Goal: Transaction & Acquisition: Book appointment/travel/reservation

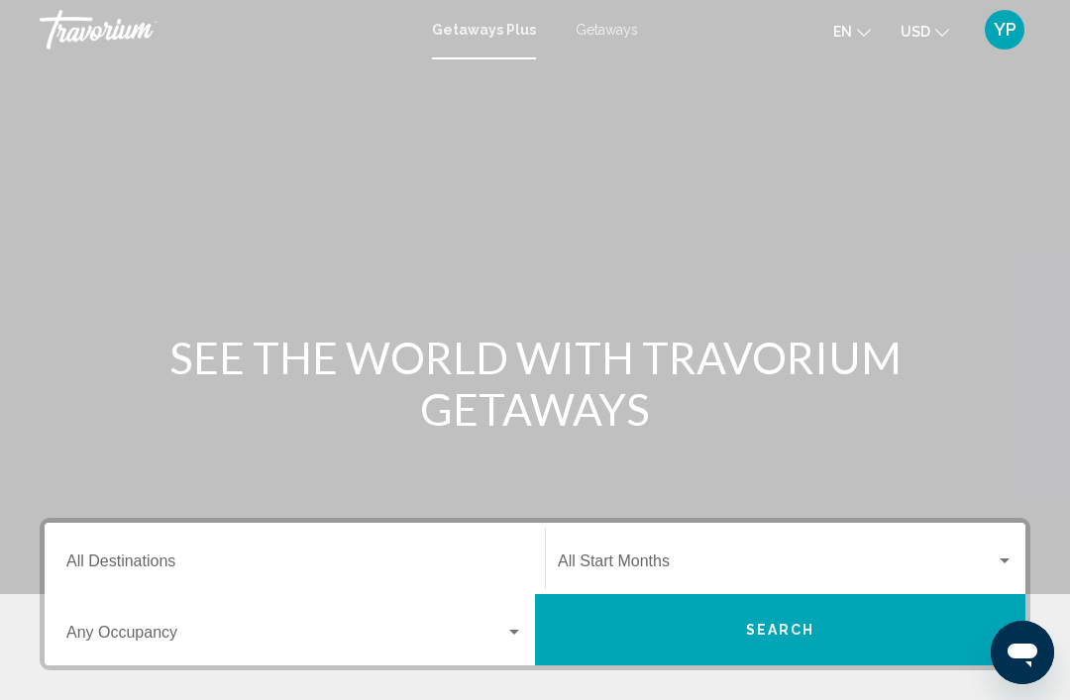
click at [659, 61] on div "Main content" at bounding box center [535, 297] width 1070 height 594
click at [615, 54] on mat-toolbar "Getaways Plus Getaways en English Español Français Italiano Português русский U…" at bounding box center [535, 29] width 1070 height 59
click at [600, 59] on div "Main content" at bounding box center [535, 297] width 1070 height 594
click at [587, 38] on span "Getaways" at bounding box center [607, 30] width 62 height 16
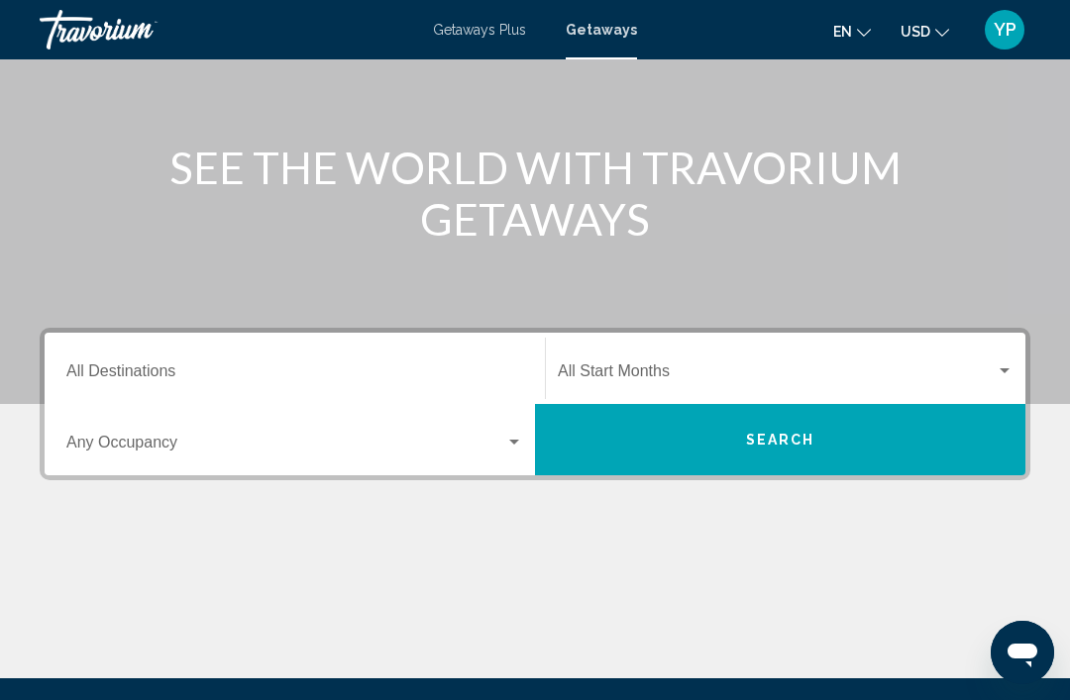
click at [260, 468] on div "Occupancy Any Occupancy" at bounding box center [294, 440] width 457 height 62
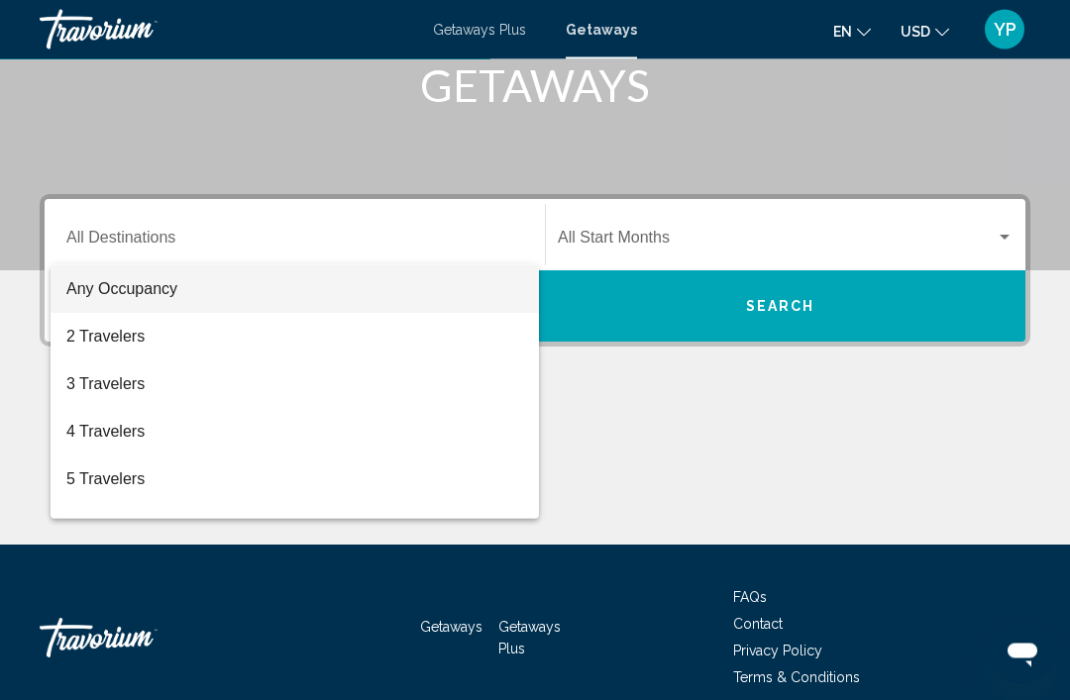
scroll to position [348, 0]
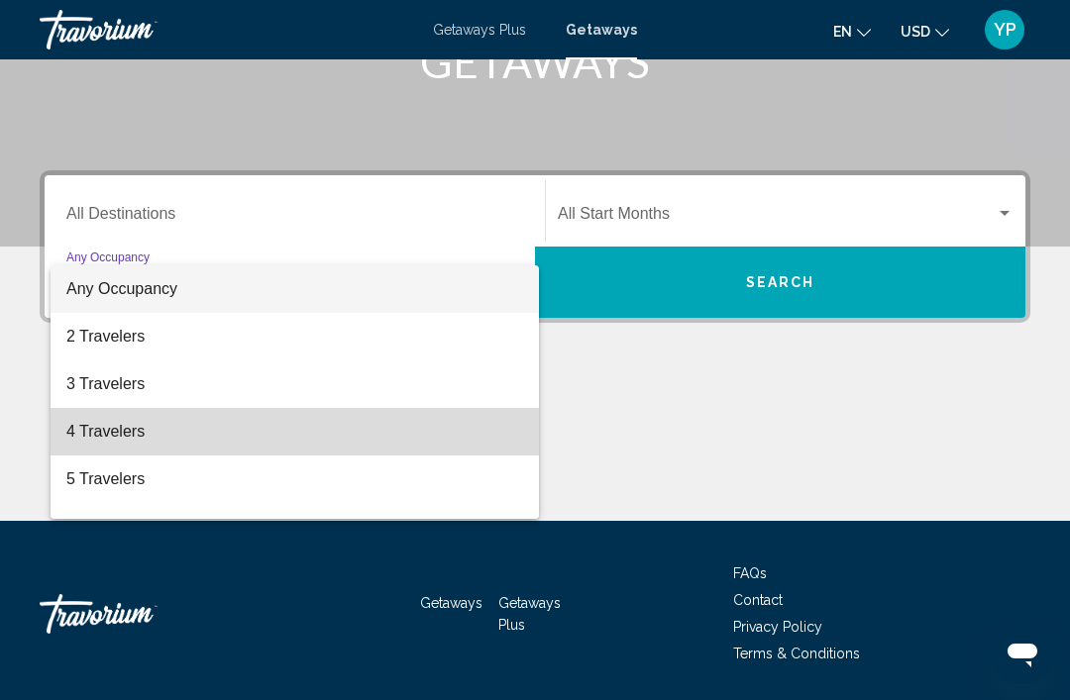
click at [124, 451] on span "4 Travelers" at bounding box center [294, 432] width 457 height 48
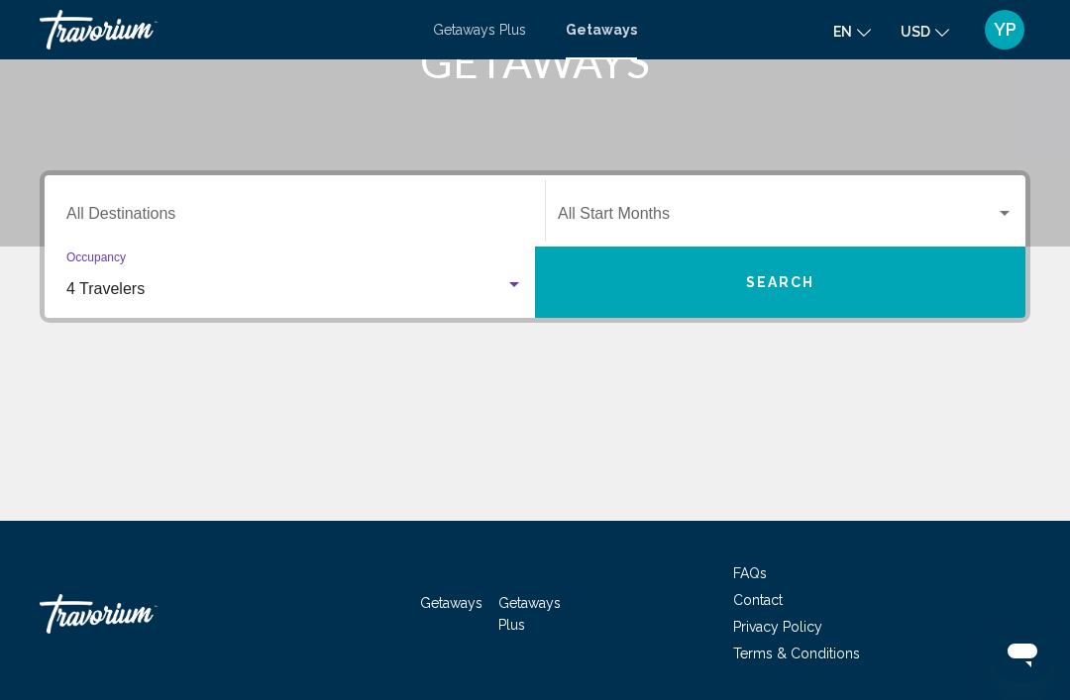
click at [290, 219] on input "Destination All Destinations" at bounding box center [294, 218] width 457 height 18
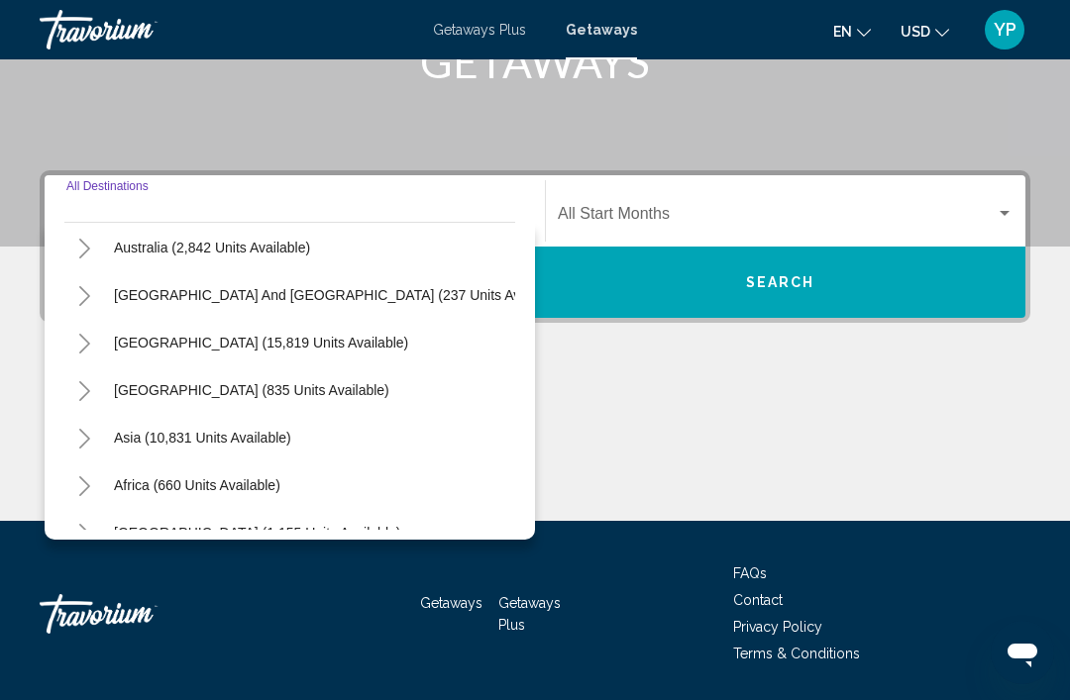
scroll to position [297, 0]
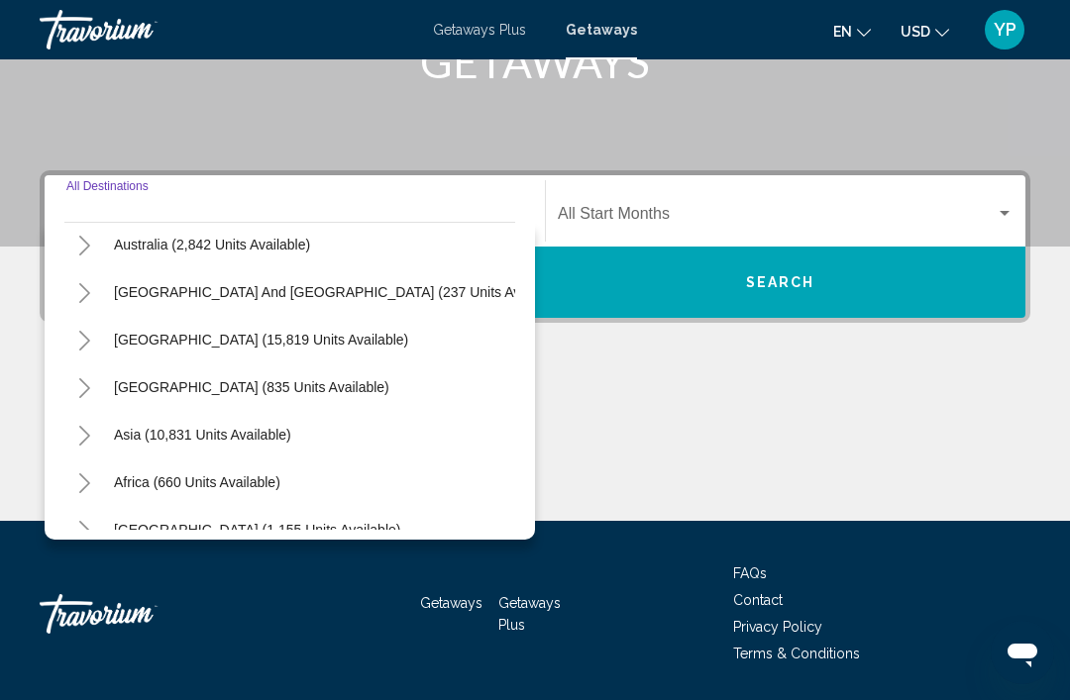
click at [331, 400] on button "Central America (835 units available)" at bounding box center [251, 388] width 295 height 46
type input "**********"
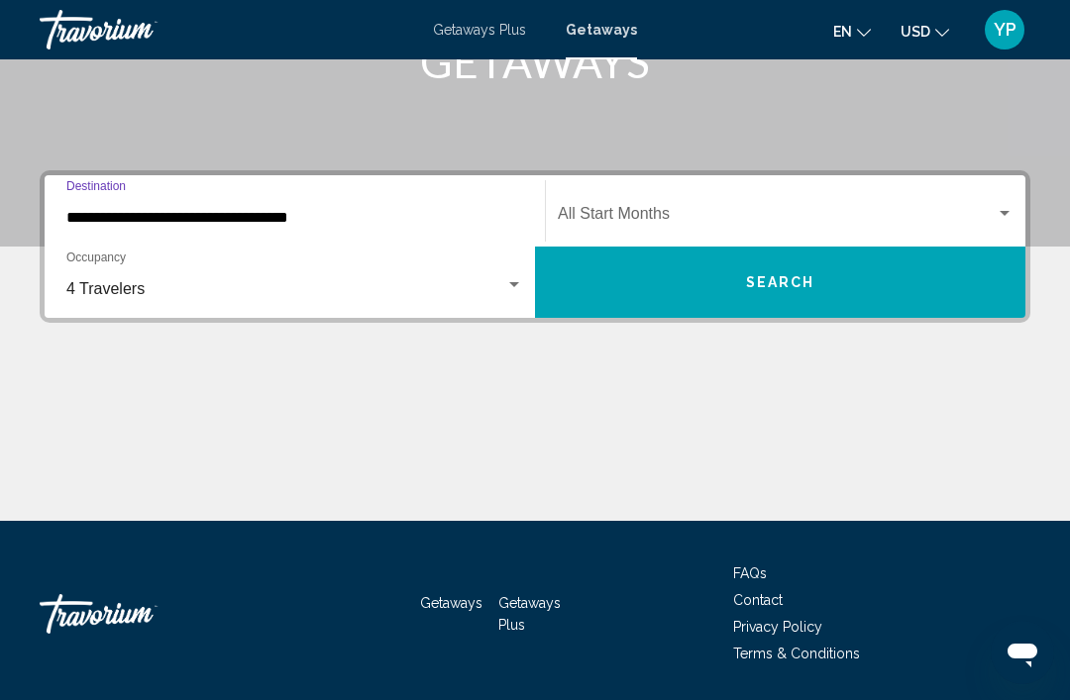
click at [849, 218] on span "Search widget" at bounding box center [777, 218] width 438 height 18
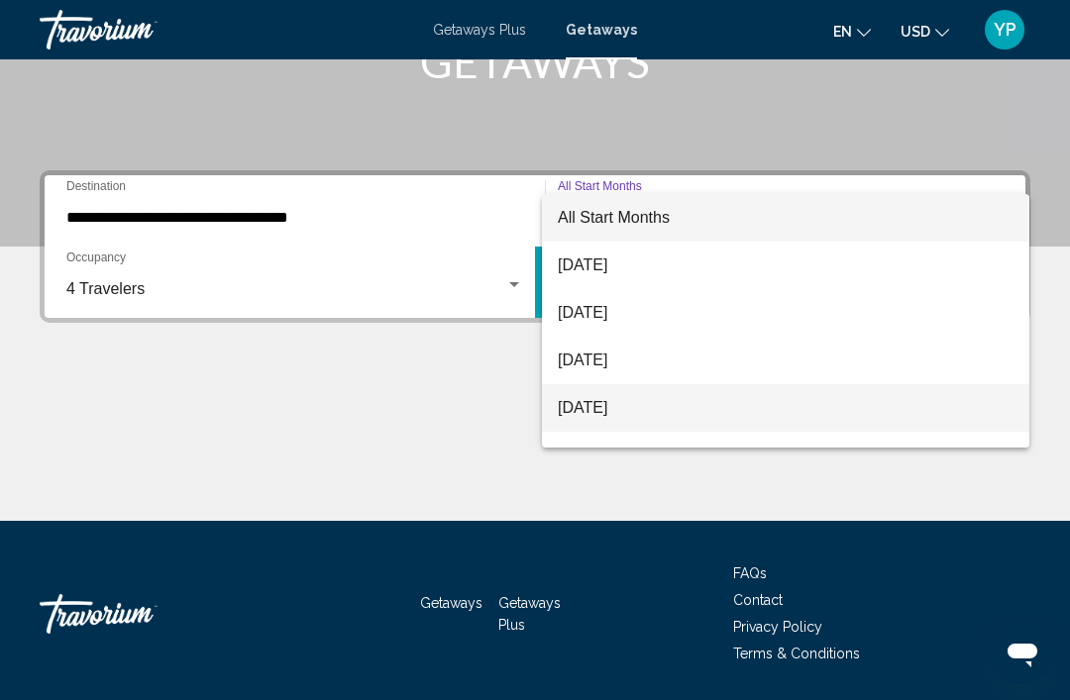
click at [621, 416] on span "November 2025" at bounding box center [786, 408] width 456 height 48
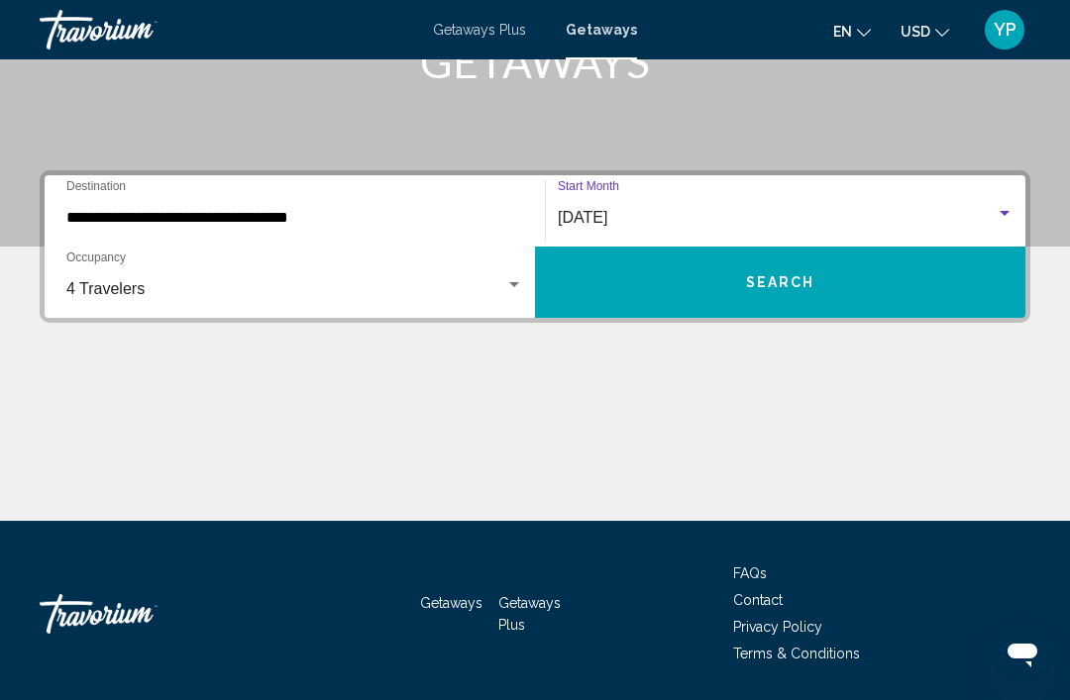
click at [936, 307] on button "Search" at bounding box center [780, 282] width 490 height 71
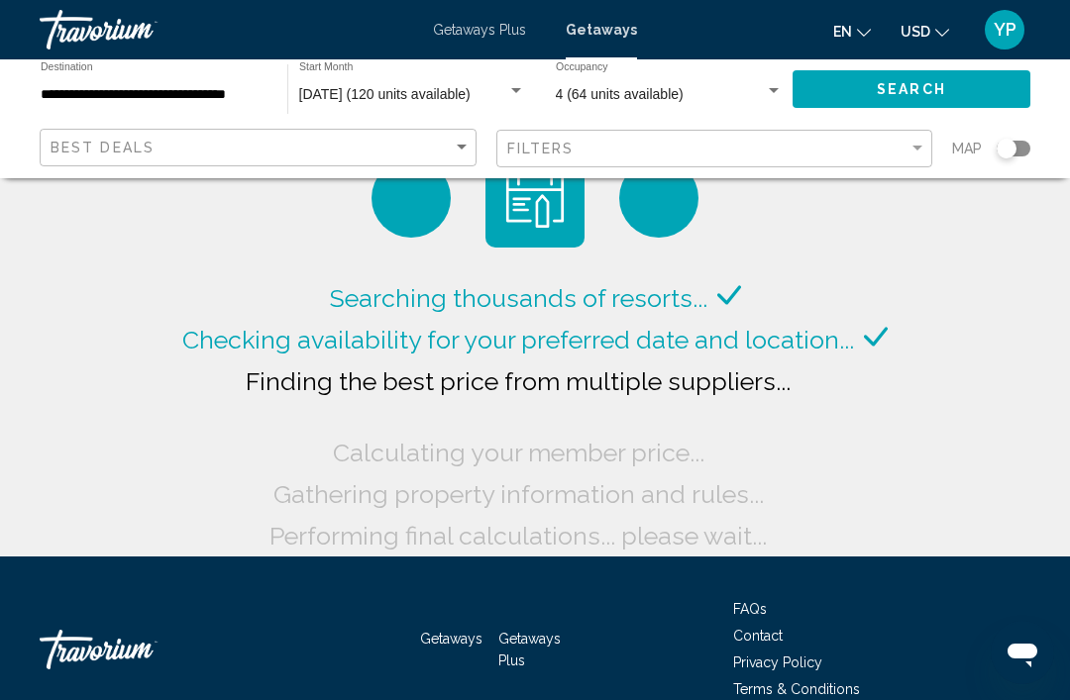
click at [217, 101] on input "**********" at bounding box center [154, 95] width 227 height 16
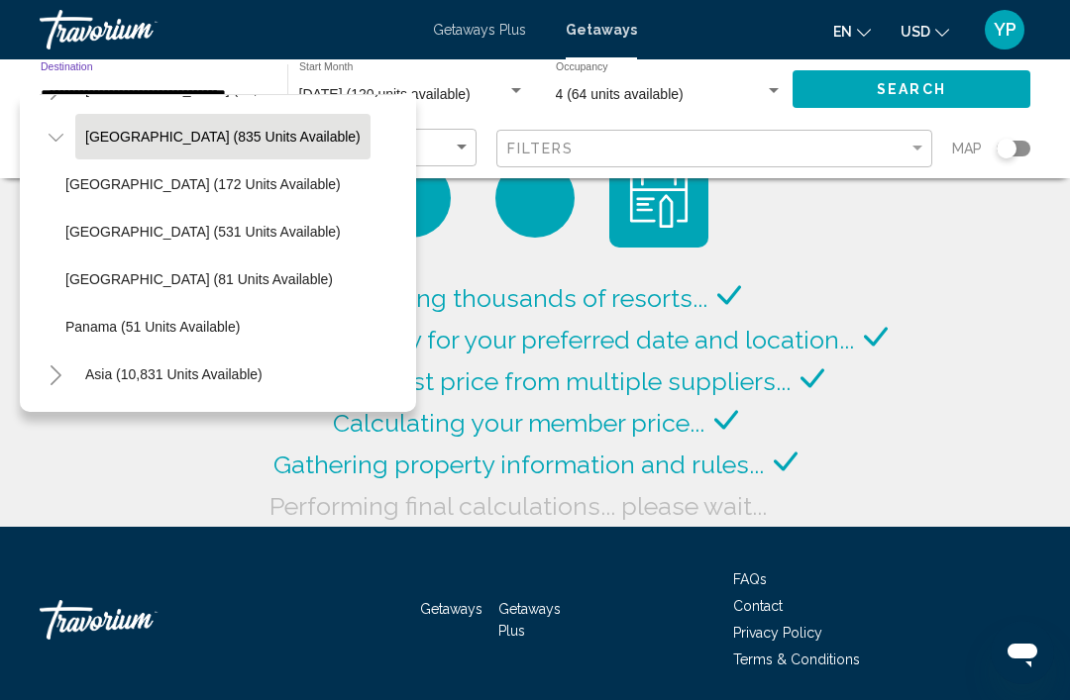
scroll to position [421, 4]
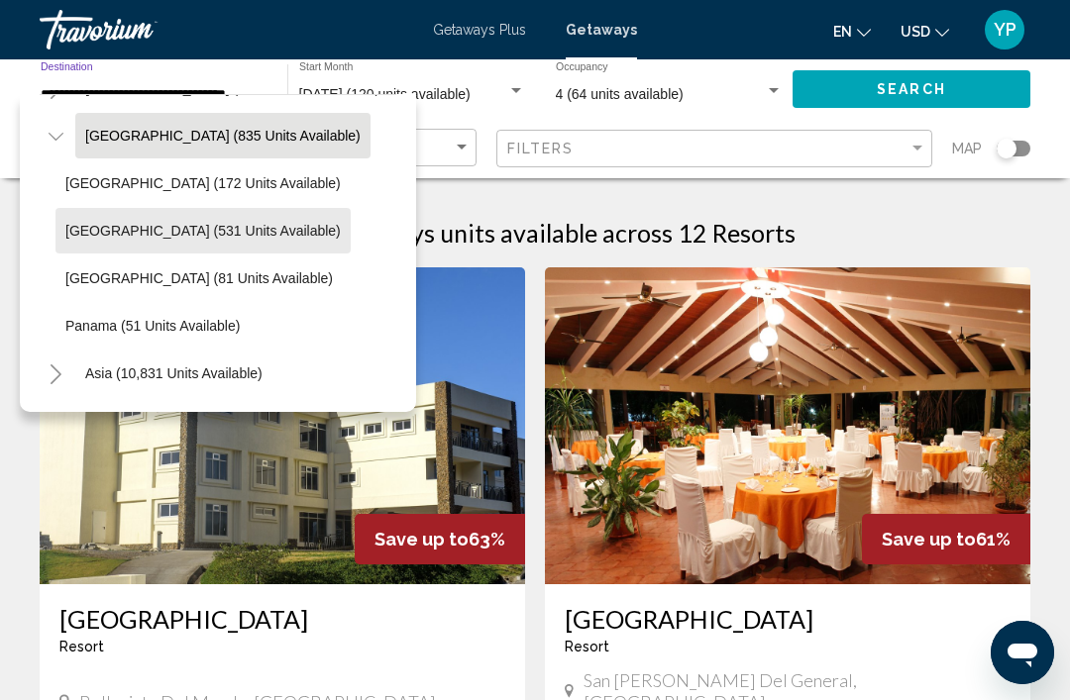
click at [241, 233] on span "Costa Rica (531 units available)" at bounding box center [202, 231] width 275 height 16
type input "**********"
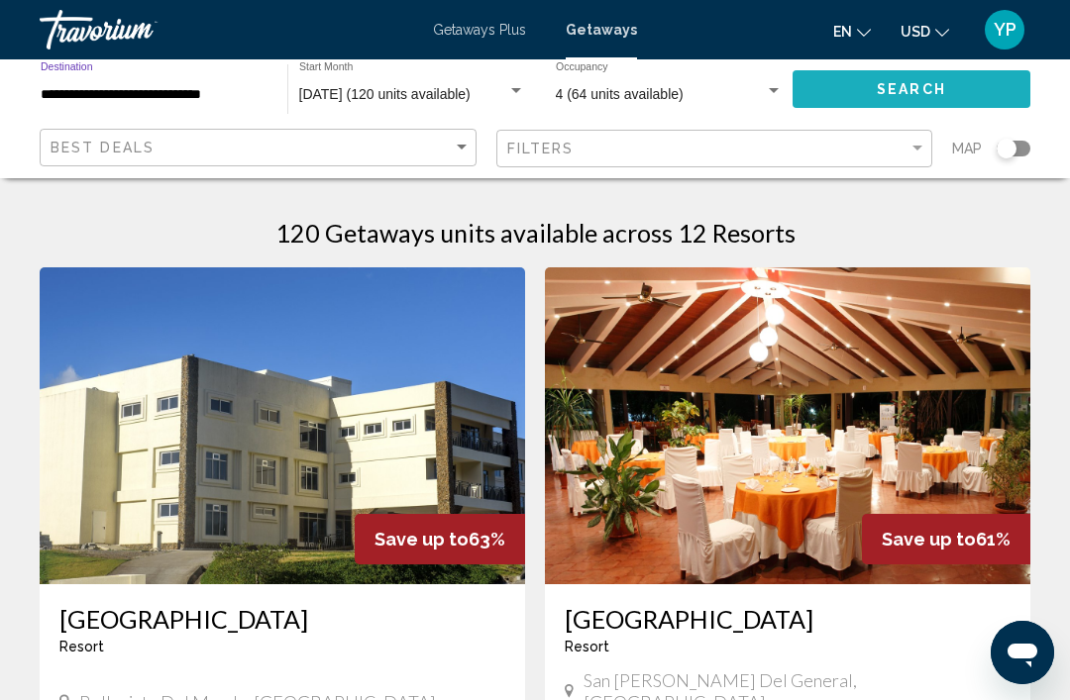
click at [968, 92] on button "Search" at bounding box center [912, 88] width 238 height 37
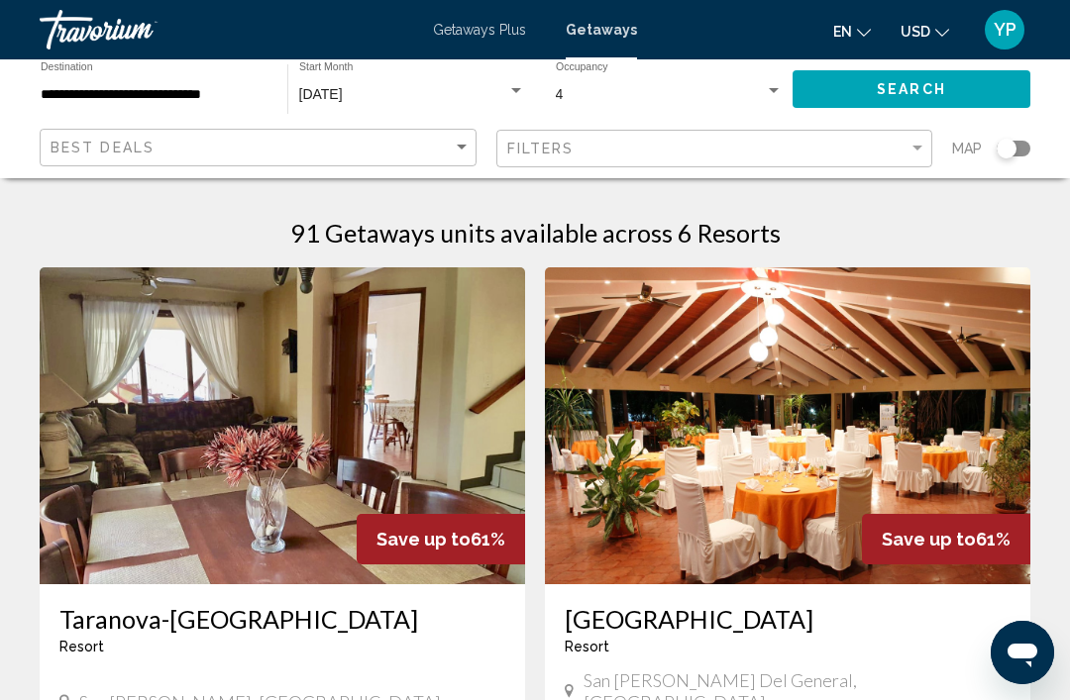
click at [494, 100] on div "November 2025" at bounding box center [403, 95] width 208 height 16
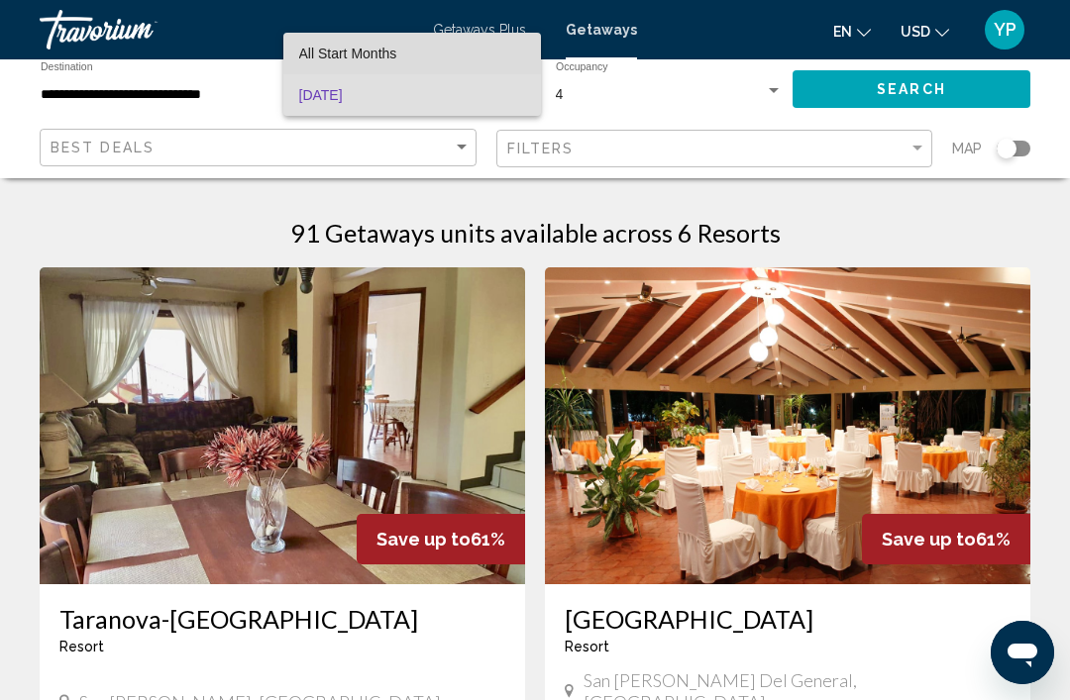
click at [363, 60] on span "All Start Months" at bounding box center [348, 54] width 98 height 16
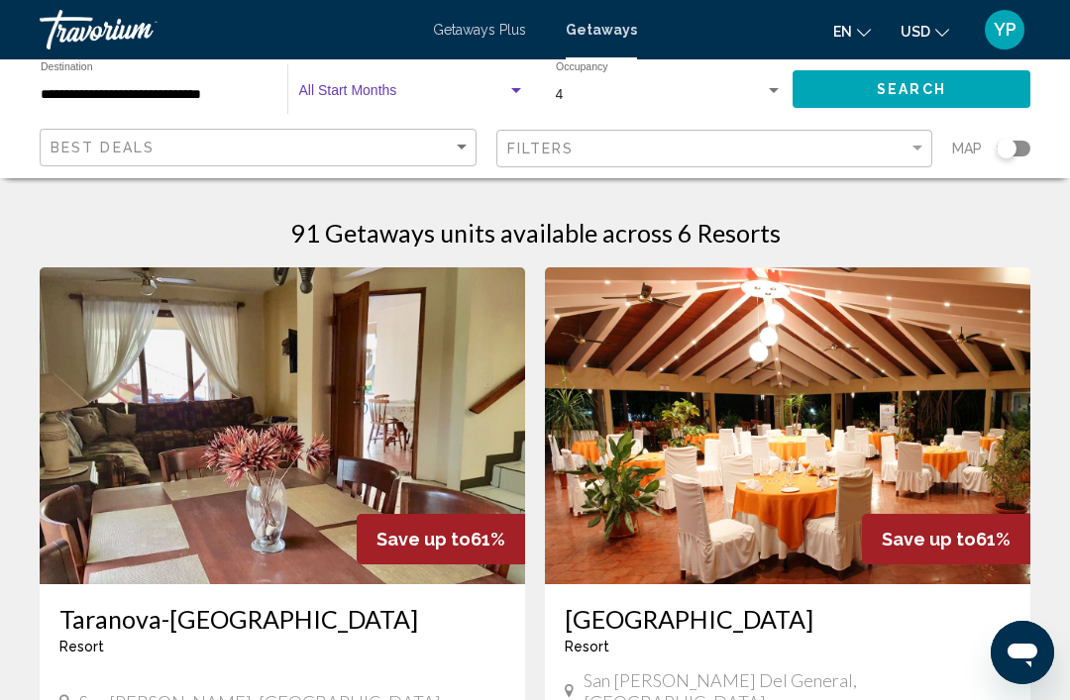
click at [410, 102] on span "Search widget" at bounding box center [403, 95] width 208 height 16
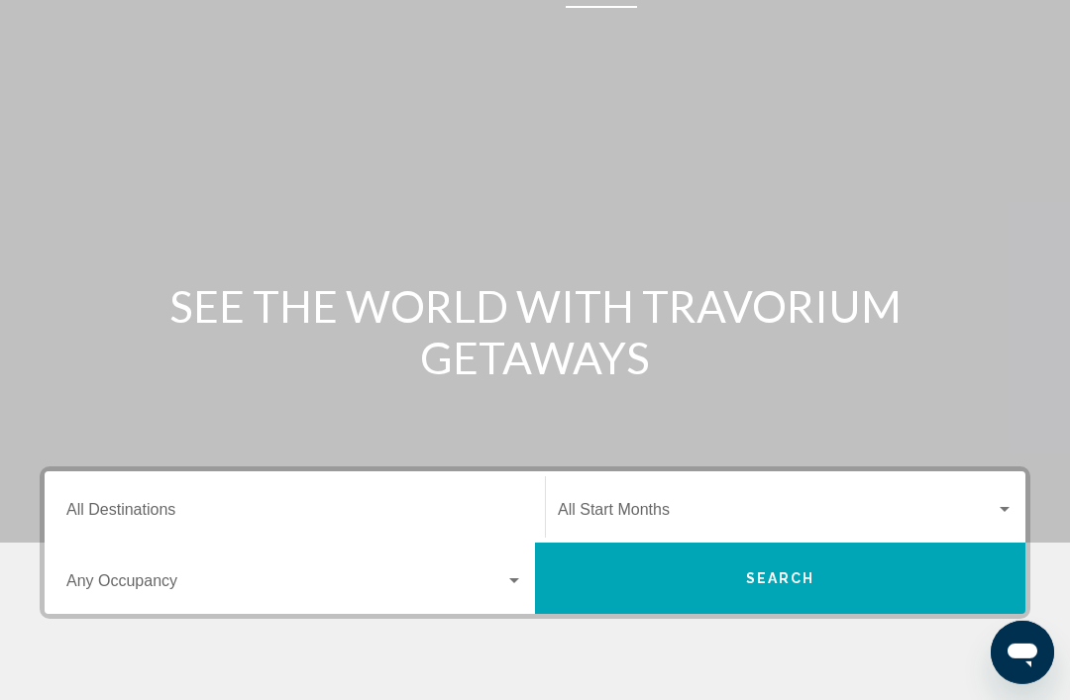
click at [344, 523] on input "Destination All Destinations" at bounding box center [294, 514] width 457 height 18
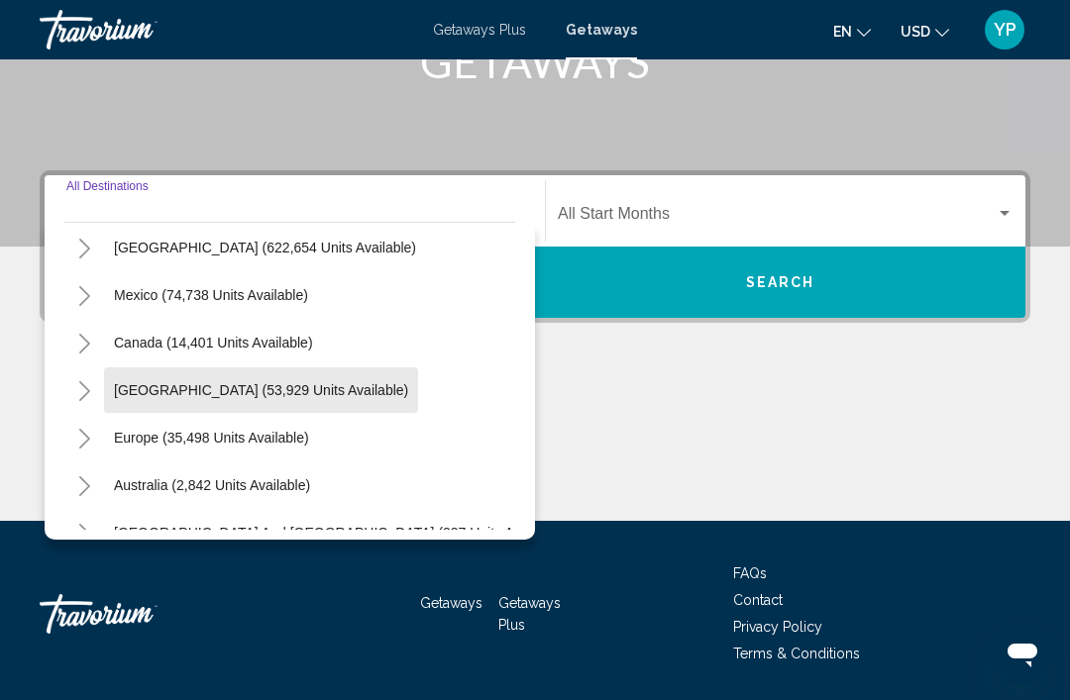
scroll to position [62, 0]
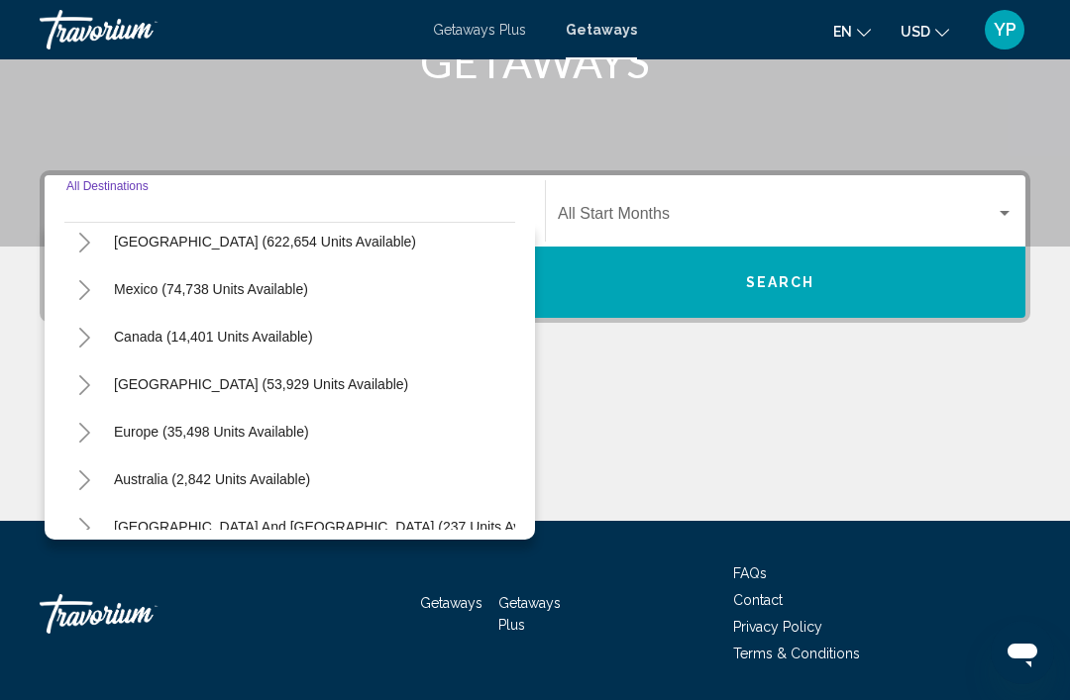
click at [403, 396] on button "Caribbean & Atlantic Islands (53,929 units available)" at bounding box center [261, 385] width 314 height 46
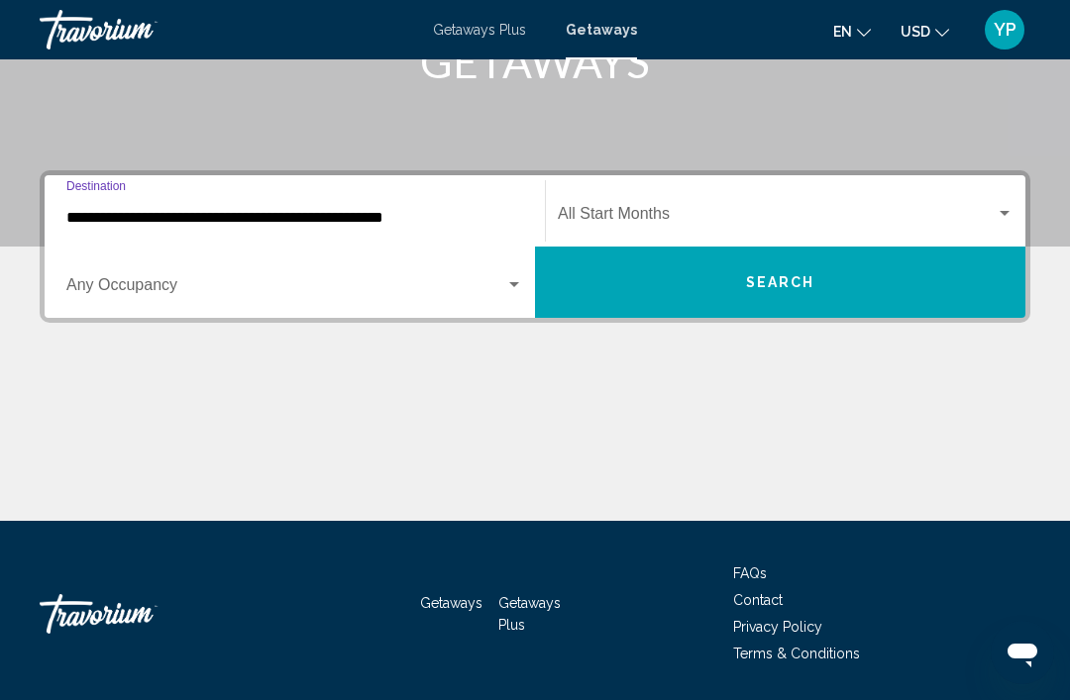
click at [260, 227] on input "**********" at bounding box center [294, 218] width 457 height 18
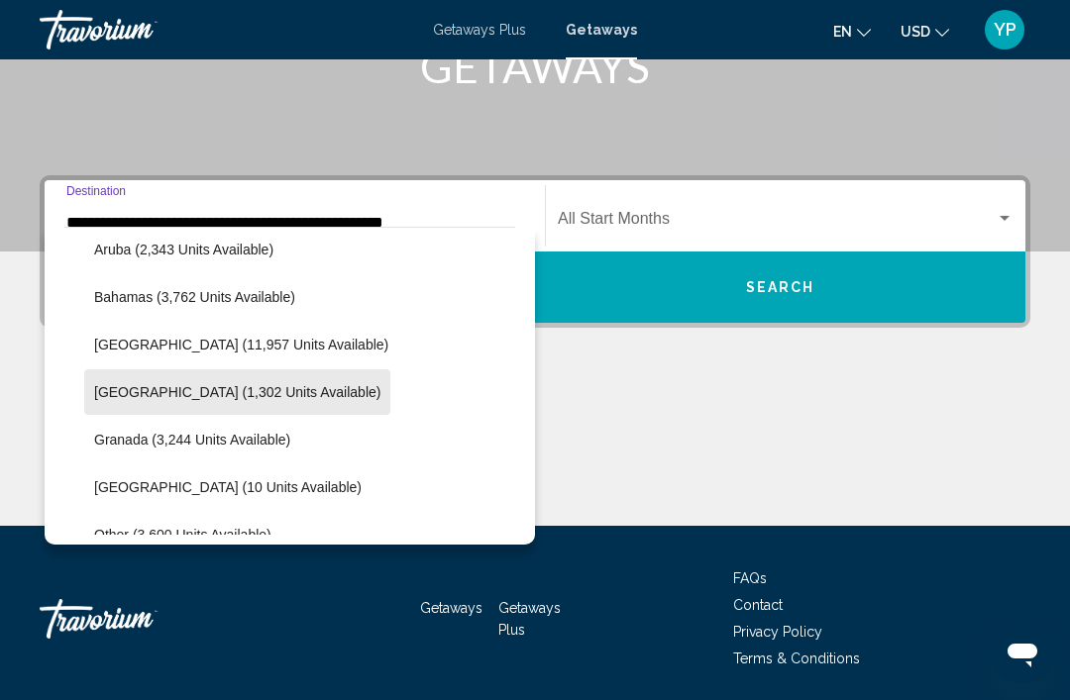
scroll to position [251, 0]
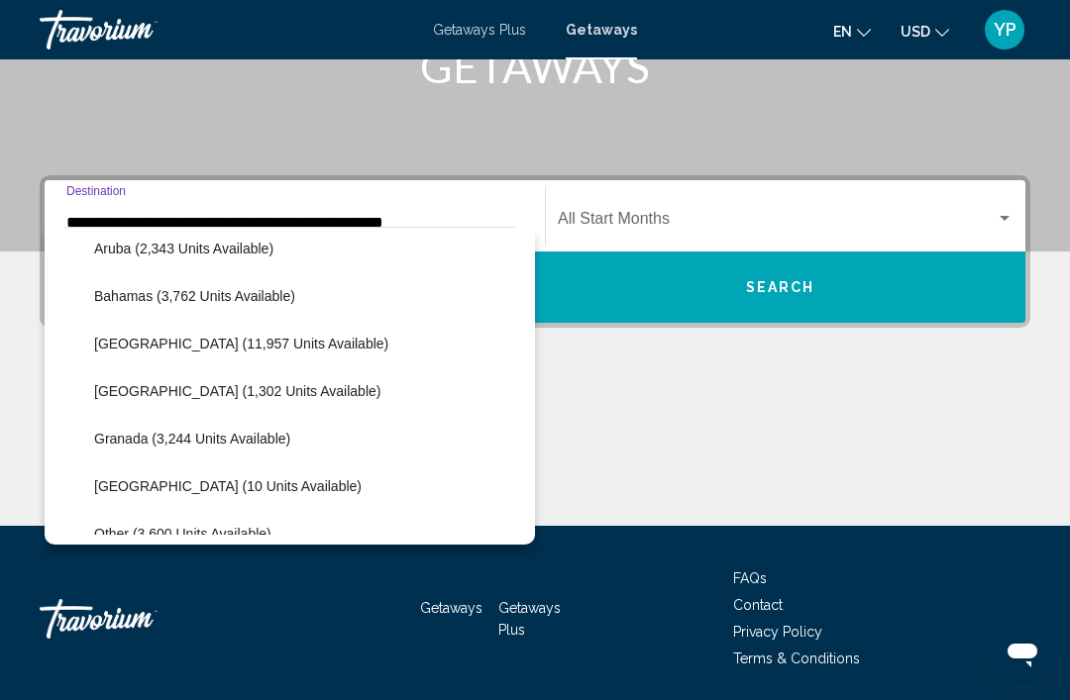
click at [318, 416] on li "Granada (3,244 units available)" at bounding box center [299, 439] width 431 height 48
click at [318, 405] on button "Dominican Republic (1,302 units available)" at bounding box center [237, 392] width 306 height 46
type input "**********"
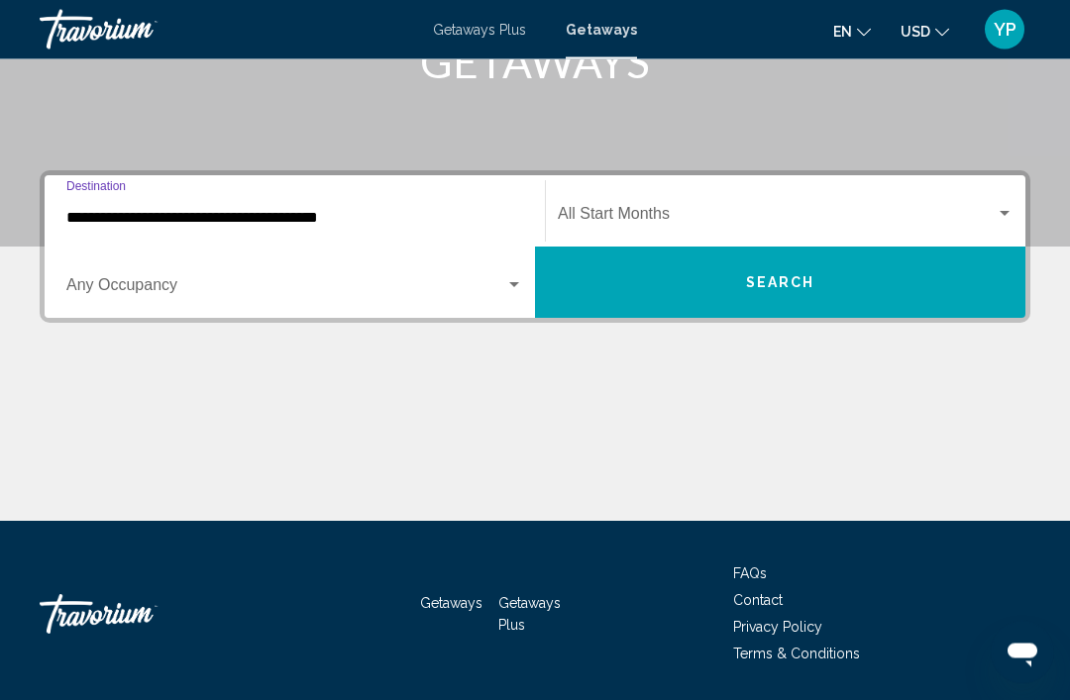
scroll to position [348, 0]
click at [322, 288] on span "Search widget" at bounding box center [285, 289] width 439 height 18
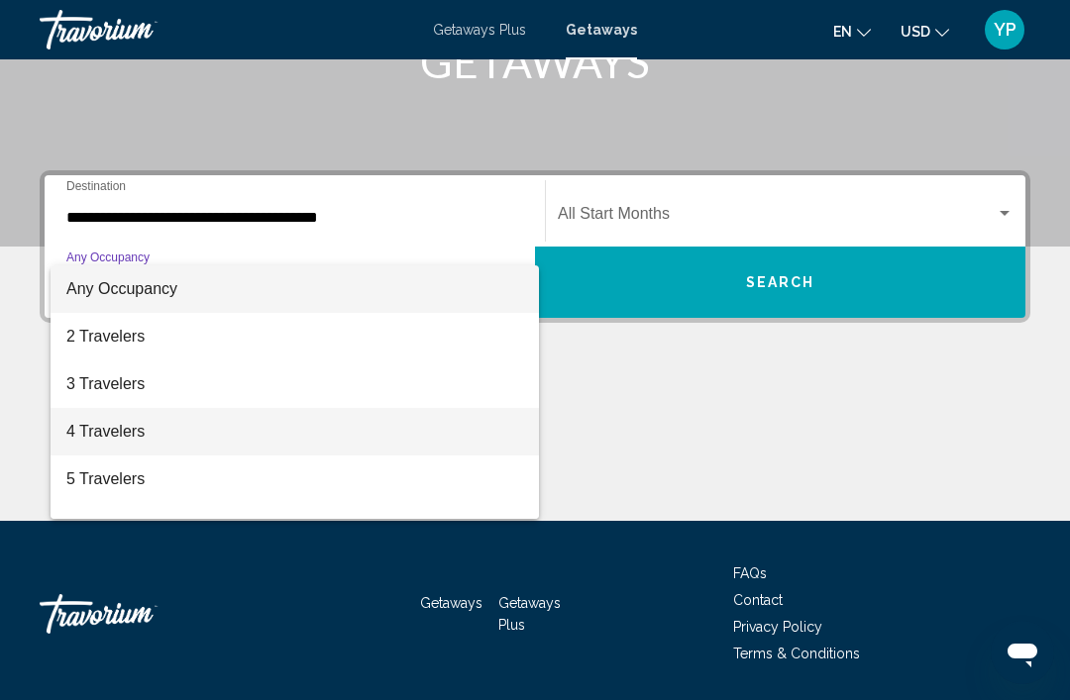
click at [143, 448] on span "4 Travelers" at bounding box center [294, 432] width 457 height 48
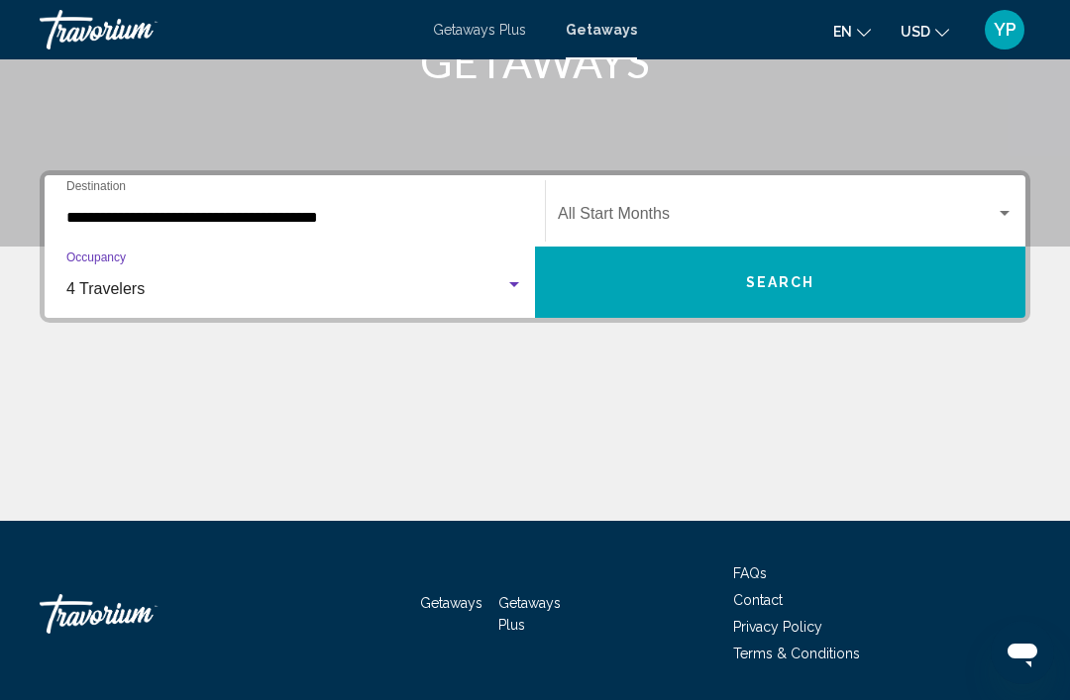
click at [745, 226] on span "Search widget" at bounding box center [777, 218] width 438 height 18
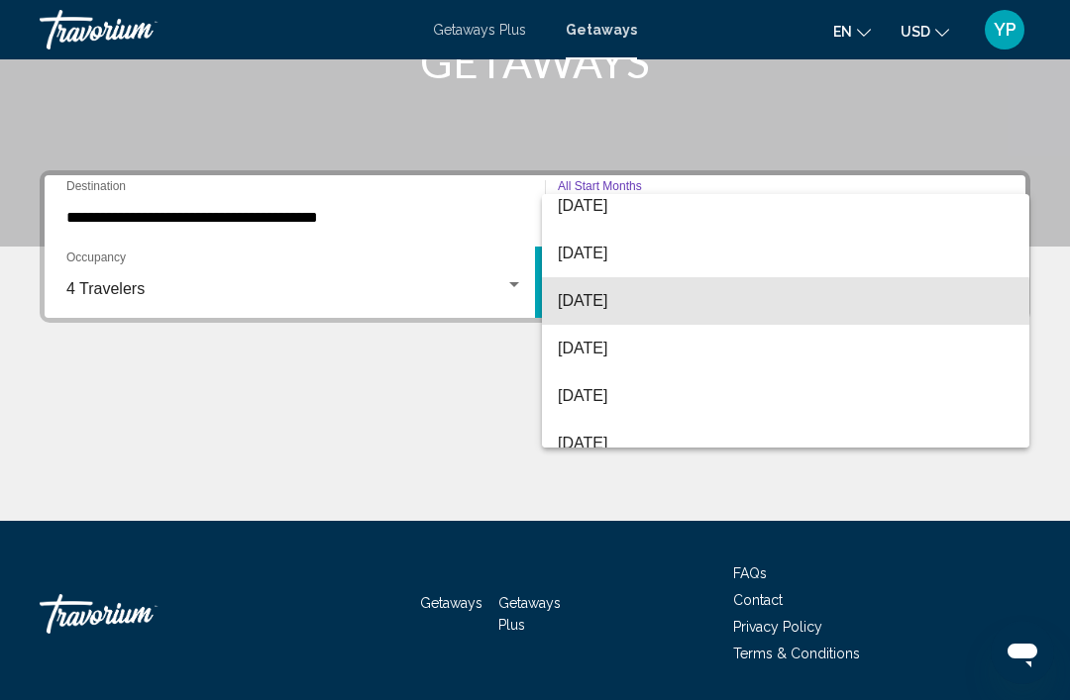
scroll to position [204, 0]
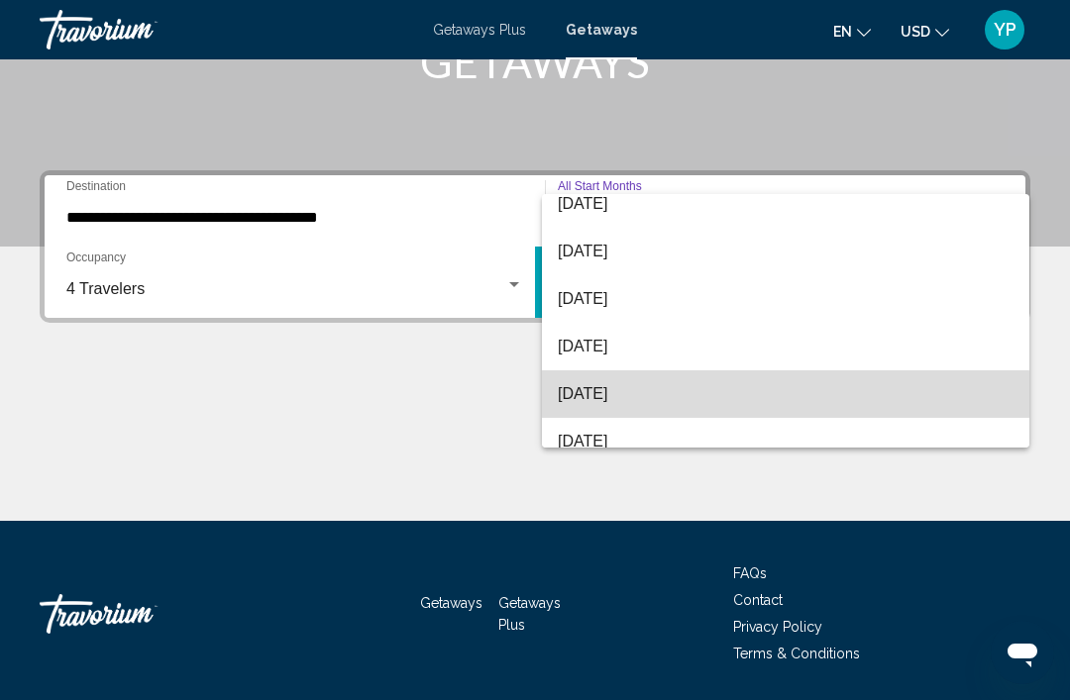
click at [619, 400] on span "March 2026" at bounding box center [786, 395] width 456 height 48
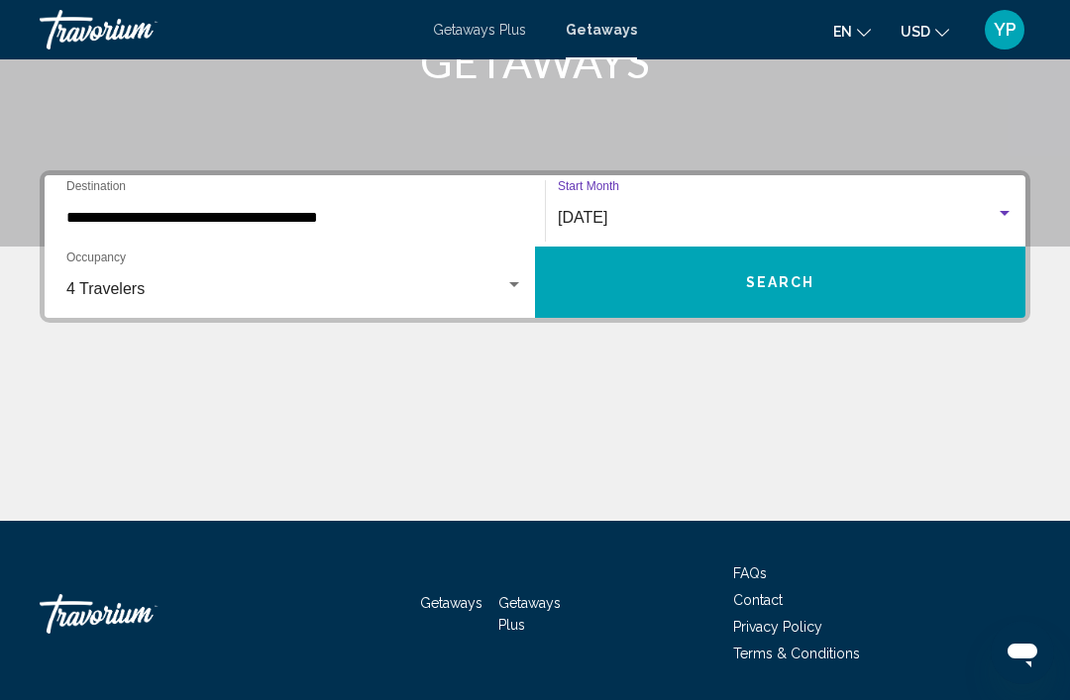
click at [935, 295] on button "Search" at bounding box center [780, 282] width 490 height 71
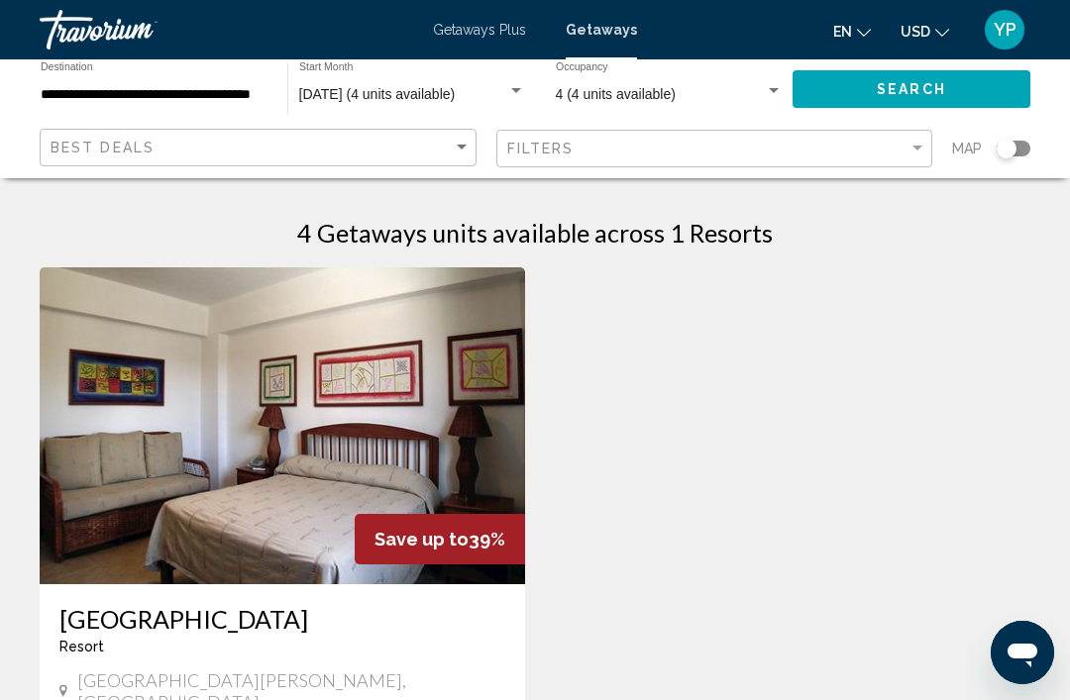
click at [456, 95] on span "March 2026 (4 units available)" at bounding box center [377, 94] width 157 height 16
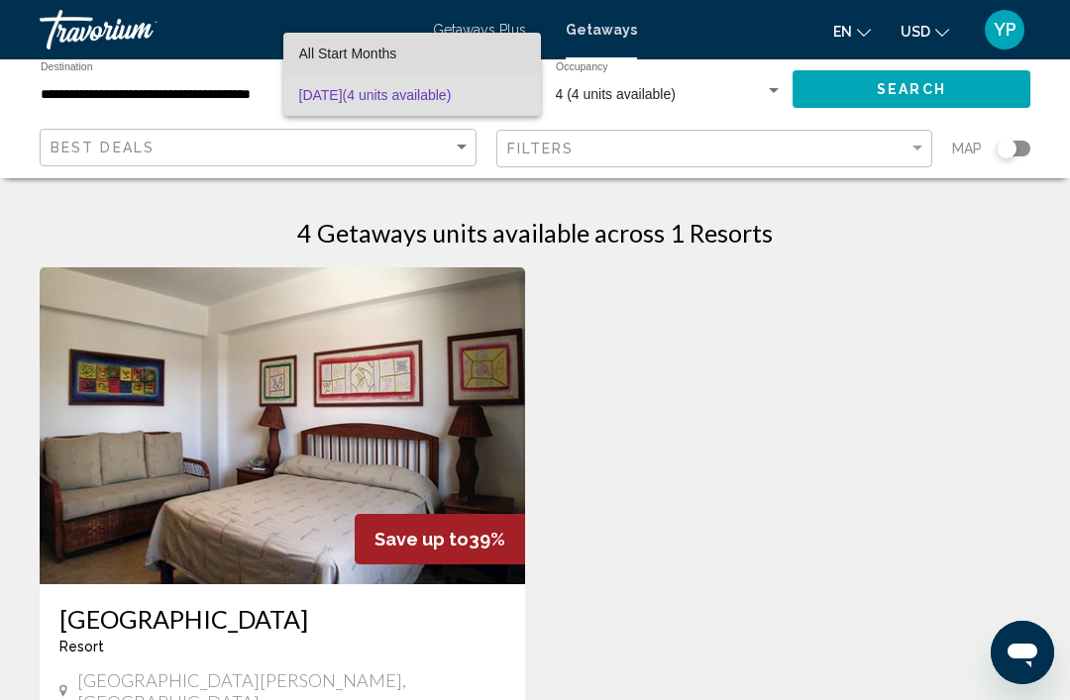
click at [393, 64] on span "All Start Months" at bounding box center [412, 54] width 226 height 42
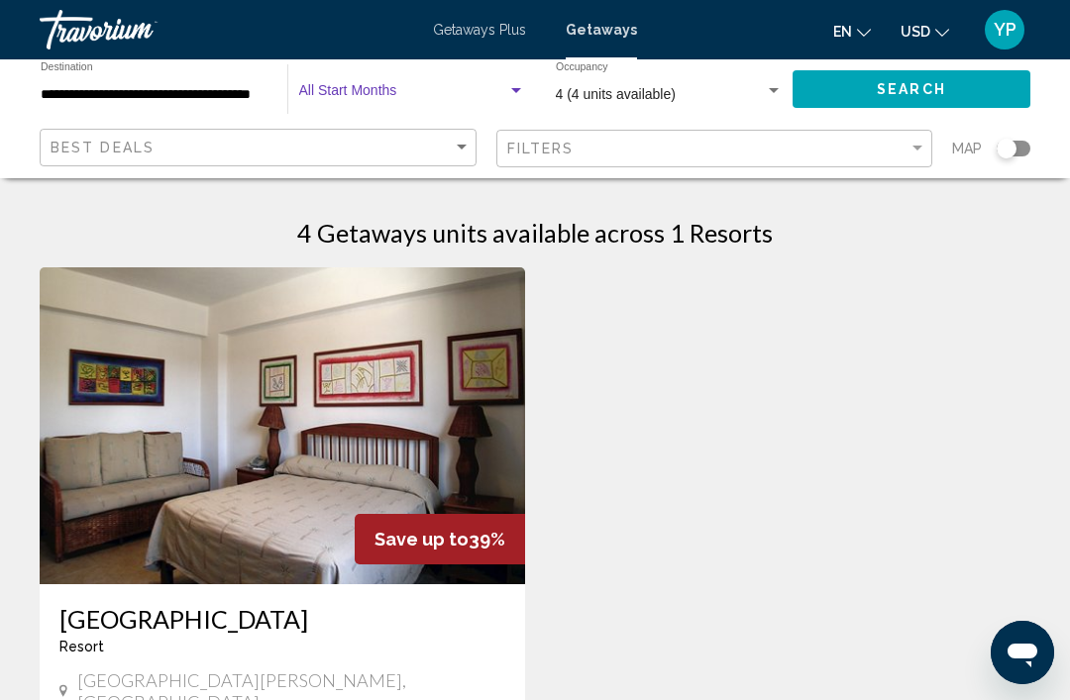
click at [195, 95] on input "**********" at bounding box center [154, 95] width 227 height 16
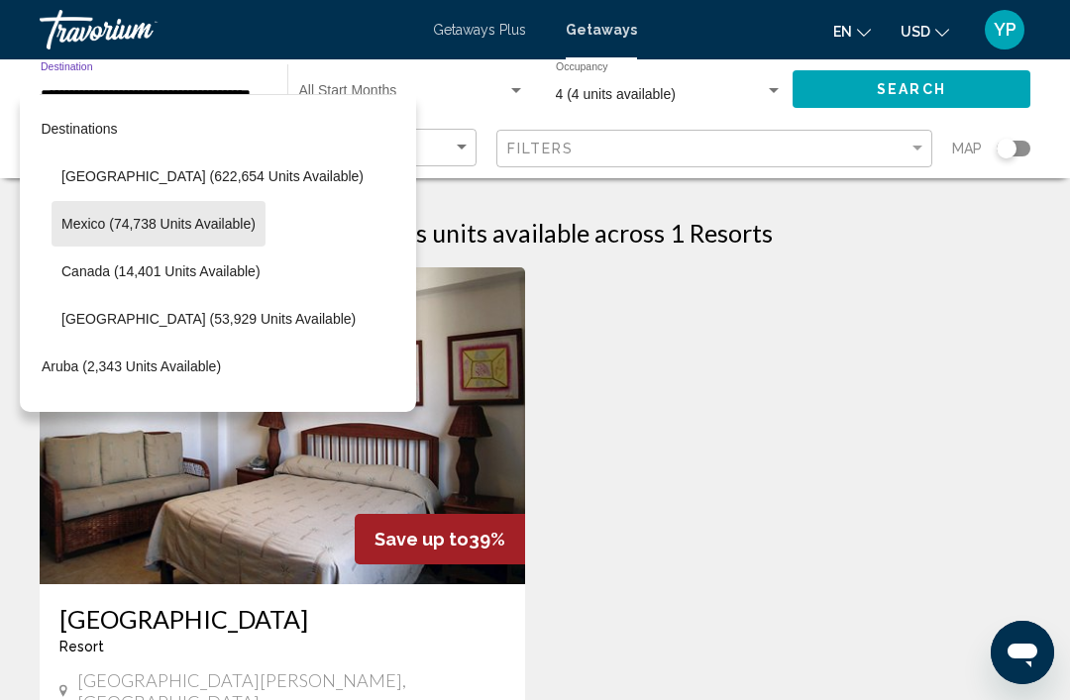
scroll to position [0, 27]
click at [203, 226] on span "Mexico (74,738 units available)" at bounding box center [159, 224] width 194 height 16
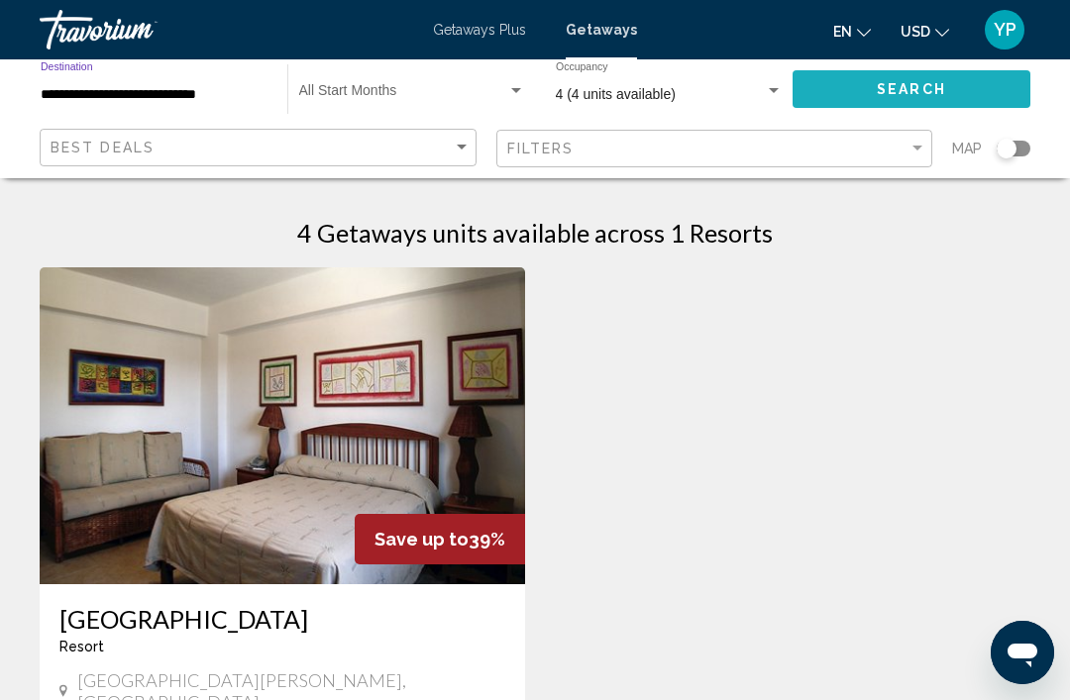
click at [933, 101] on button "Search" at bounding box center [912, 88] width 238 height 37
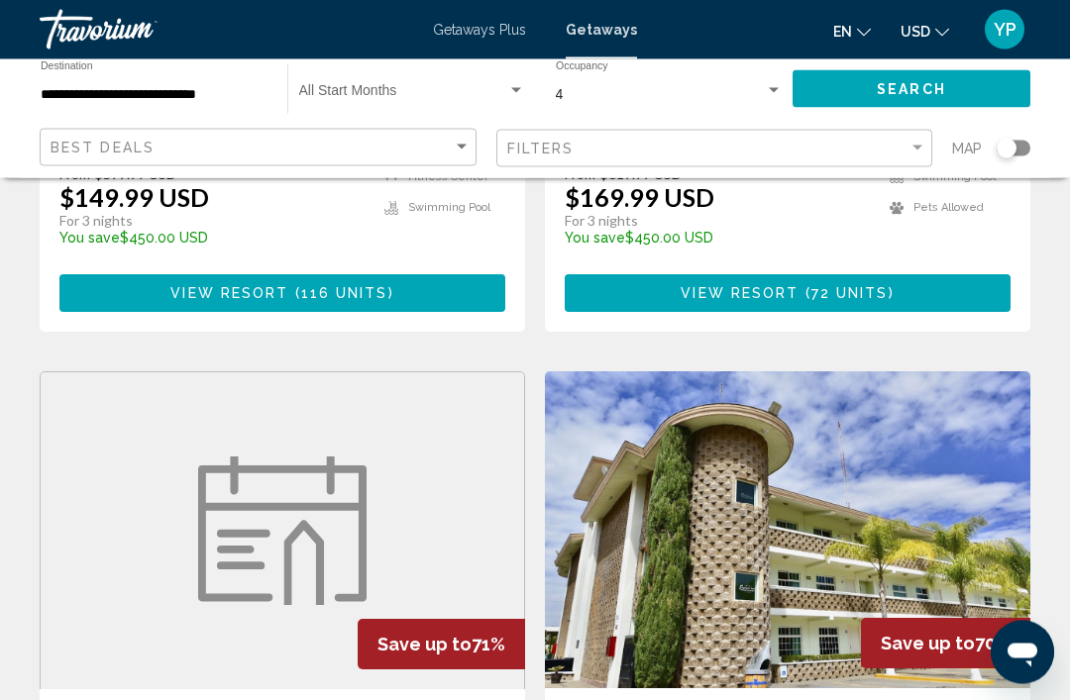
scroll to position [1349, 0]
click at [181, 87] on input "**********" at bounding box center [154, 95] width 227 height 16
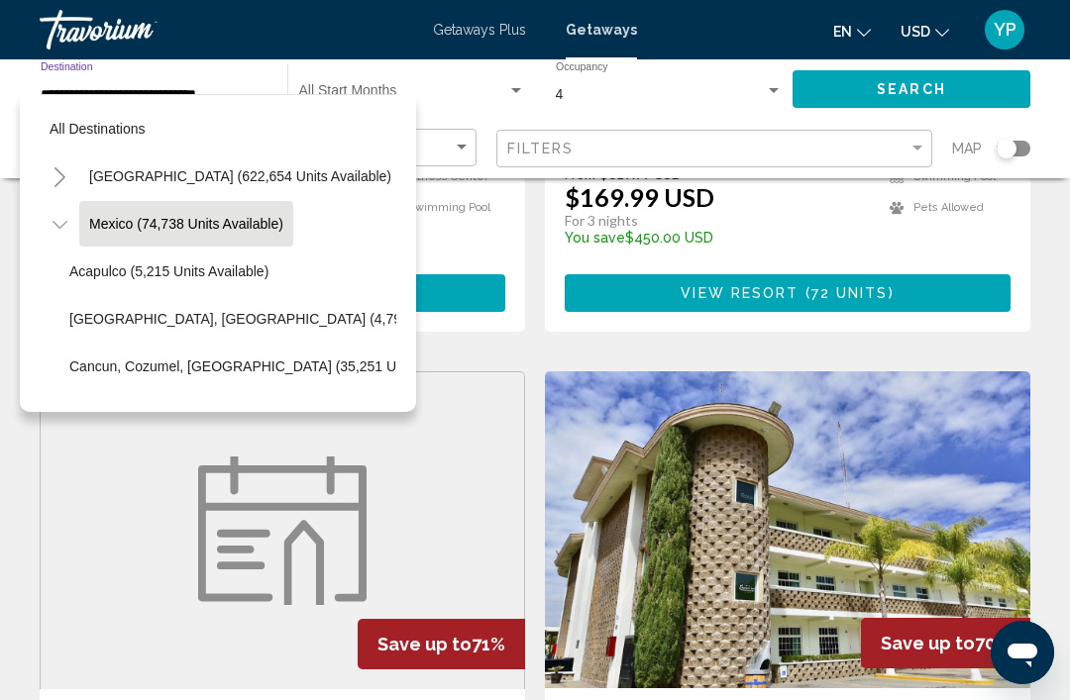
click at [250, 185] on button "United States (622,654 units available)" at bounding box center [240, 177] width 322 height 46
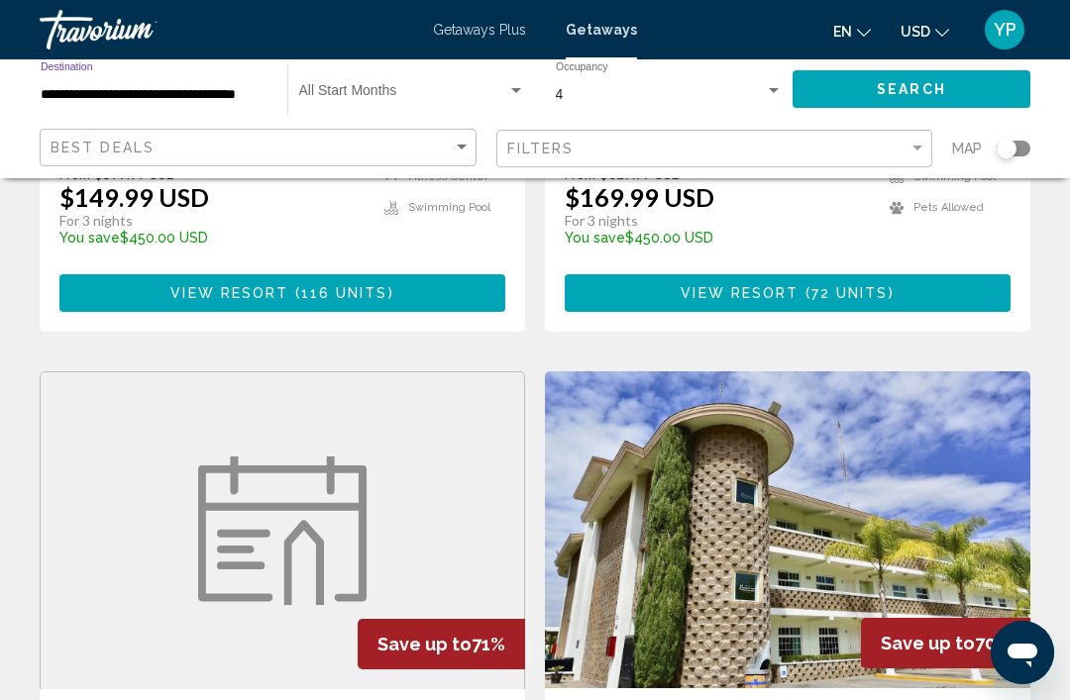
click at [247, 97] on input "**********" at bounding box center [154, 95] width 227 height 16
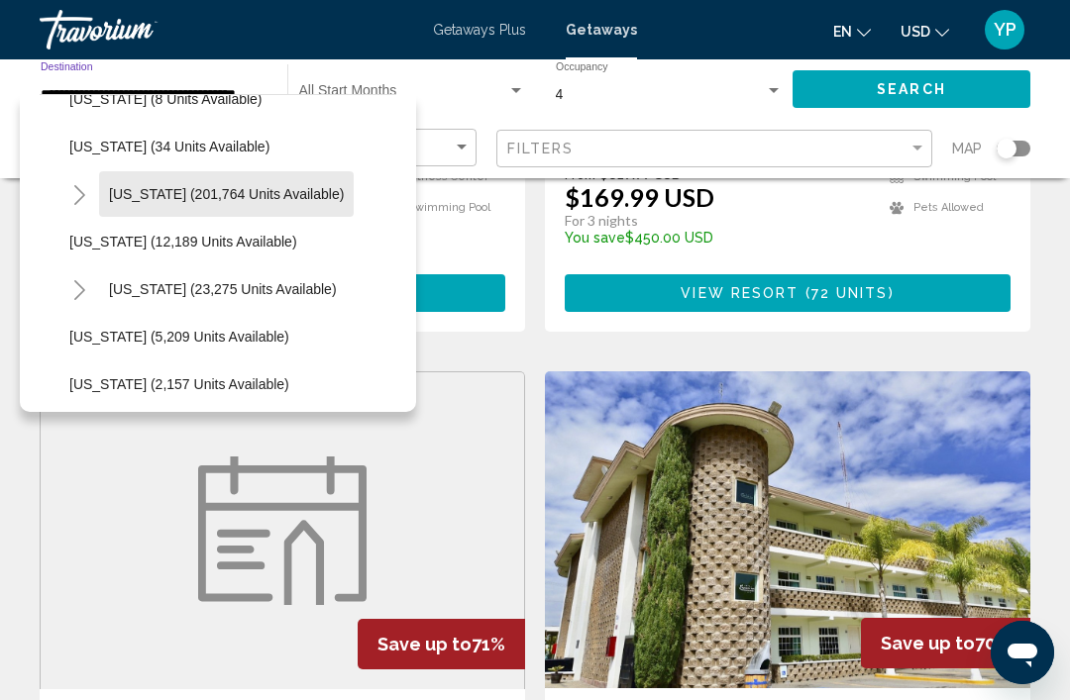
click at [311, 206] on button "Florida (201,764 units available)" at bounding box center [226, 194] width 255 height 46
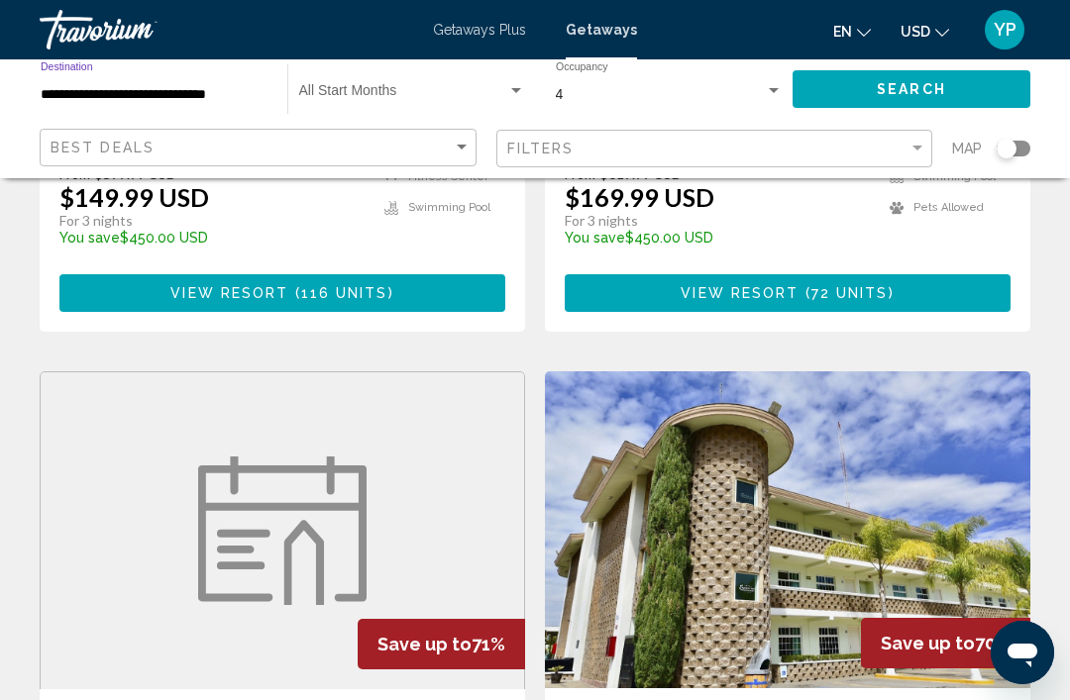
click at [236, 97] on input "**********" at bounding box center [154, 95] width 227 height 16
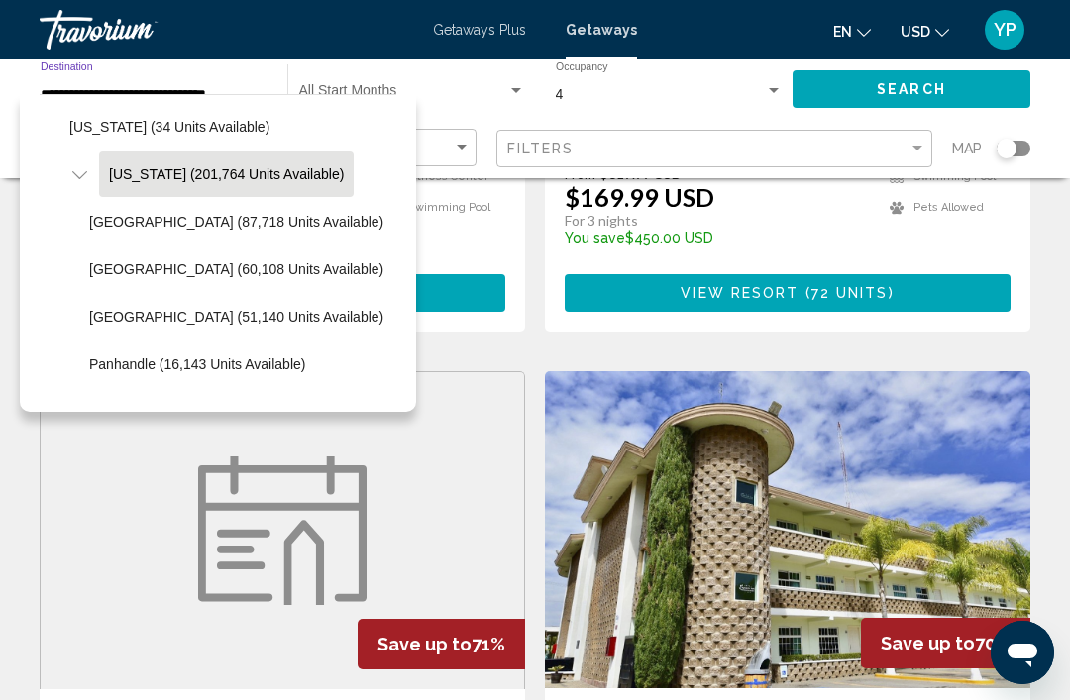
scroll to position [339, 0]
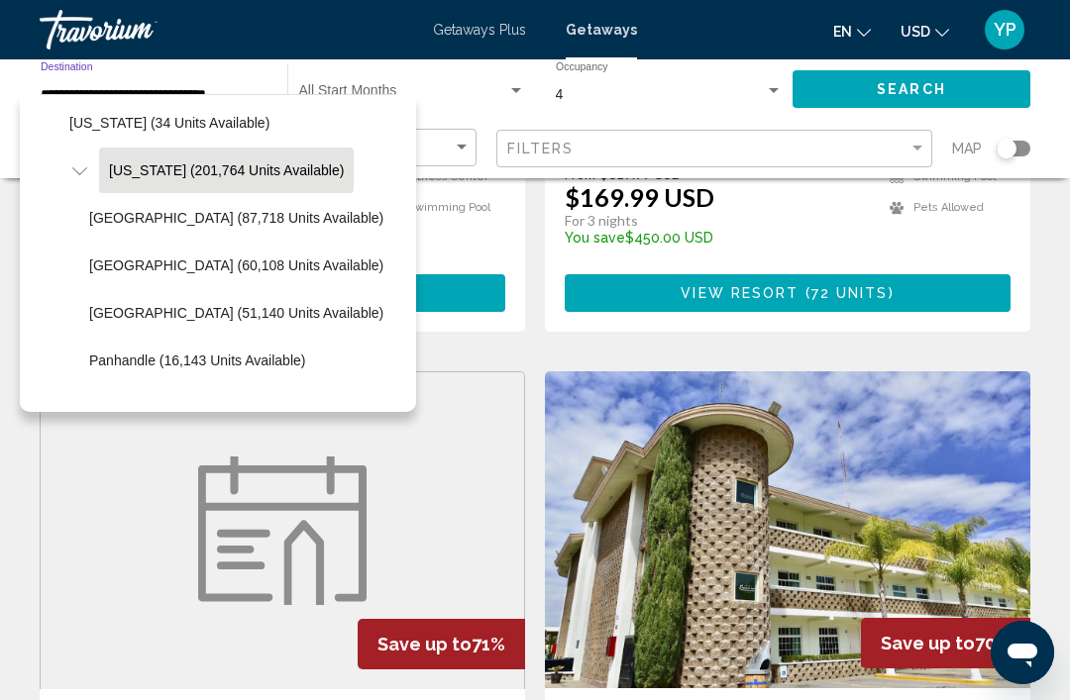
click at [290, 325] on button "West Coast (51,140 units available)" at bounding box center [236, 313] width 314 height 46
type input "**********"
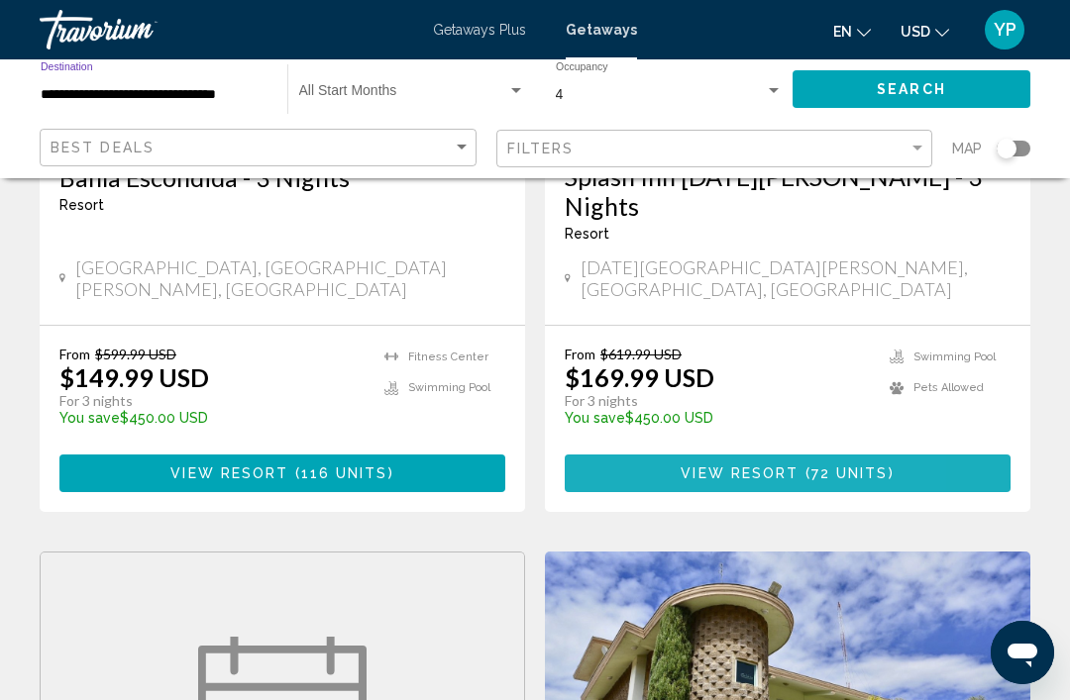
scroll to position [1160, 0]
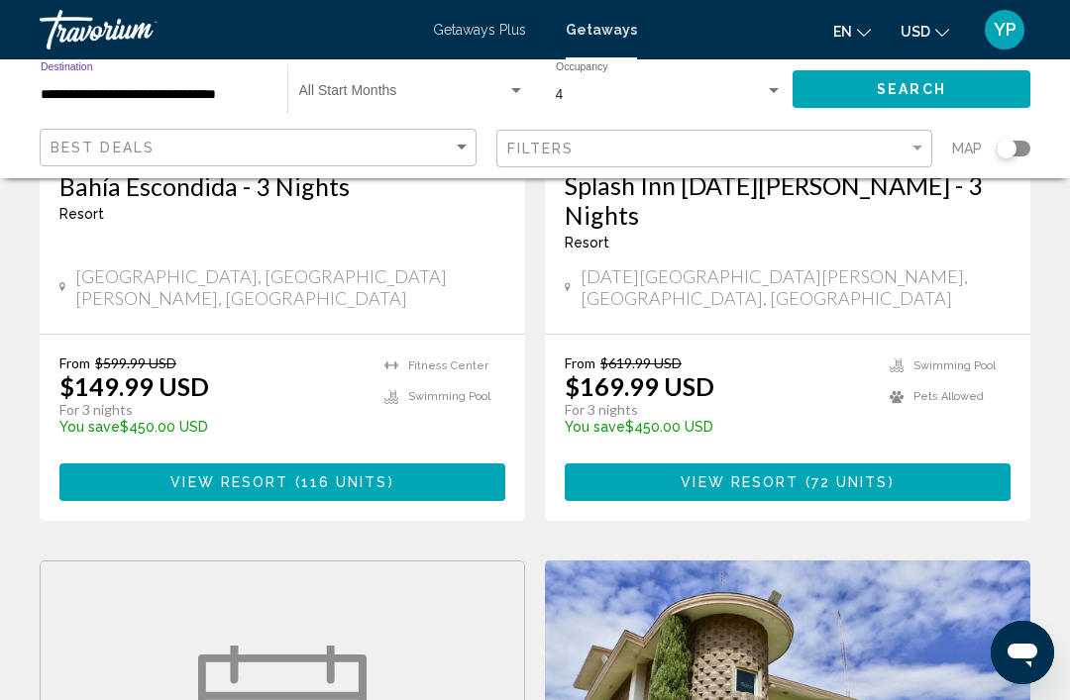
click at [422, 102] on span "Search widget" at bounding box center [403, 95] width 208 height 16
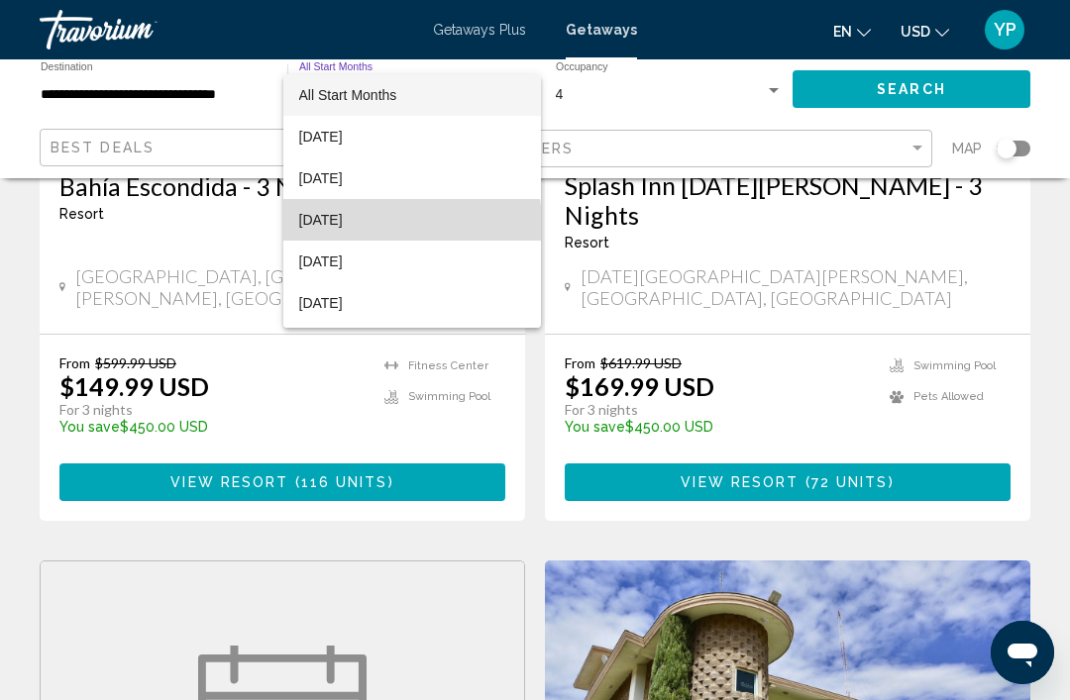
click at [370, 225] on span "October 2025" at bounding box center [412, 220] width 226 height 42
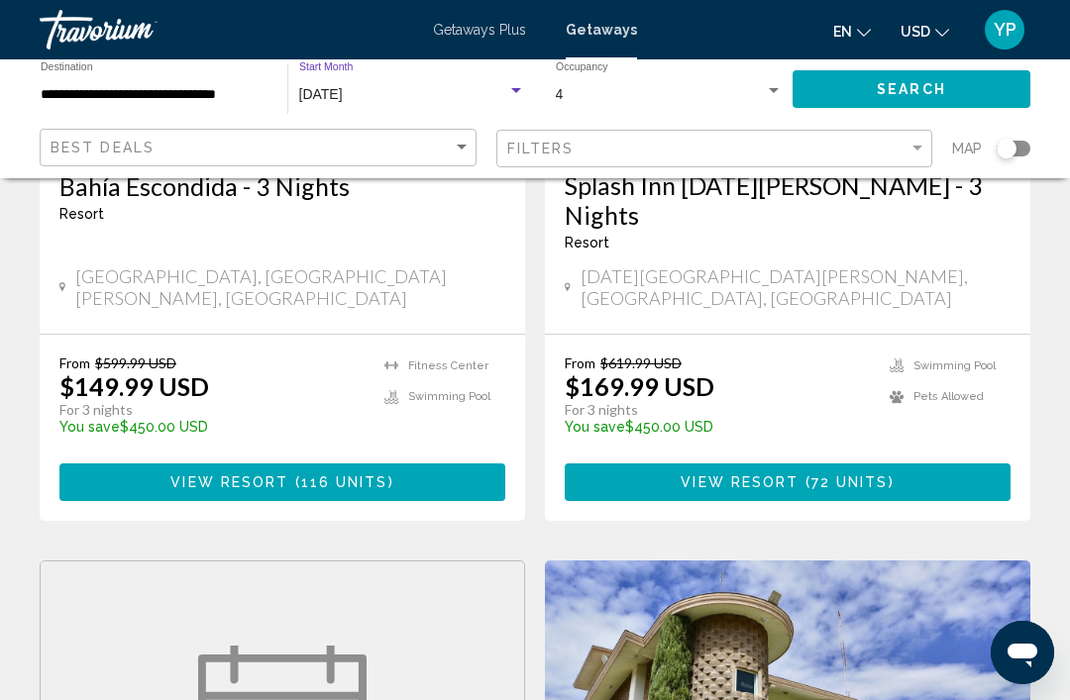
click at [944, 101] on button "Search" at bounding box center [912, 88] width 238 height 37
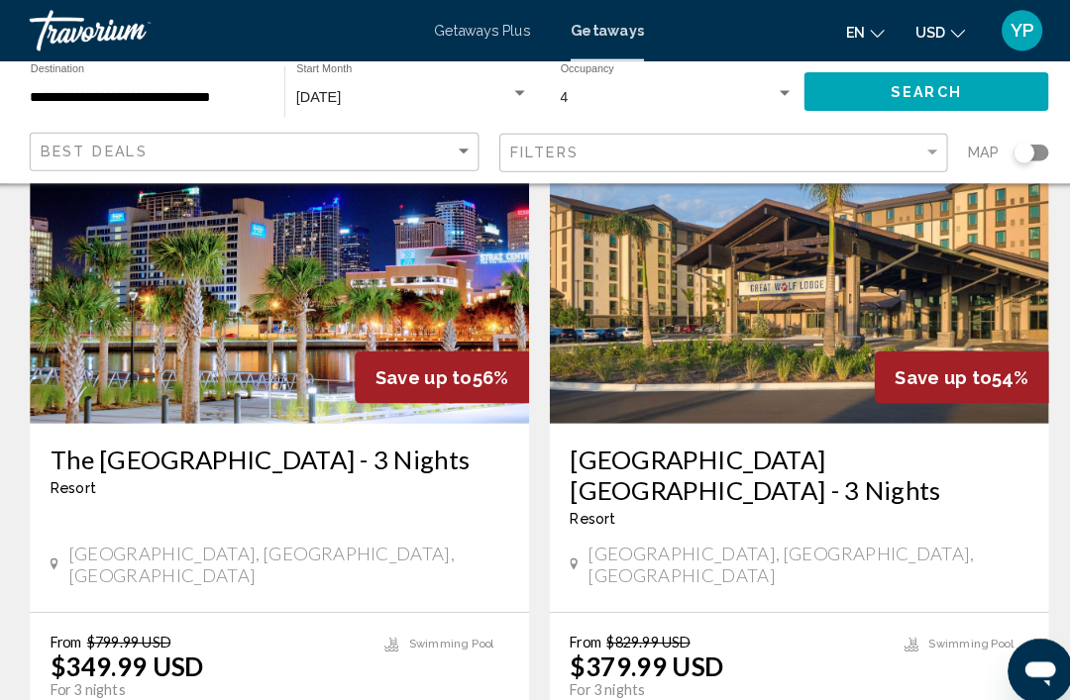
scroll to position [1624, 0]
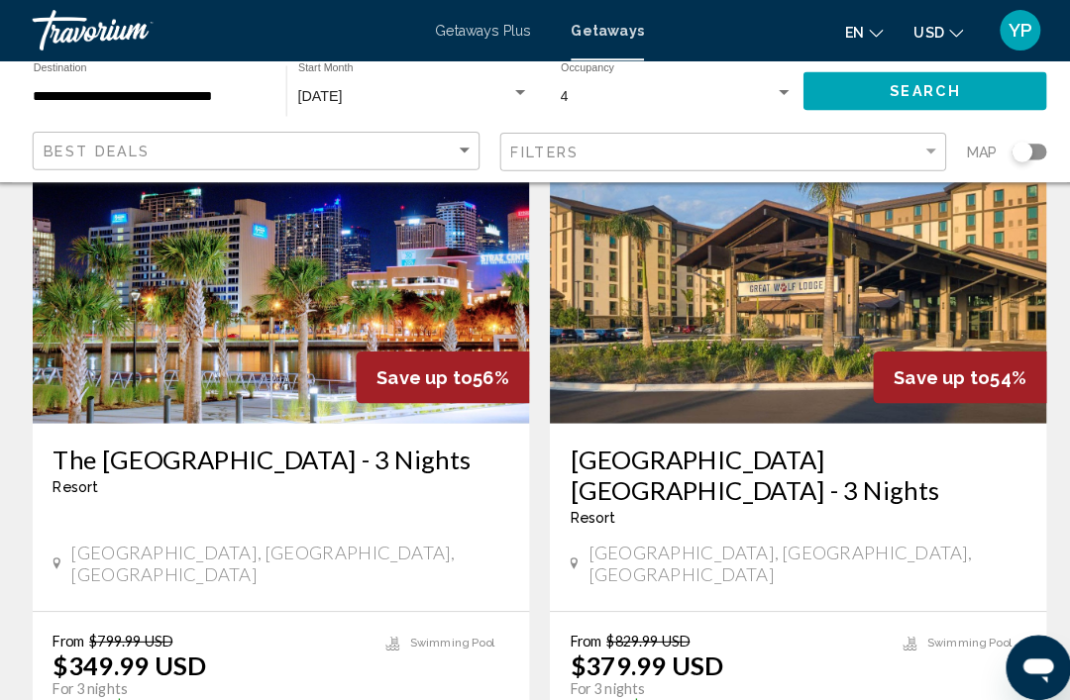
click at [799, 338] on img "Main content" at bounding box center [787, 255] width 485 height 317
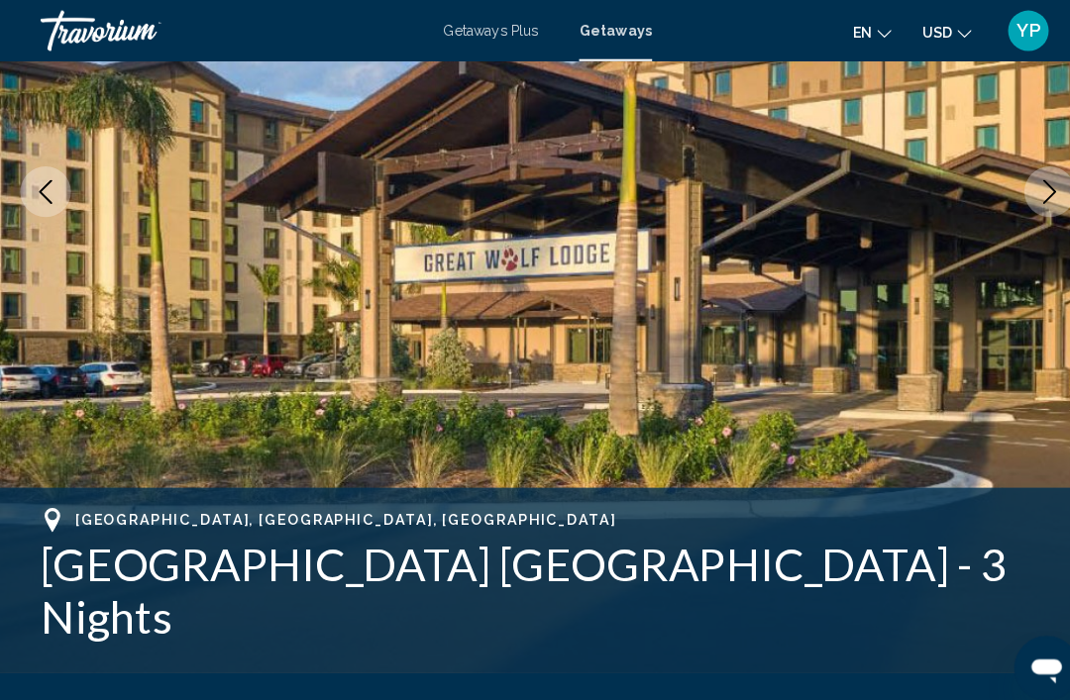
scroll to position [338, 0]
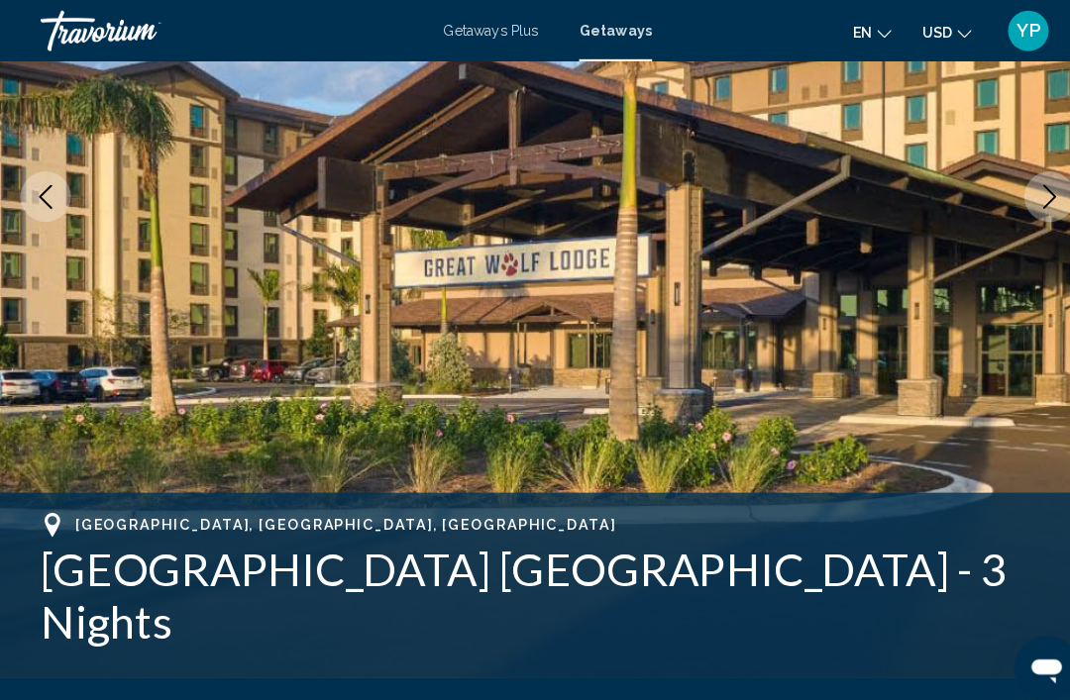
click at [941, 443] on img "Main content" at bounding box center [535, 192] width 1070 height 941
click at [1025, 192] on icon "Next image" at bounding box center [1025, 192] width 24 height 24
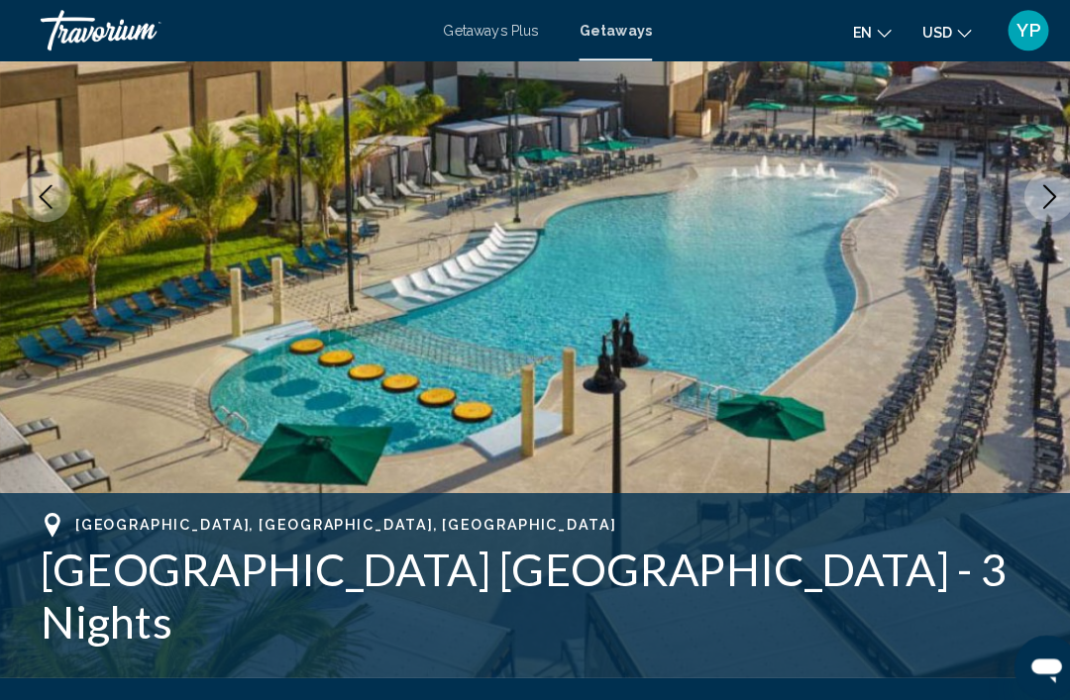
click at [1025, 214] on button "Next image" at bounding box center [1026, 192] width 50 height 50
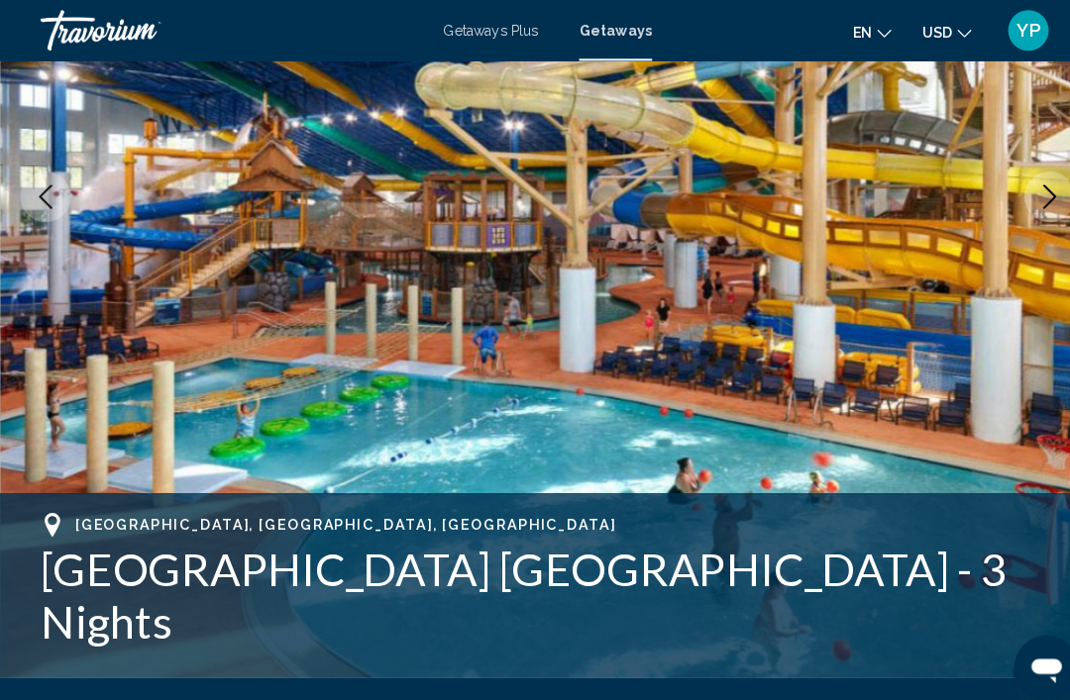
click at [1016, 229] on img "Main content" at bounding box center [535, 192] width 1070 height 941
click at [1033, 212] on button "Next image" at bounding box center [1026, 192] width 50 height 50
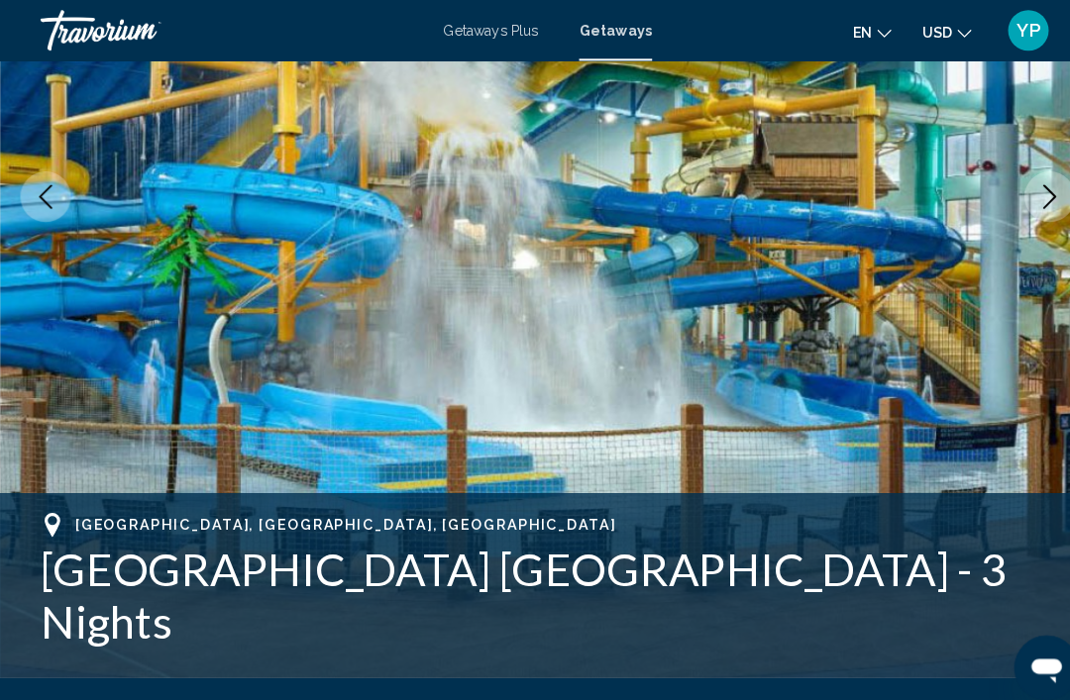
click at [1031, 187] on icon "Next image" at bounding box center [1025, 192] width 24 height 24
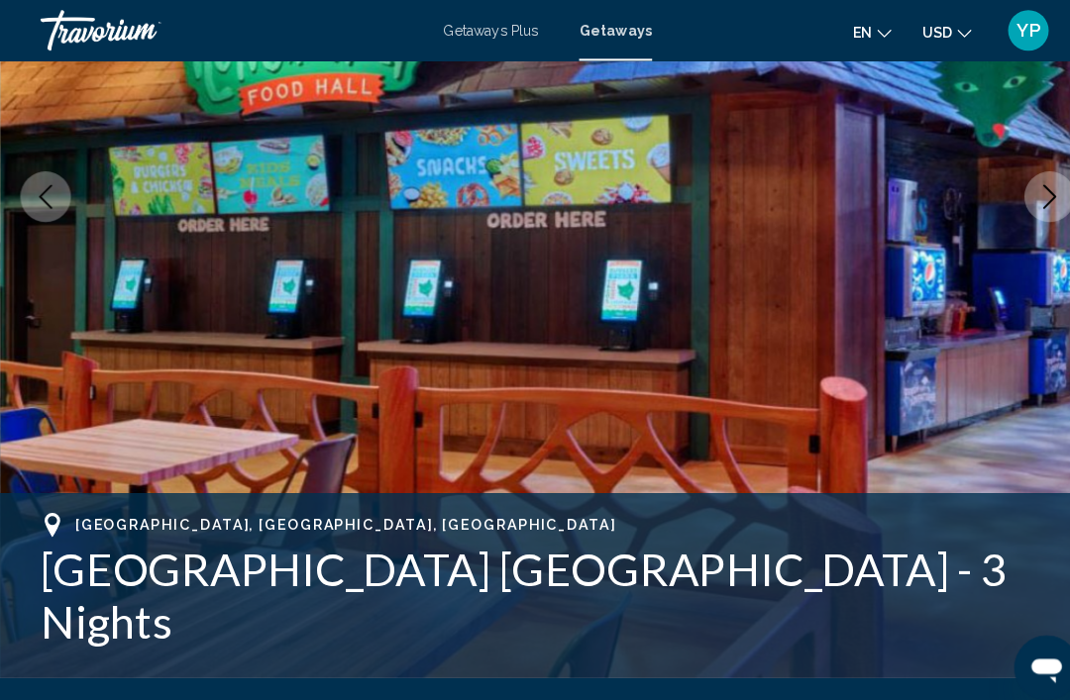
click at [1037, 207] on button "Next image" at bounding box center [1026, 192] width 50 height 50
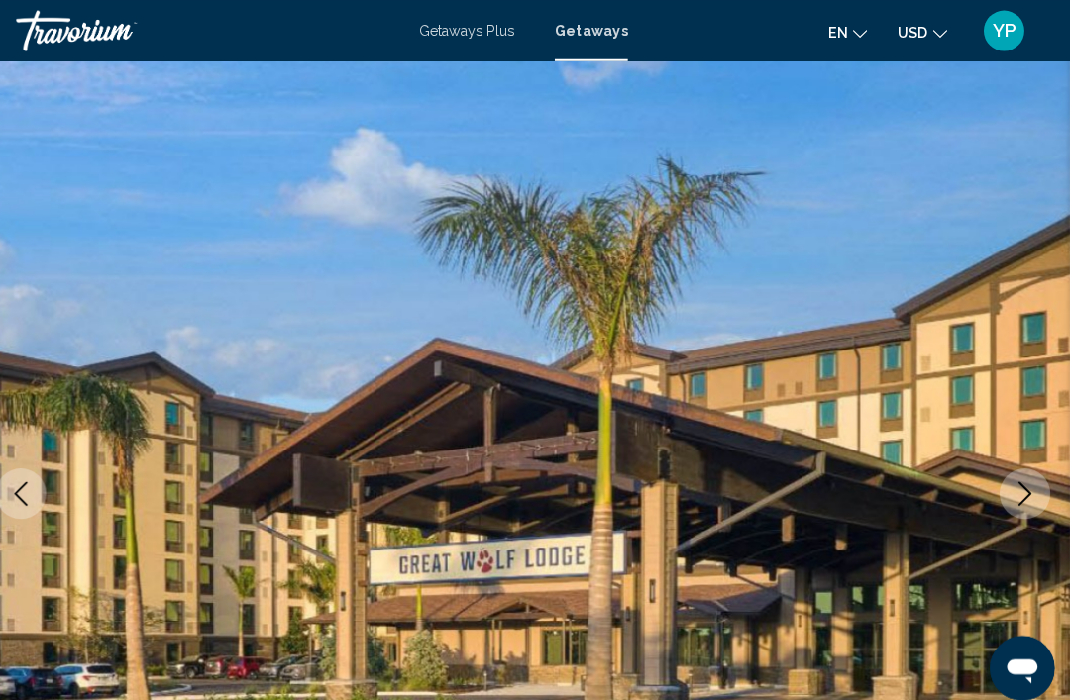
scroll to position [46, 0]
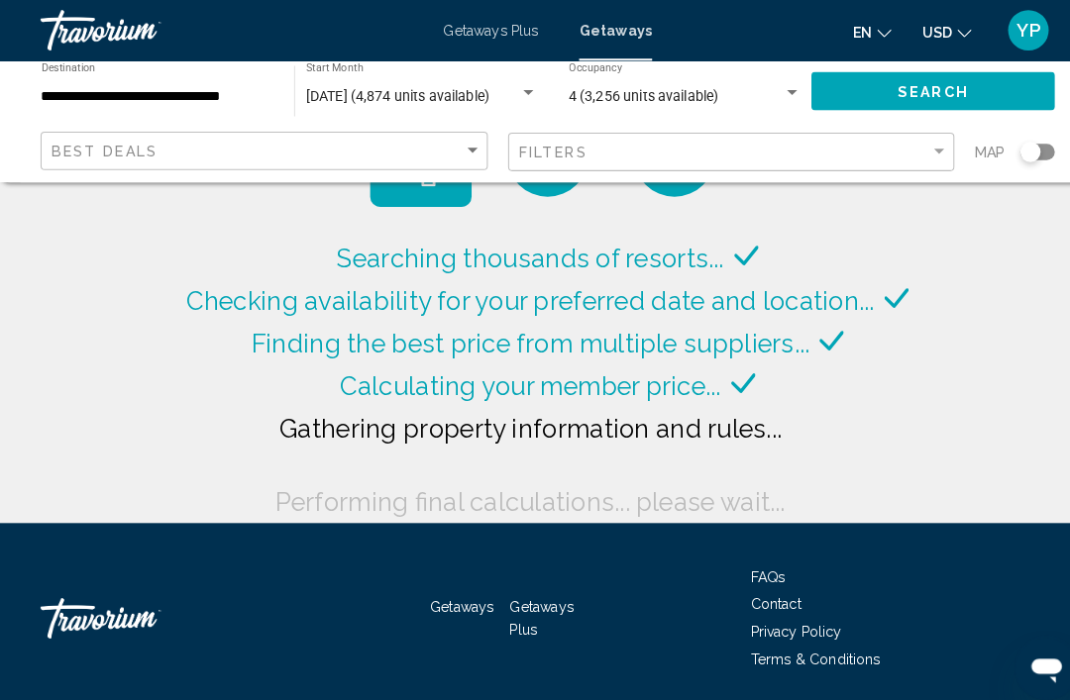
click at [455, 100] on span "October 2025 (4,874 units available)" at bounding box center [388, 94] width 179 height 16
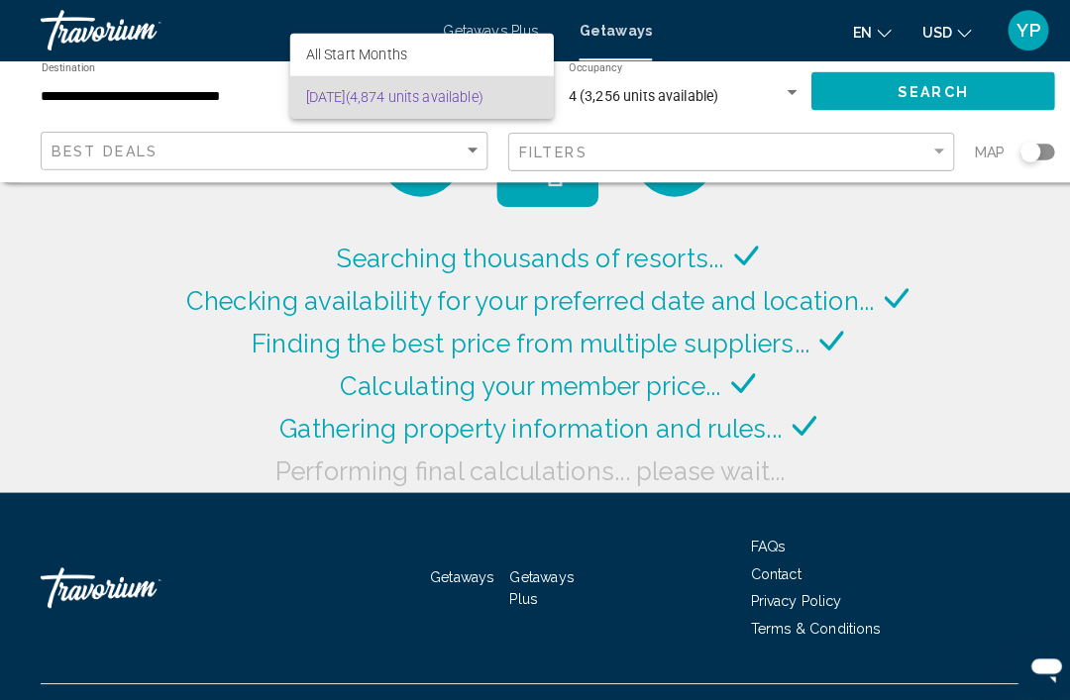
click at [212, 102] on div at bounding box center [535, 350] width 1070 height 700
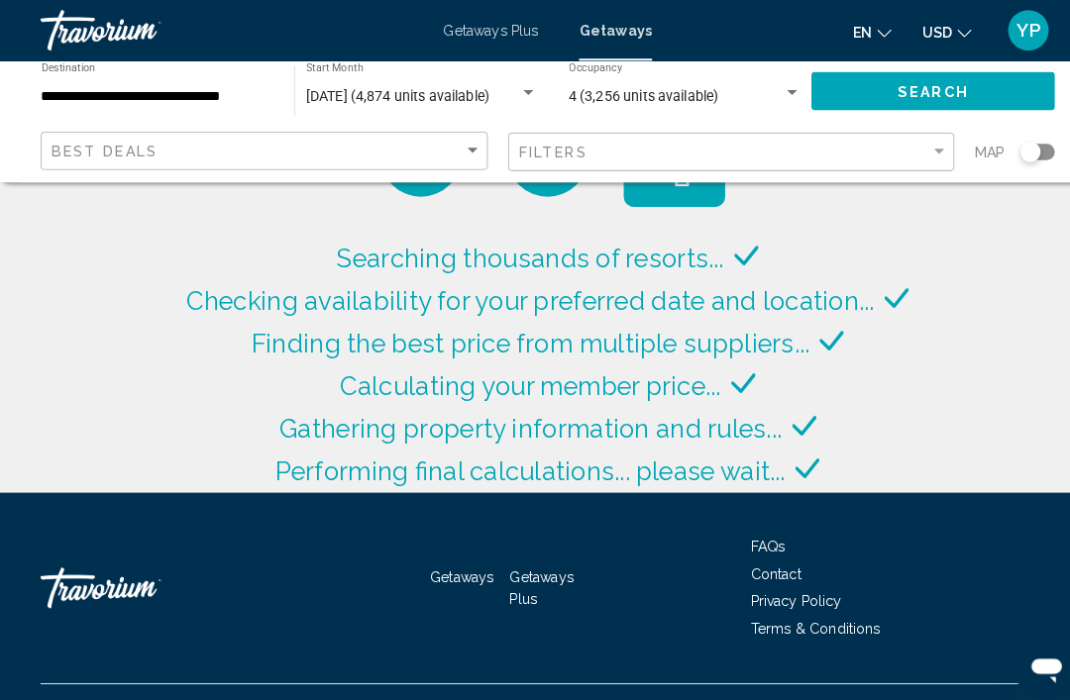
click at [215, 112] on div "**********" at bounding box center [154, 89] width 227 height 54
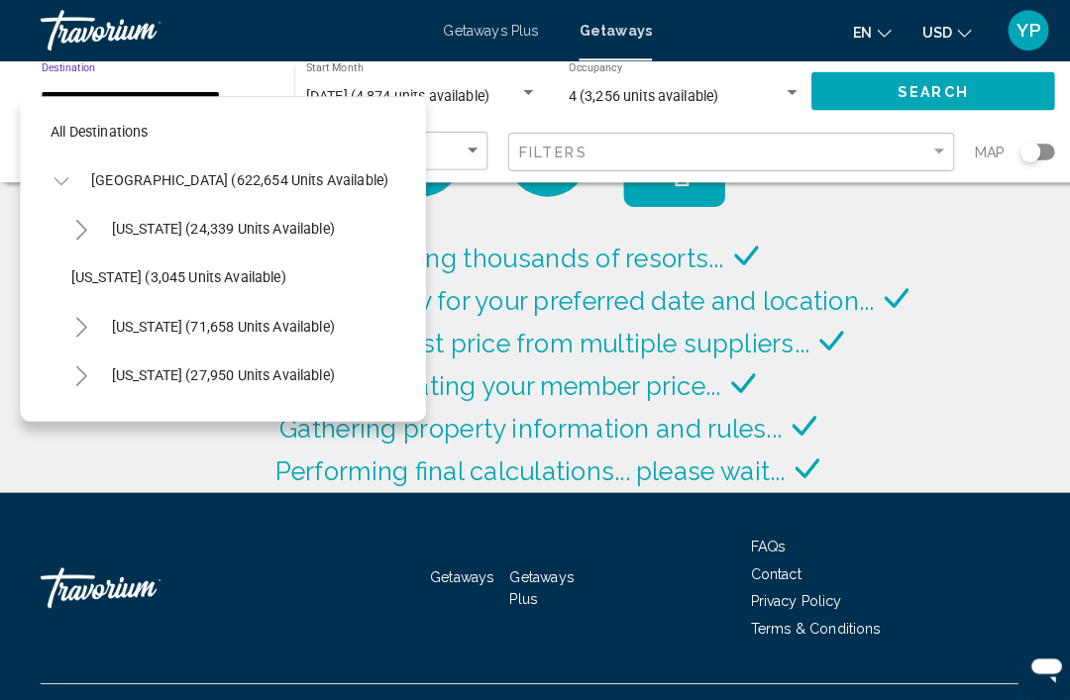
scroll to position [403, 0]
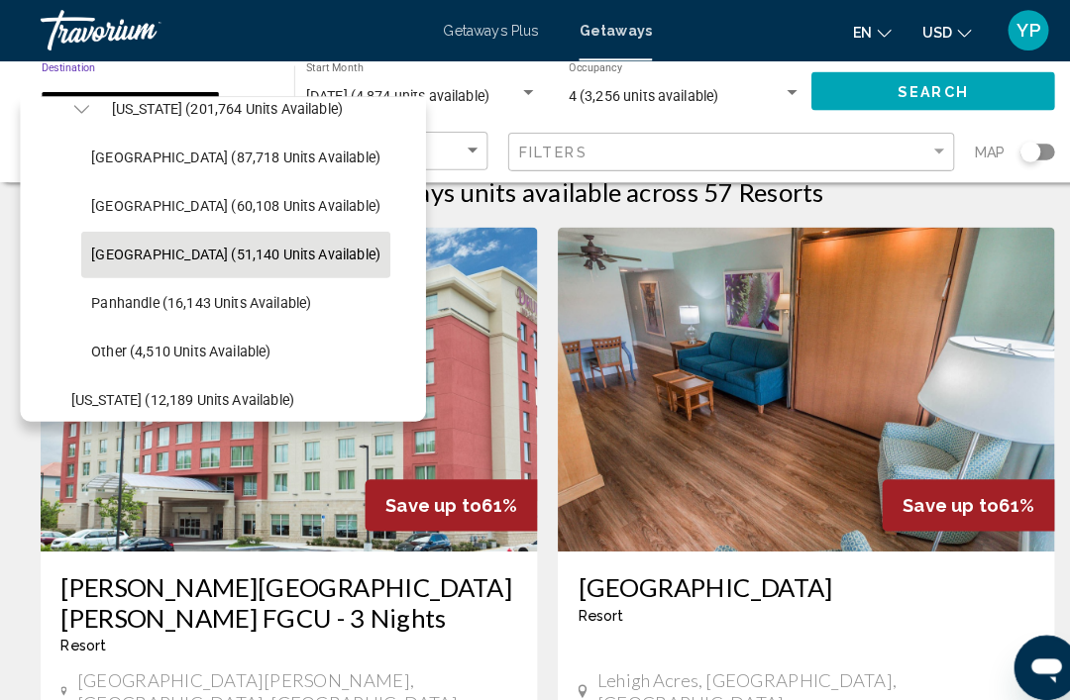
click at [266, 264] on button "West Coast (51,140 units available)" at bounding box center [230, 249] width 302 height 46
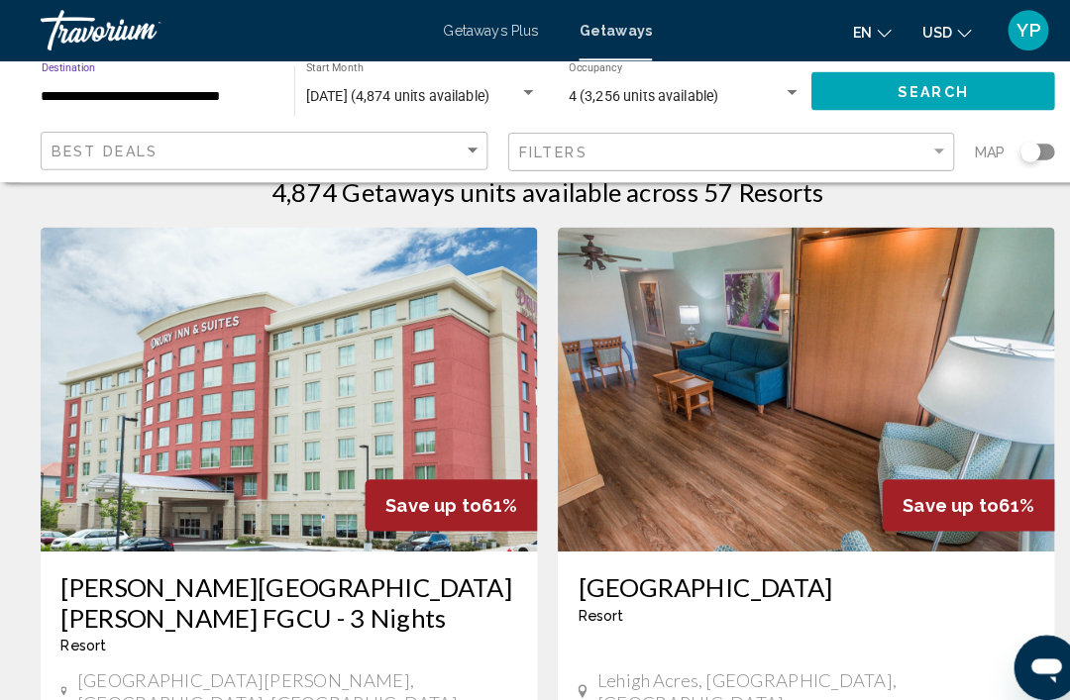
click at [431, 101] on span "October 2025 (4,874 units available)" at bounding box center [388, 94] width 179 height 16
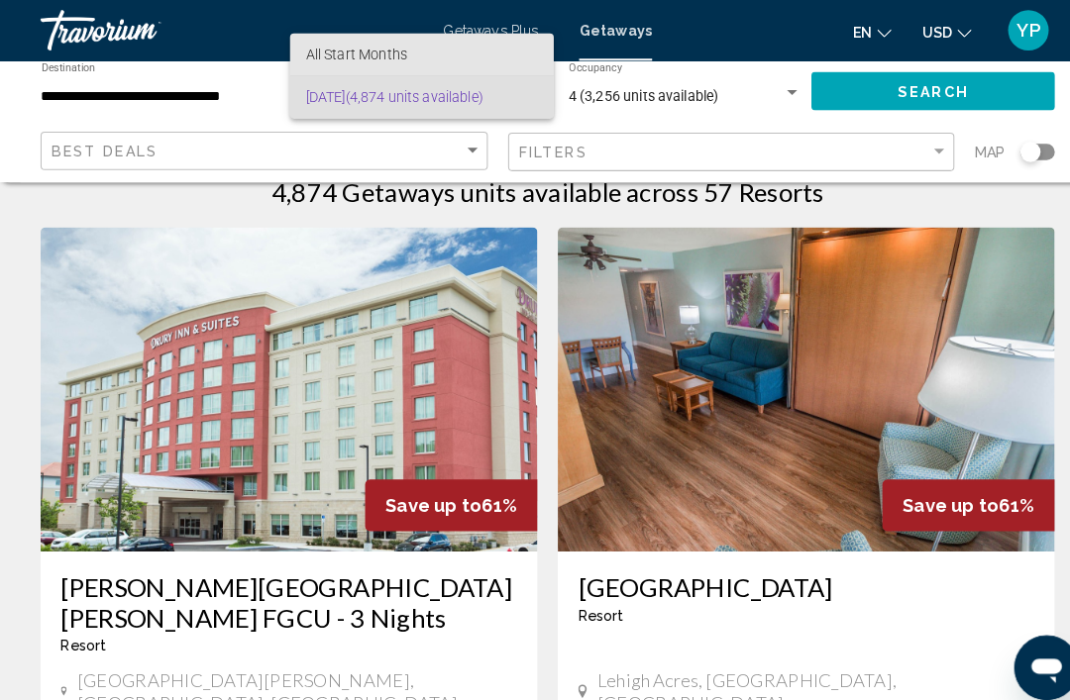
click at [429, 57] on span "All Start Months" at bounding box center [412, 54] width 226 height 42
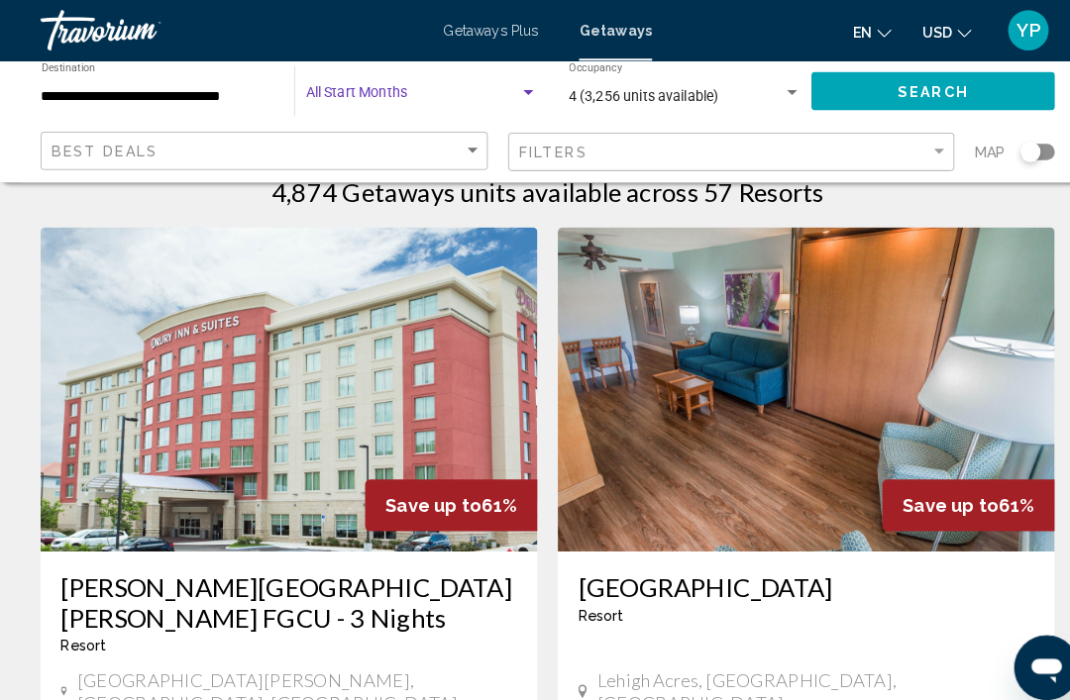
click at [538, 100] on div "4 (3,256 units available) Occupancy Any Occupancy" at bounding box center [664, 88] width 258 height 59
click at [495, 101] on span "Search widget" at bounding box center [403, 95] width 208 height 16
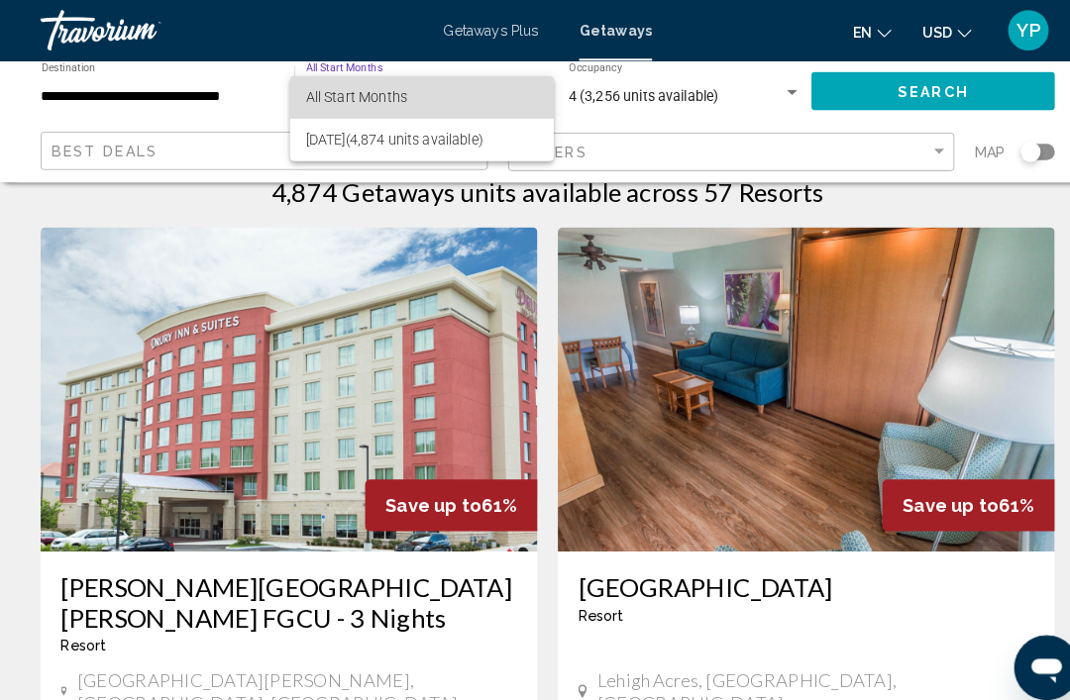
click at [357, 107] on span "All Start Months" at bounding box center [412, 95] width 226 height 42
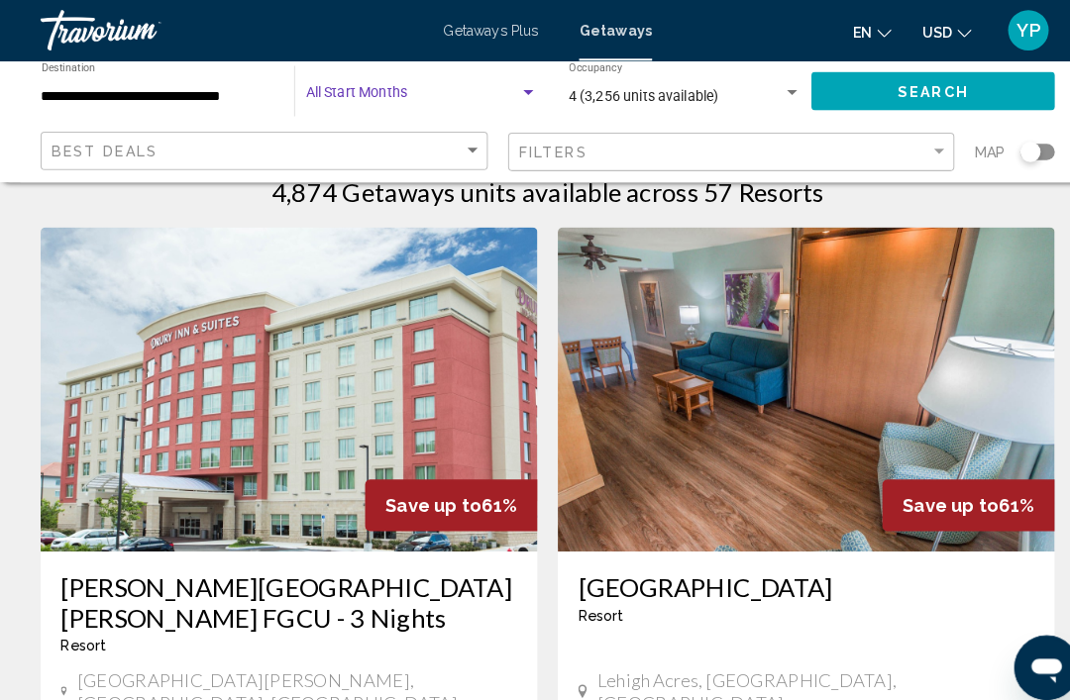
click at [196, 97] on input "**********" at bounding box center [154, 95] width 227 height 16
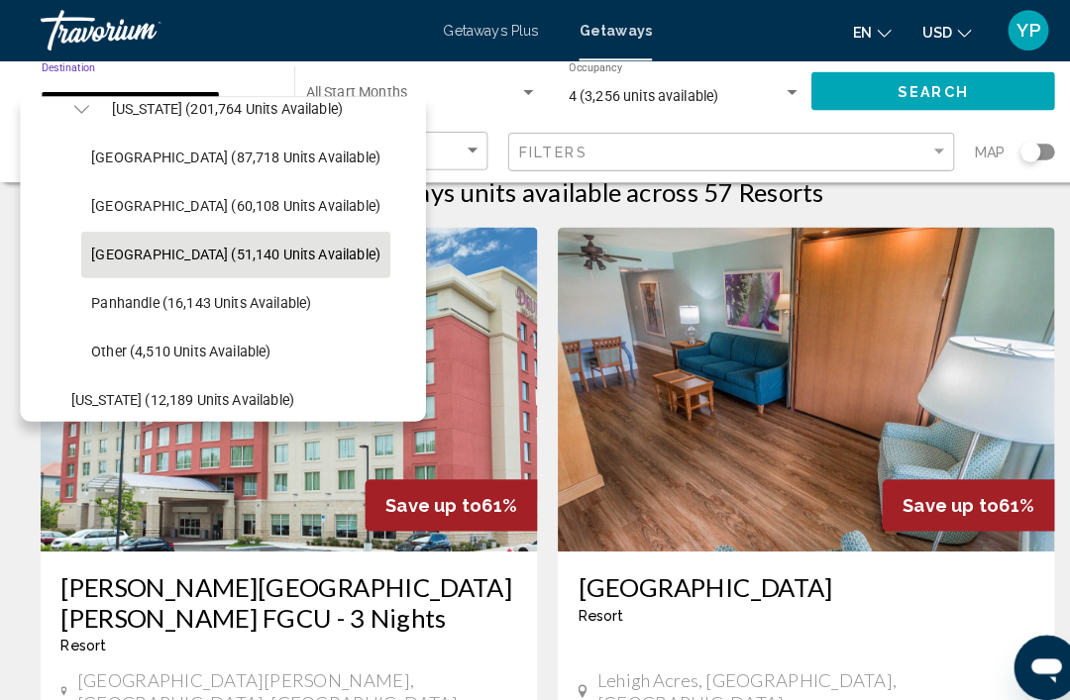
click at [260, 122] on button "Florida (201,764 units available)" at bounding box center [222, 106] width 246 height 46
type input "**********"
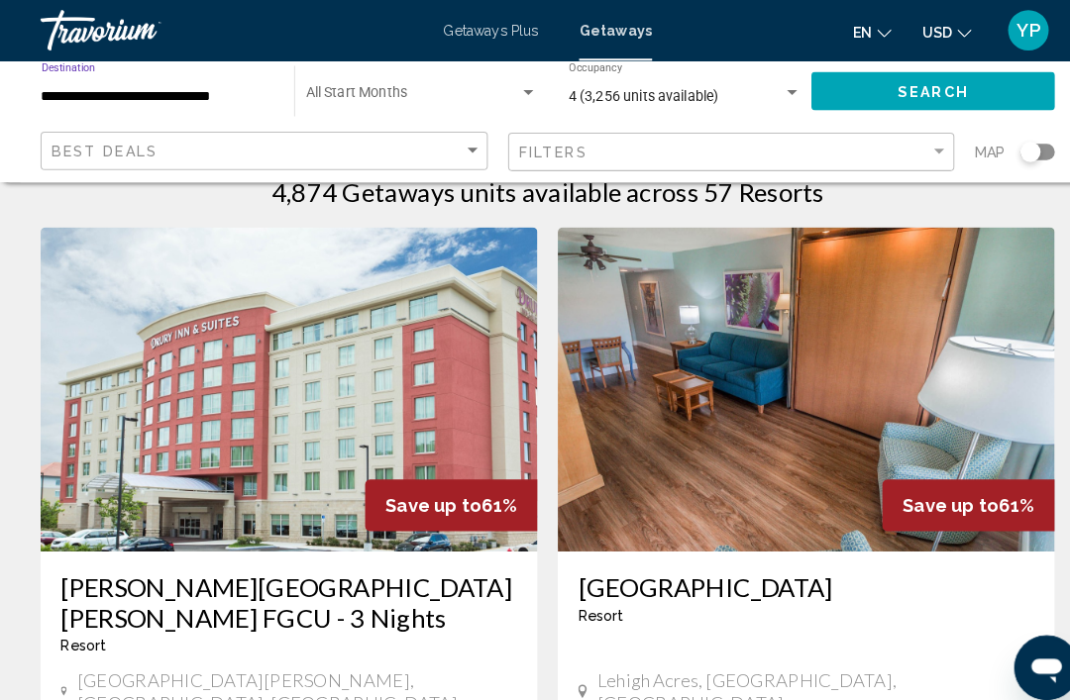
click at [397, 88] on span "Search widget" at bounding box center [403, 95] width 208 height 16
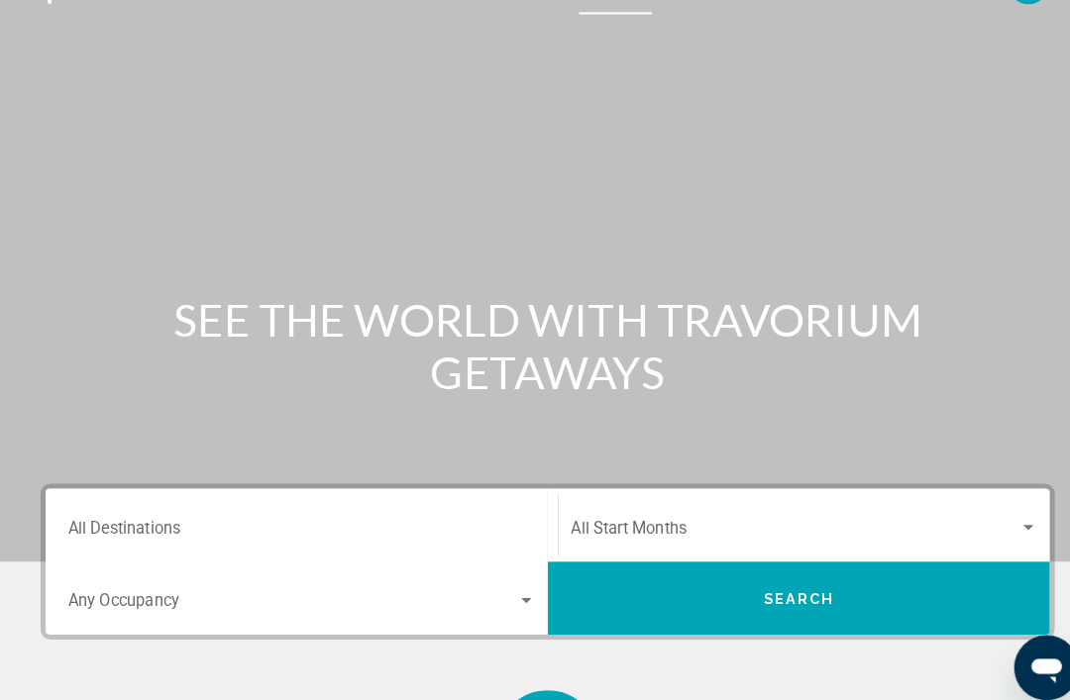
scroll to position [50, 0]
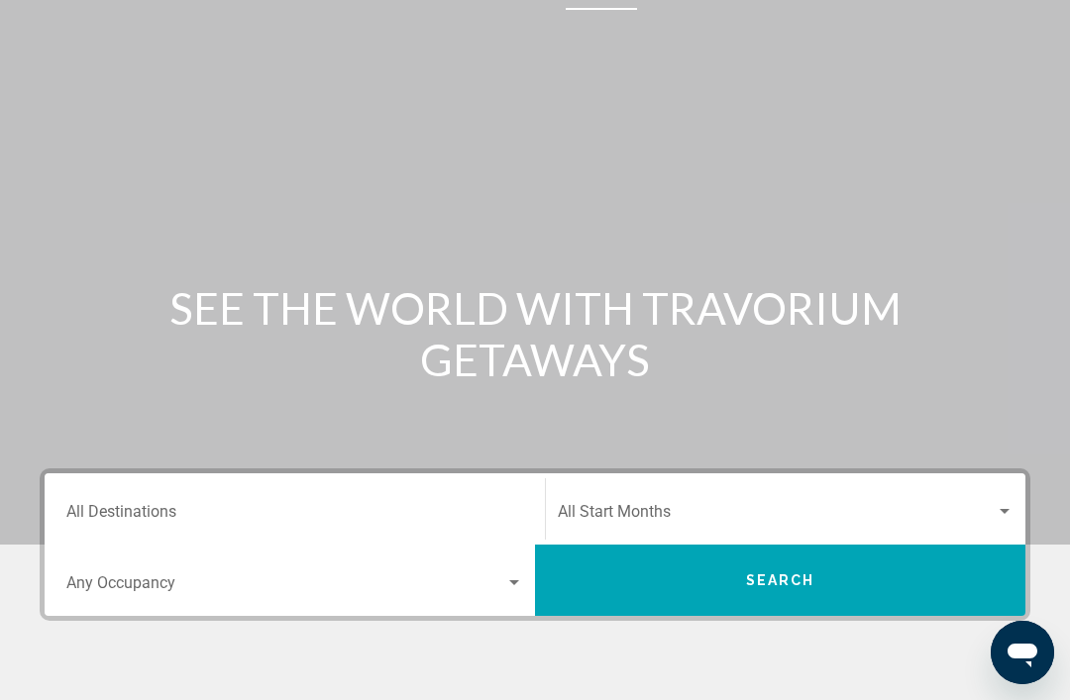
click at [251, 518] on input "Destination All Destinations" at bounding box center [294, 516] width 457 height 18
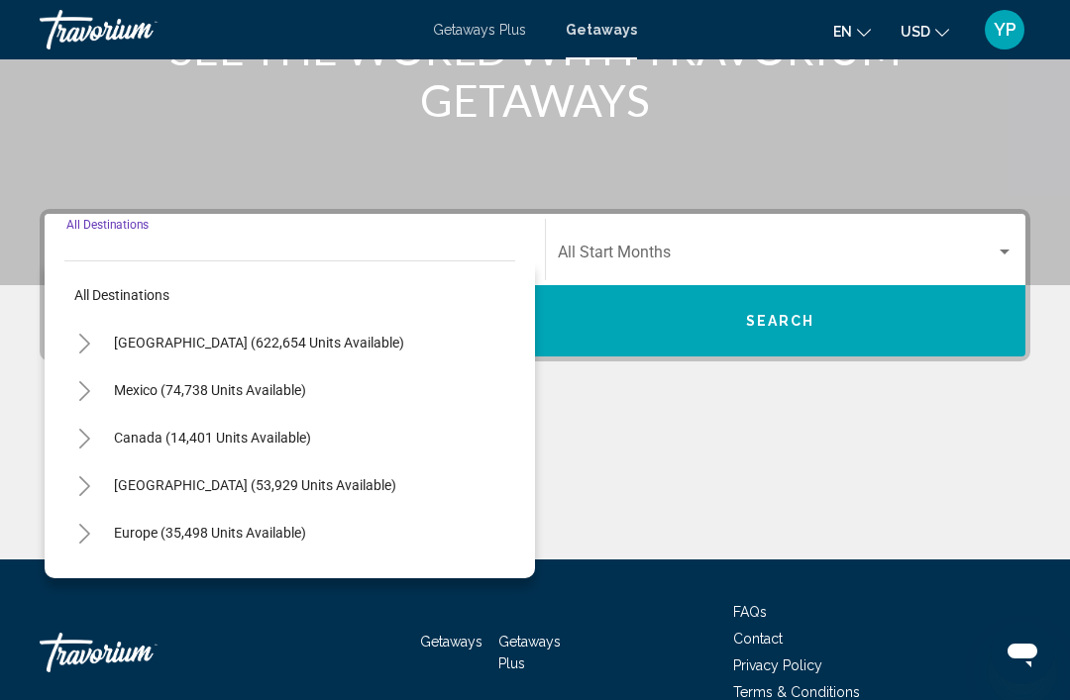
scroll to position [411, 0]
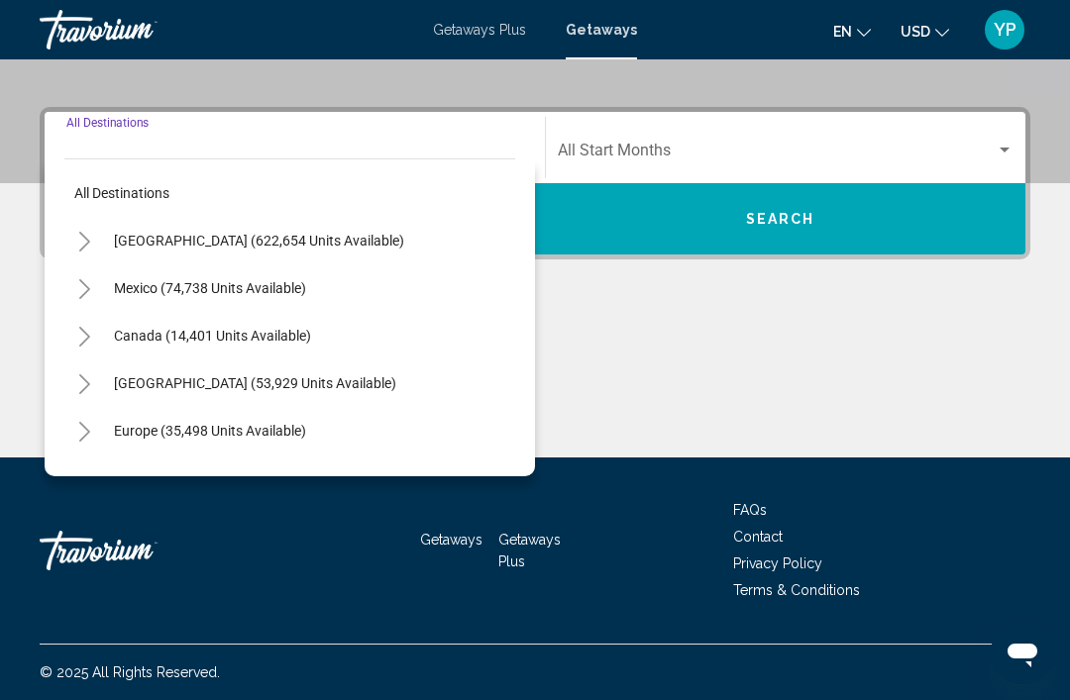
click at [305, 249] on button "United States (622,654 units available)" at bounding box center [259, 241] width 310 height 46
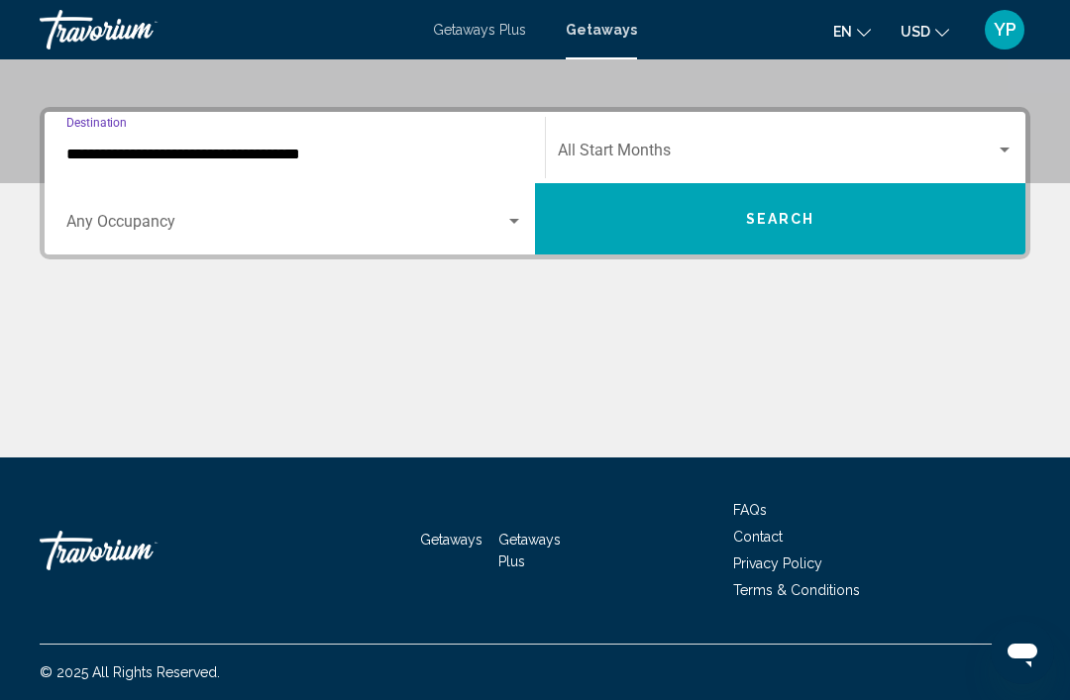
click at [171, 228] on span "Search widget" at bounding box center [285, 226] width 439 height 18
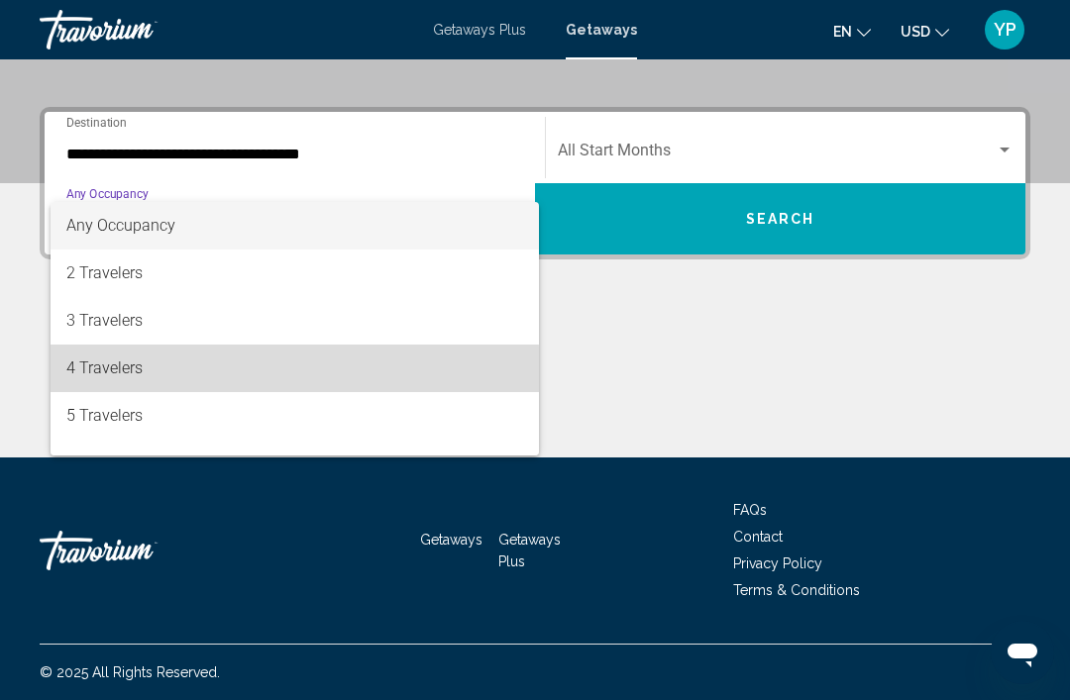
click at [139, 373] on span "4 Travelers" at bounding box center [294, 369] width 457 height 48
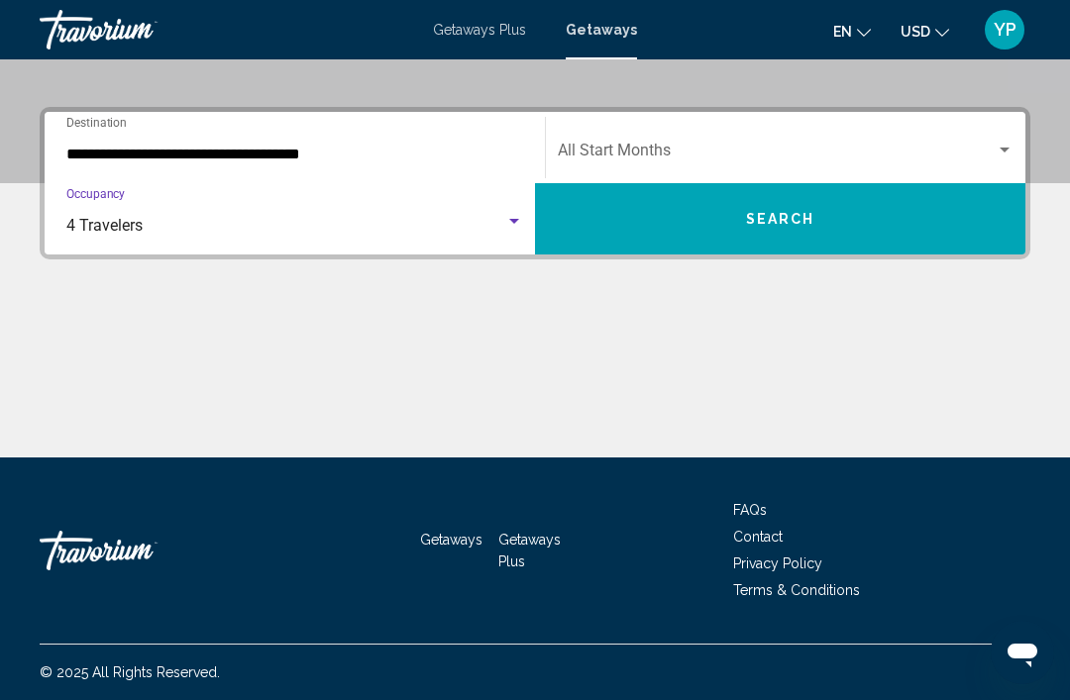
click at [371, 162] on input "**********" at bounding box center [294, 155] width 457 height 18
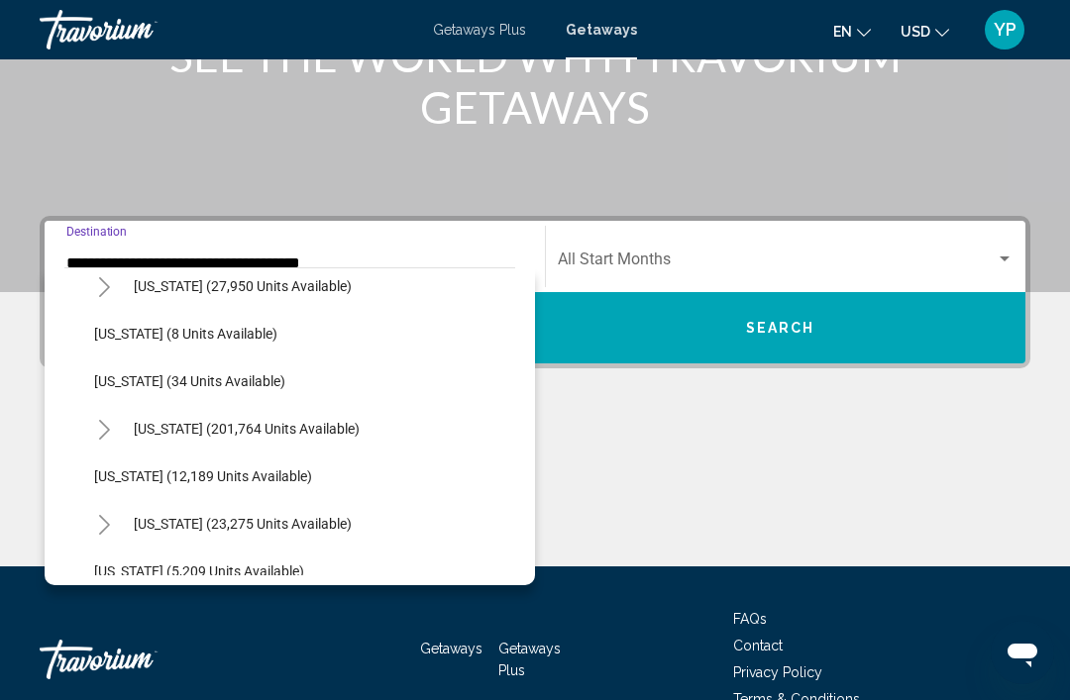
scroll to position [280, 0]
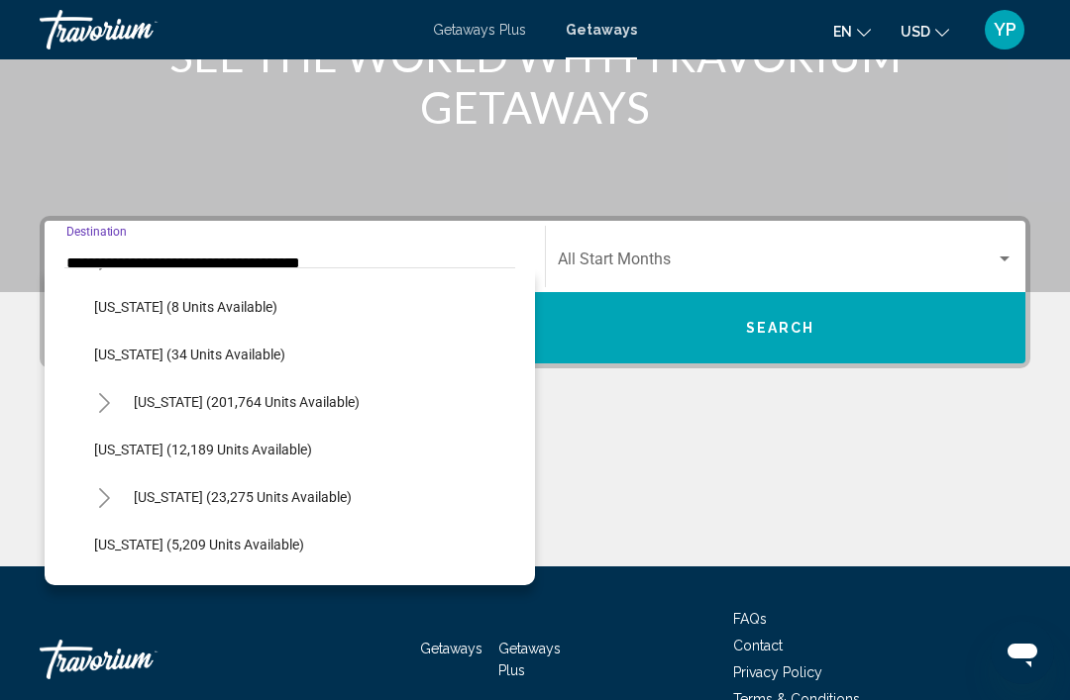
click at [321, 416] on button "Florida (201,764 units available)" at bounding box center [247, 402] width 246 height 46
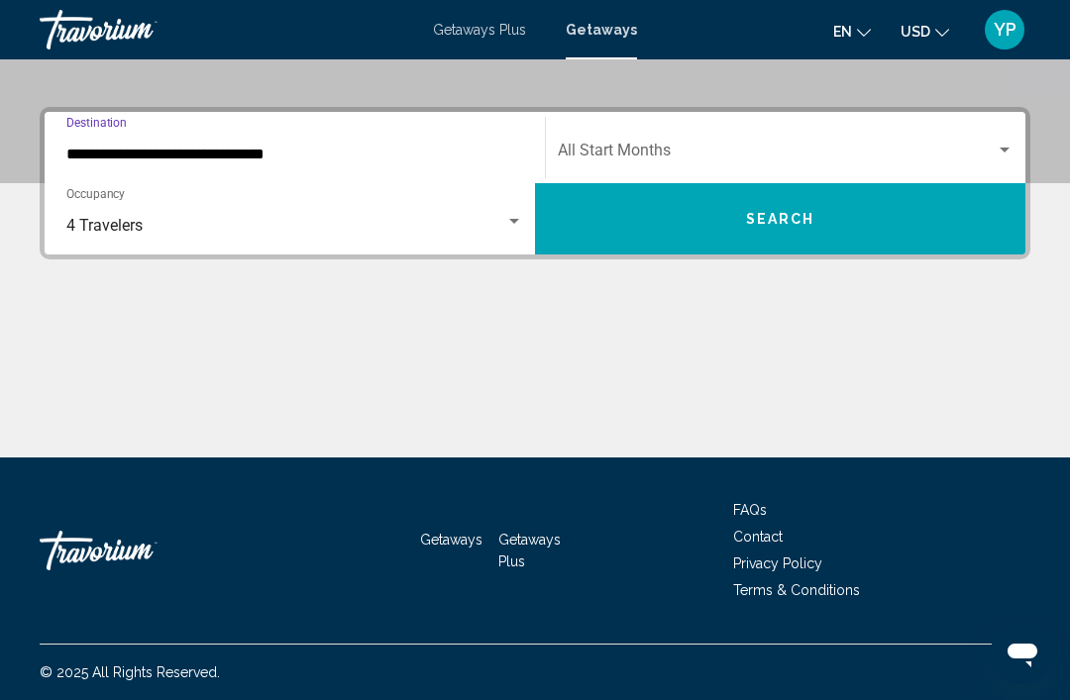
click at [252, 159] on input "**********" at bounding box center [294, 155] width 457 height 18
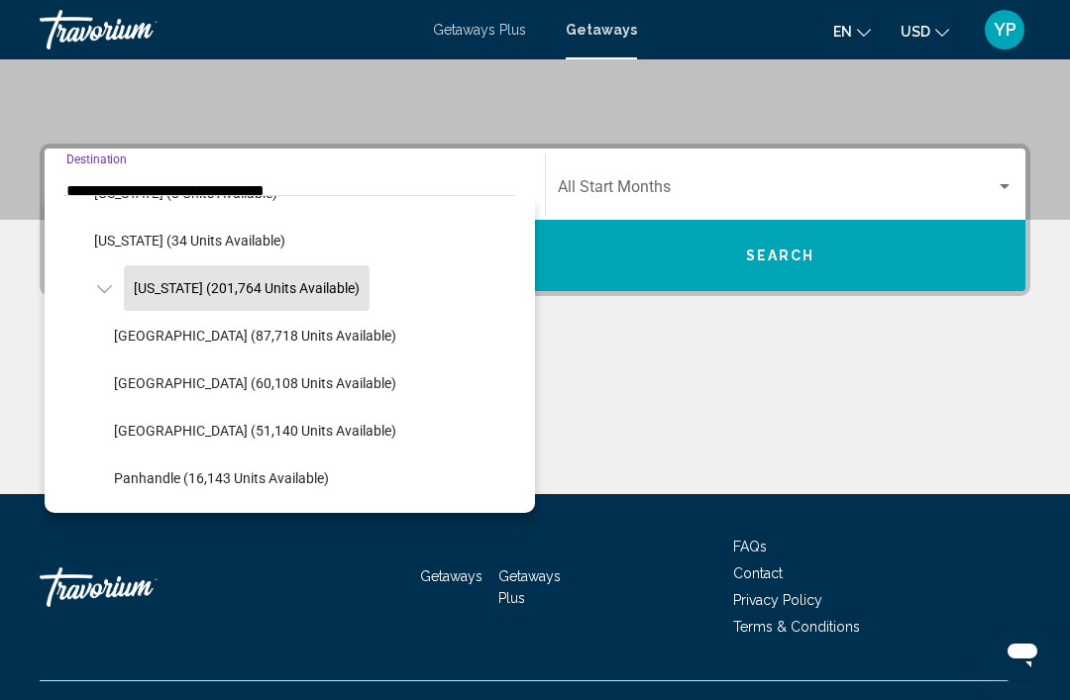
scroll to position [324, 0]
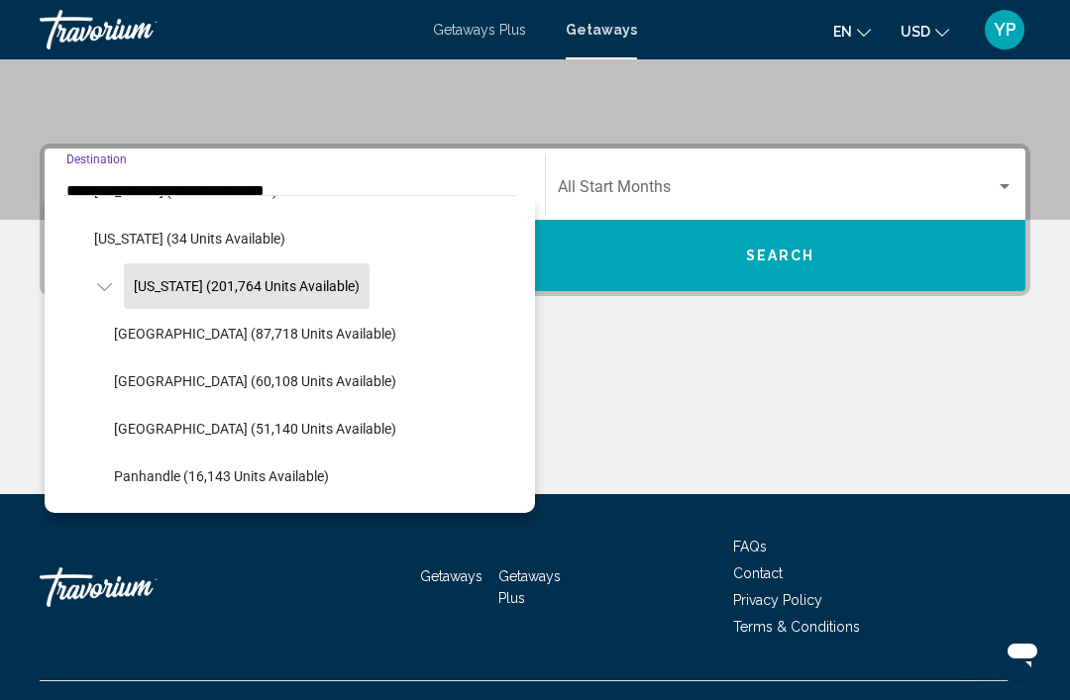
click at [307, 456] on button "Panhandle (16,143 units available)" at bounding box center [221, 477] width 235 height 46
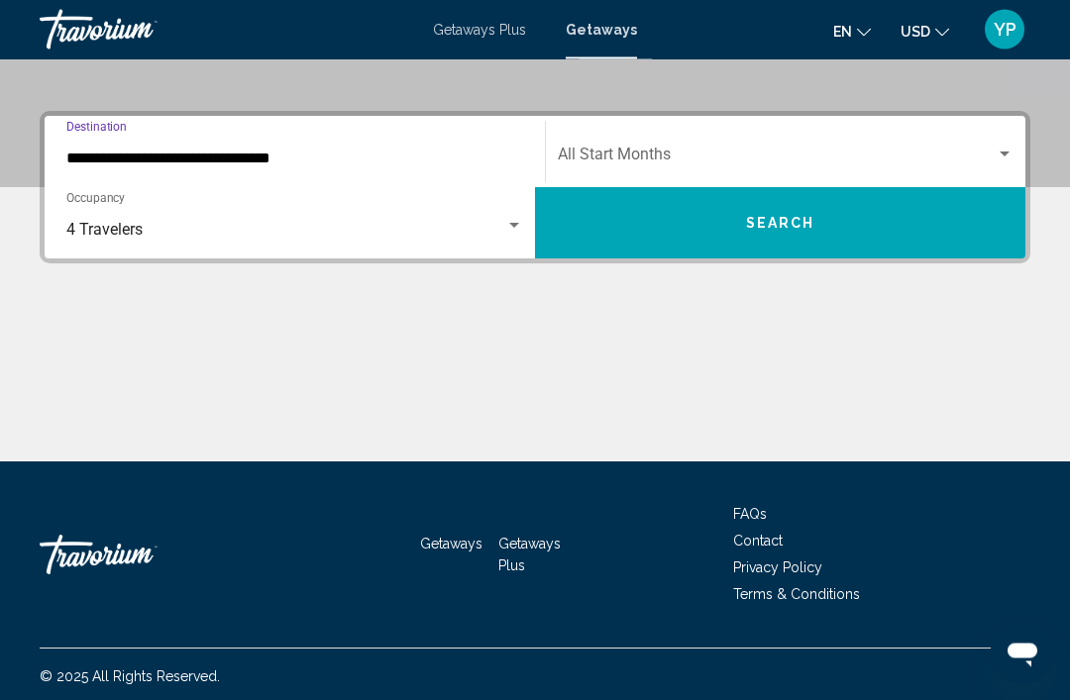
scroll to position [411, 0]
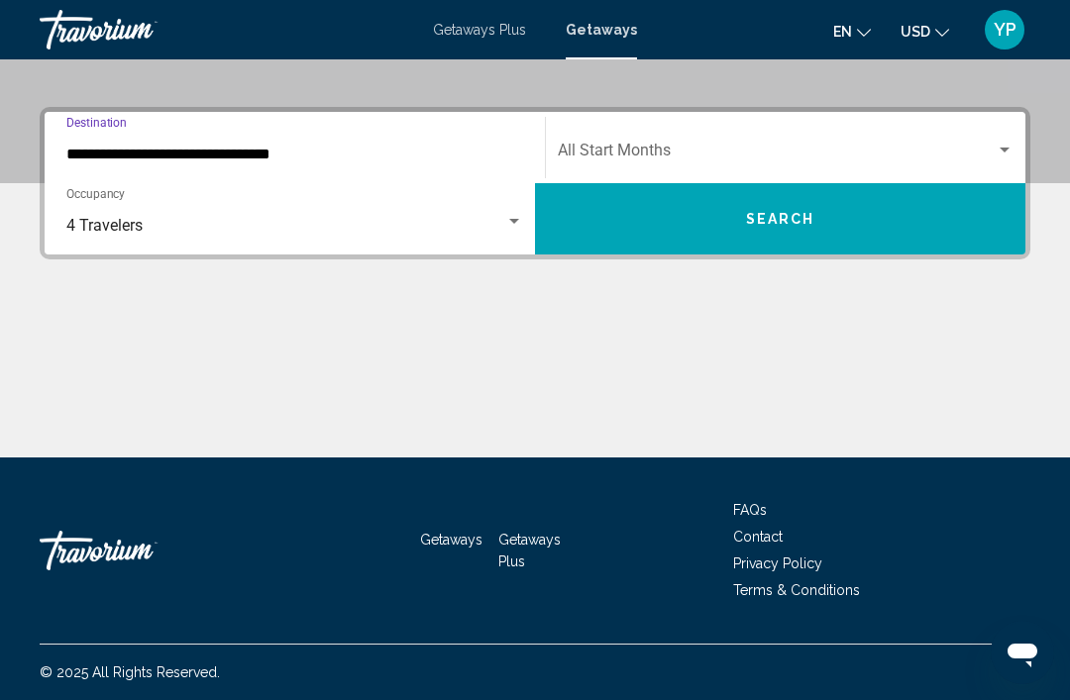
click at [270, 160] on input "**********" at bounding box center [294, 155] width 457 height 18
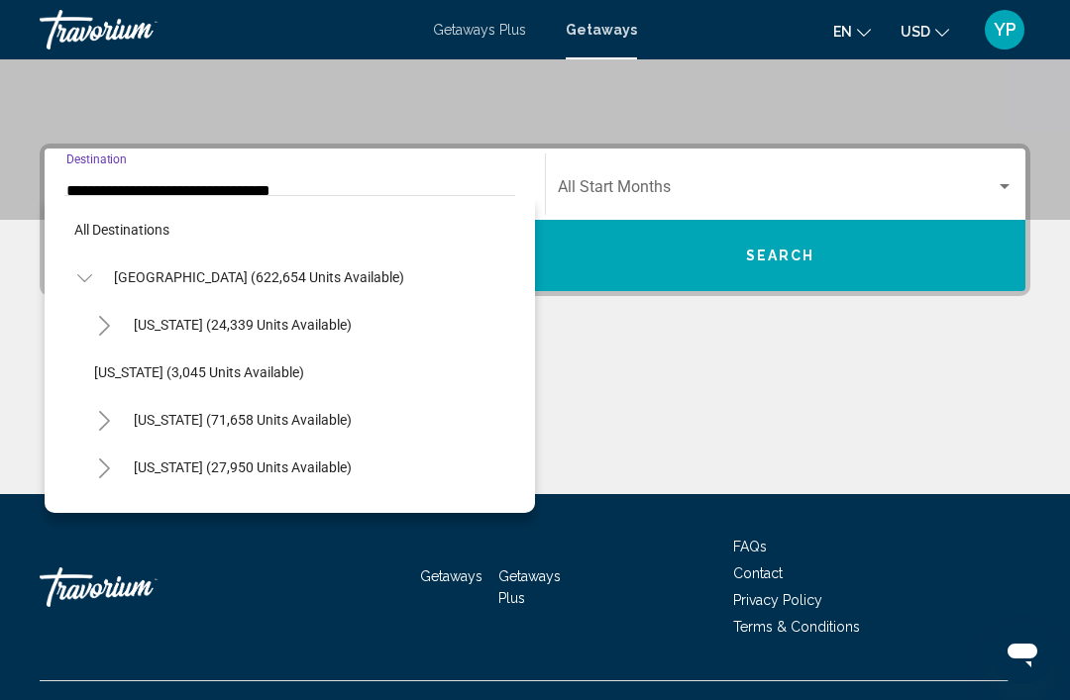
scroll to position [451, 0]
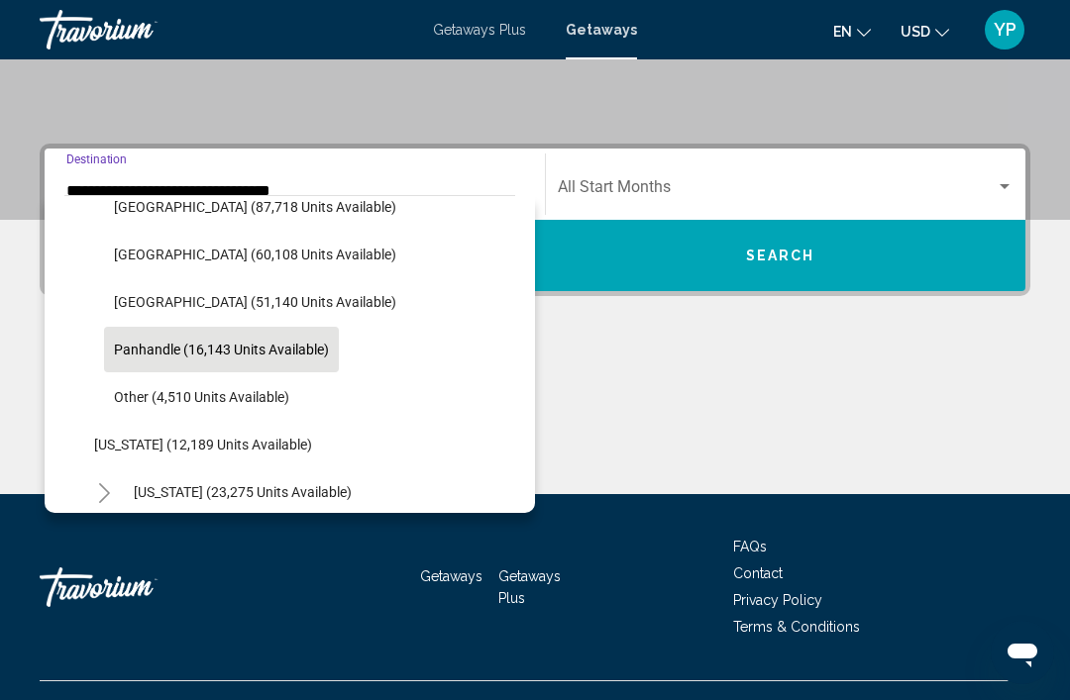
click at [288, 303] on span "West Coast (51,140 units available)" at bounding box center [255, 302] width 282 height 16
type input "**********"
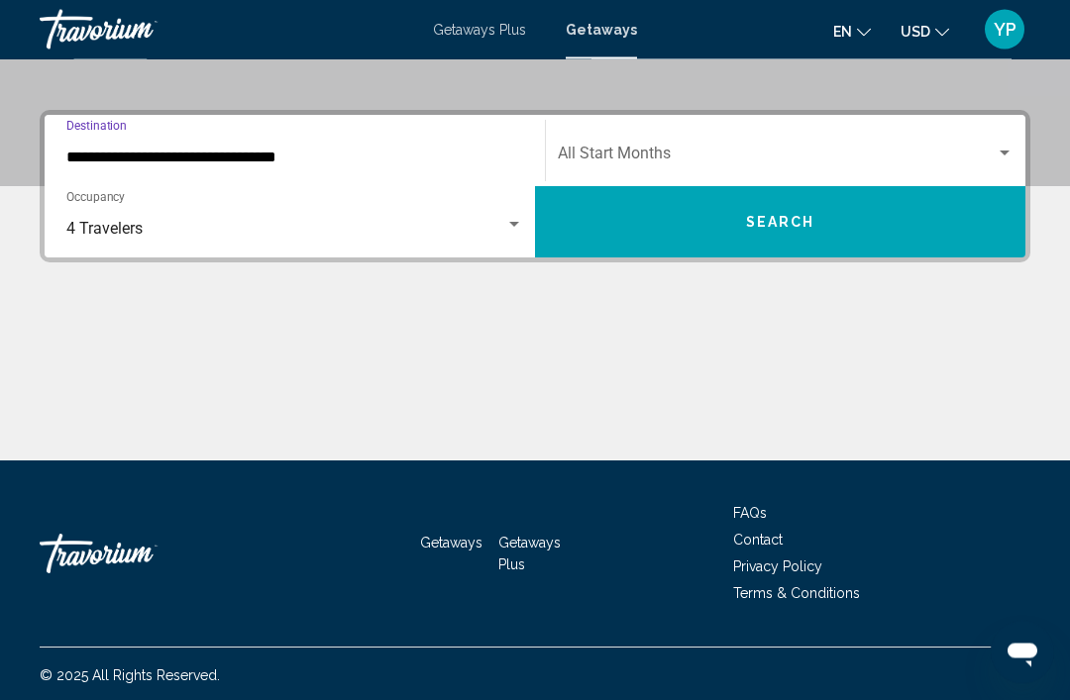
scroll to position [411, 0]
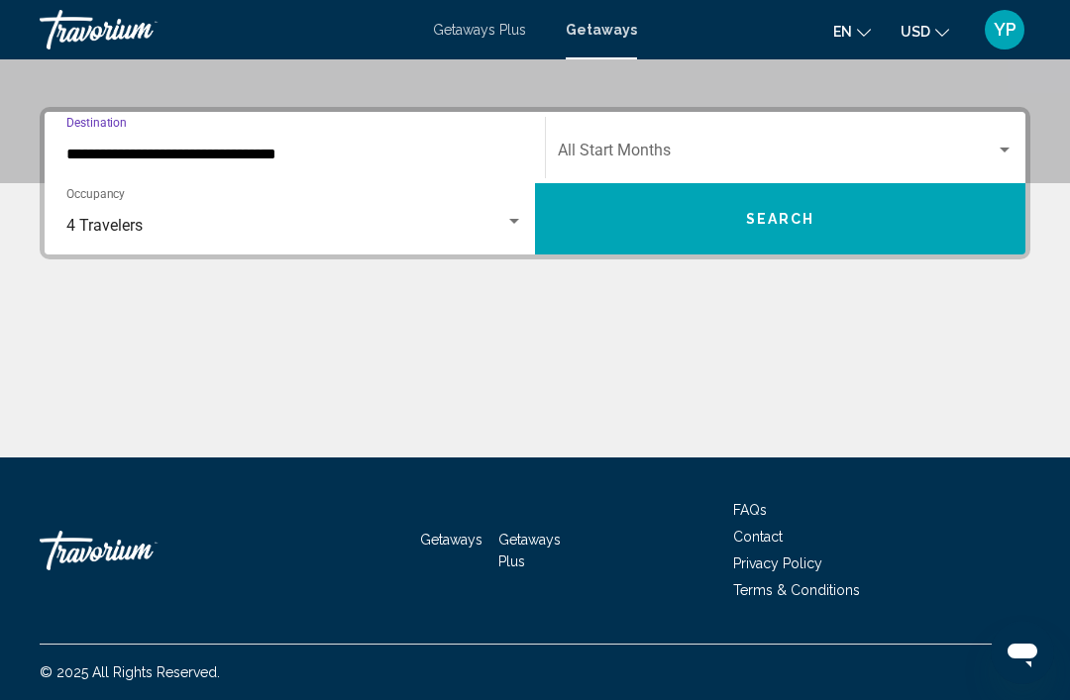
click at [740, 155] on span "Search widget" at bounding box center [777, 155] width 438 height 18
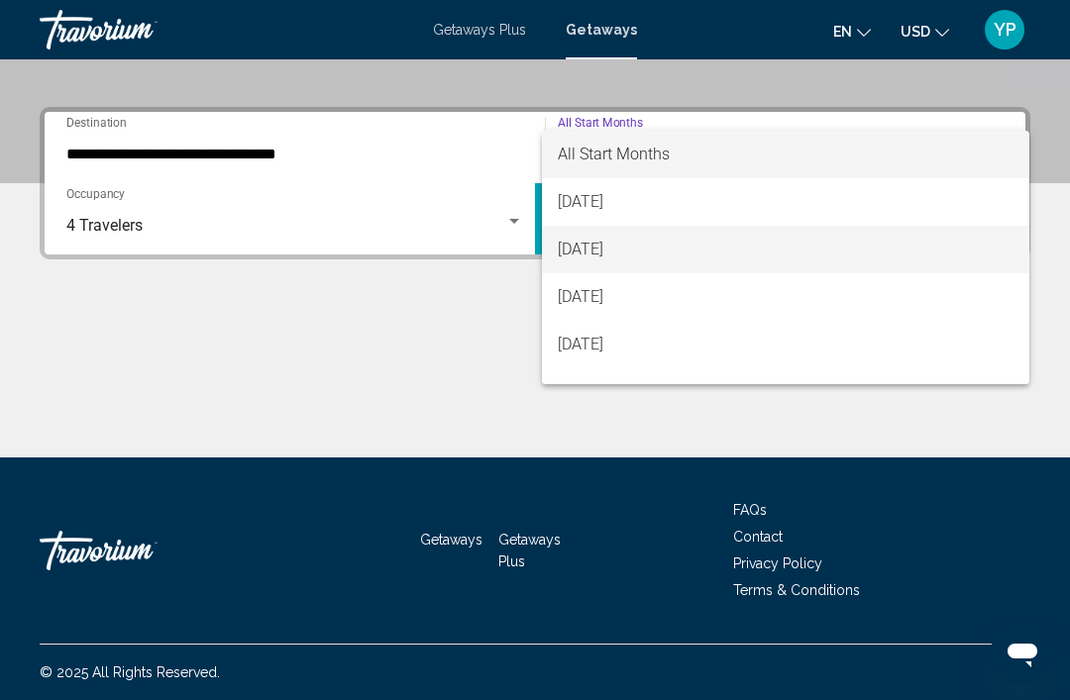
click at [649, 255] on span "September 2025" at bounding box center [786, 250] width 456 height 48
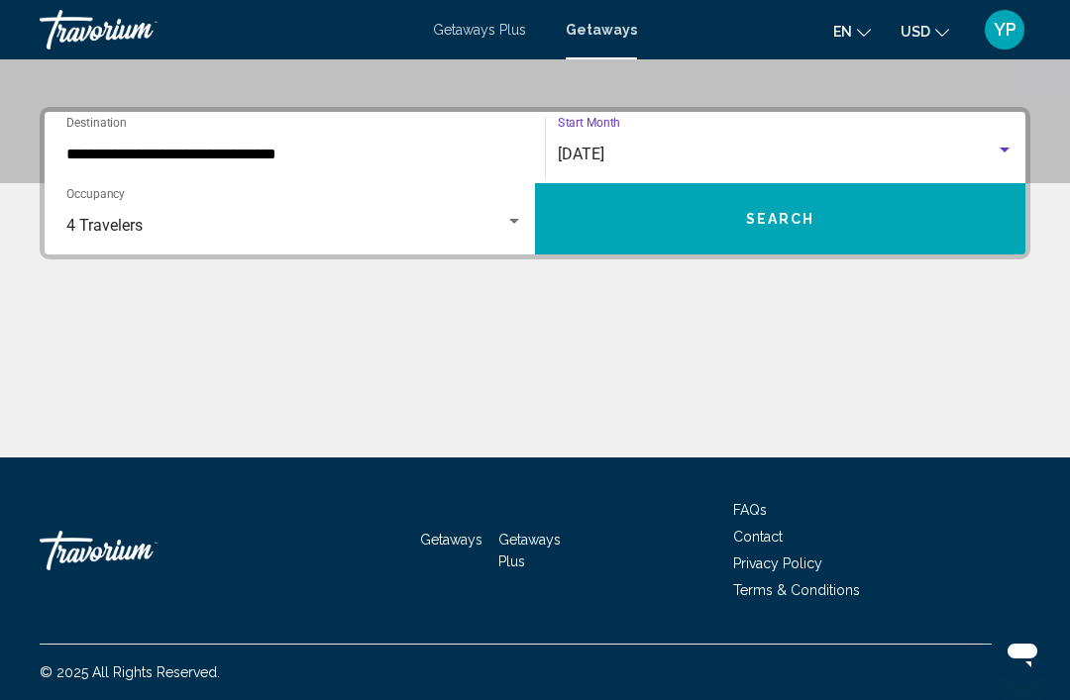
click at [878, 218] on button "Search" at bounding box center [780, 218] width 490 height 71
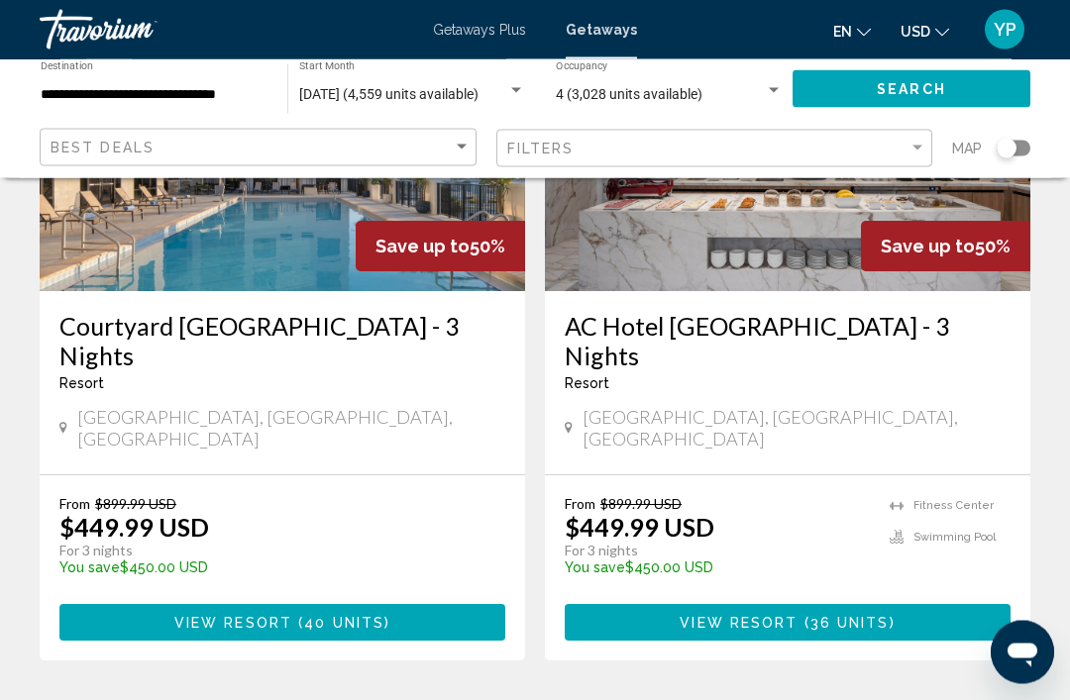
scroll to position [4025, 0]
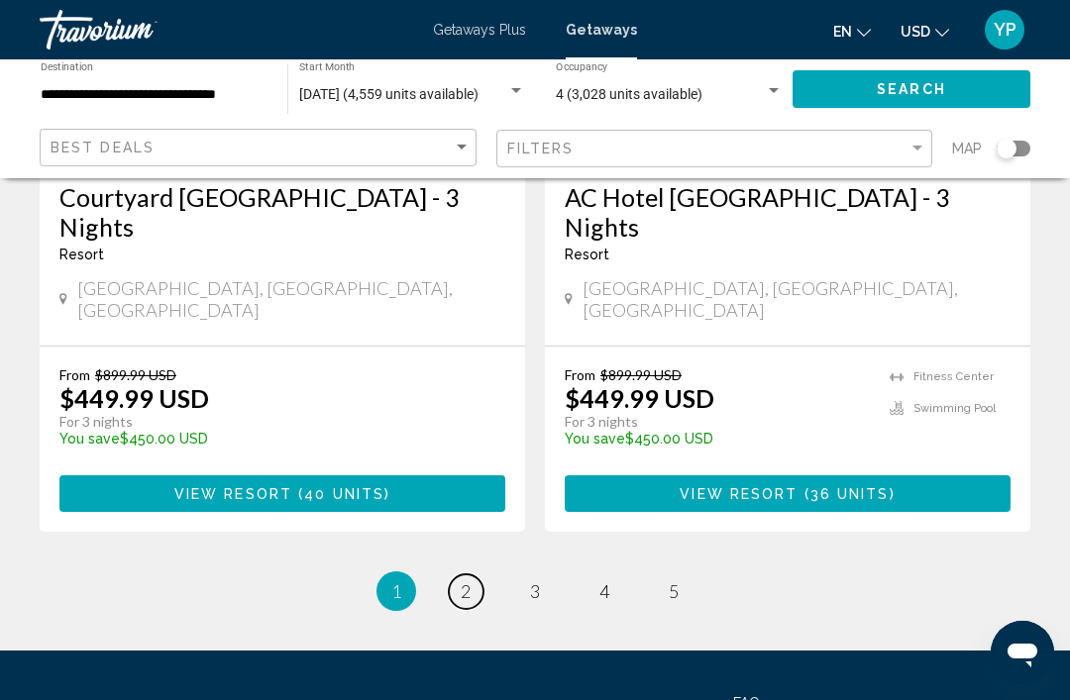
click at [470, 581] on span "2" at bounding box center [466, 592] width 10 height 22
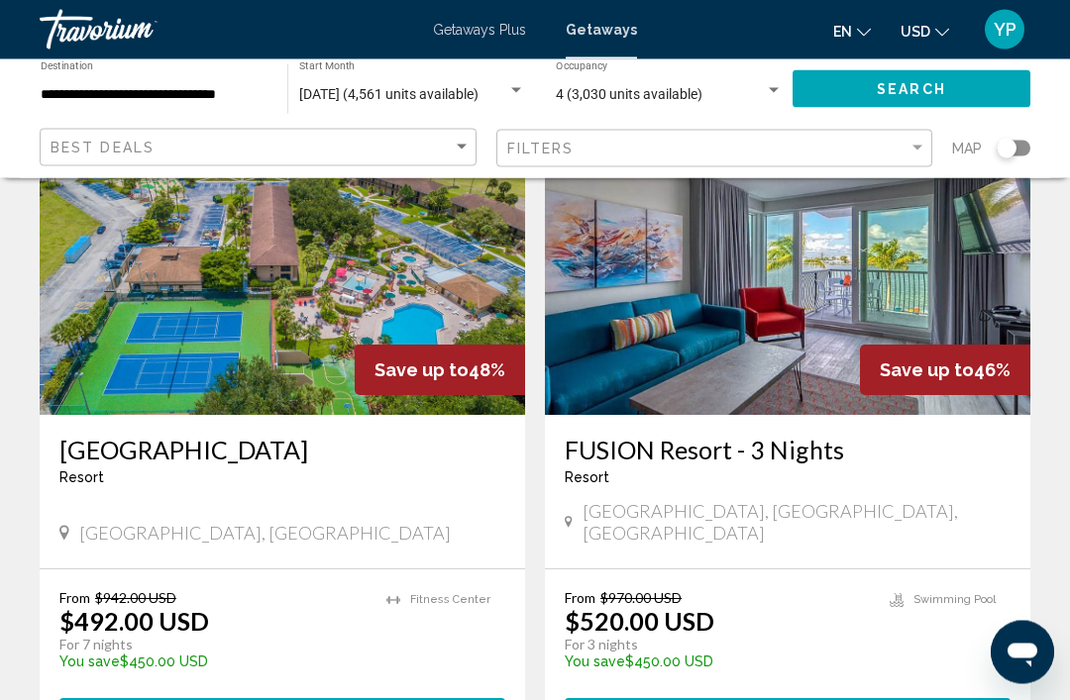
scroll to position [170, 0]
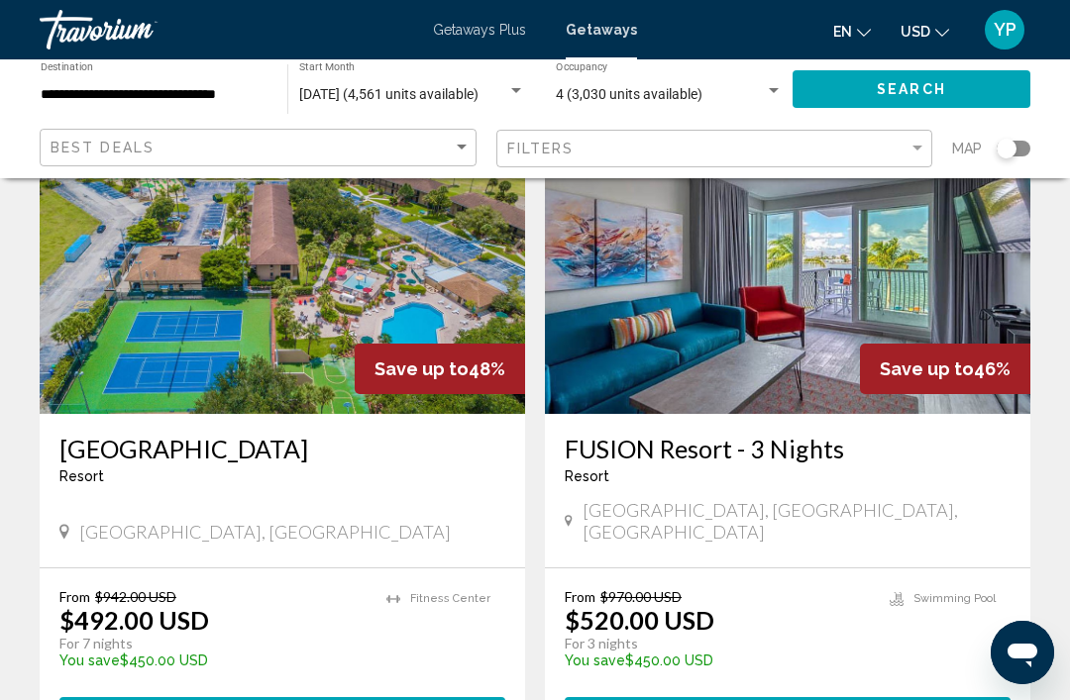
click at [914, 309] on img "Main content" at bounding box center [787, 255] width 485 height 317
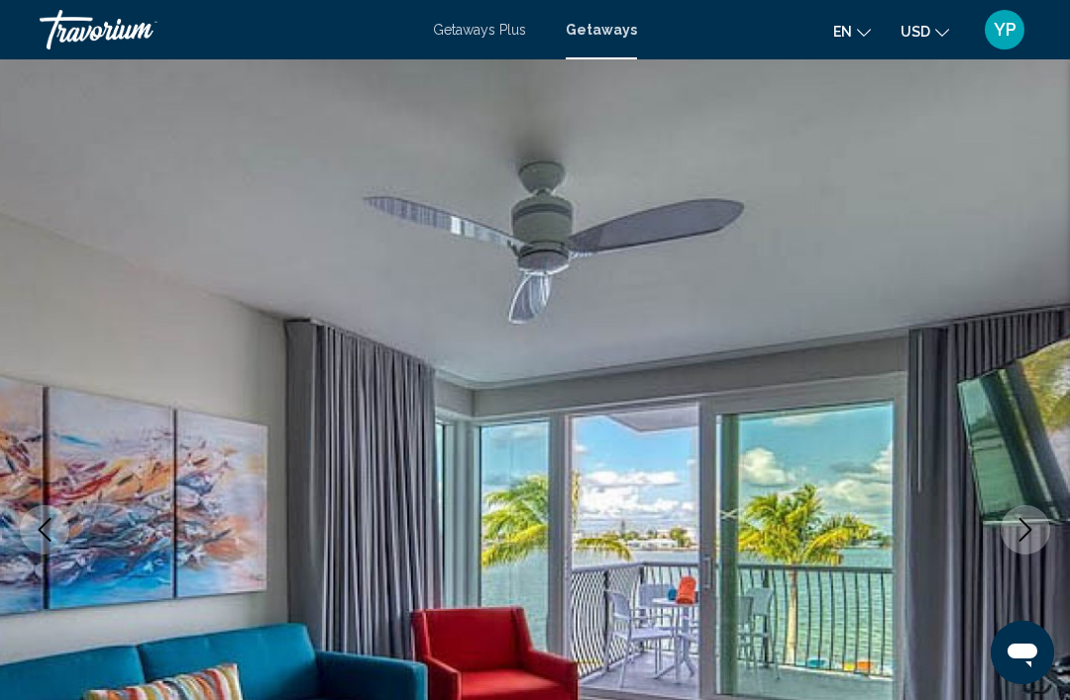
click at [1036, 530] on icon "Next image" at bounding box center [1025, 530] width 24 height 24
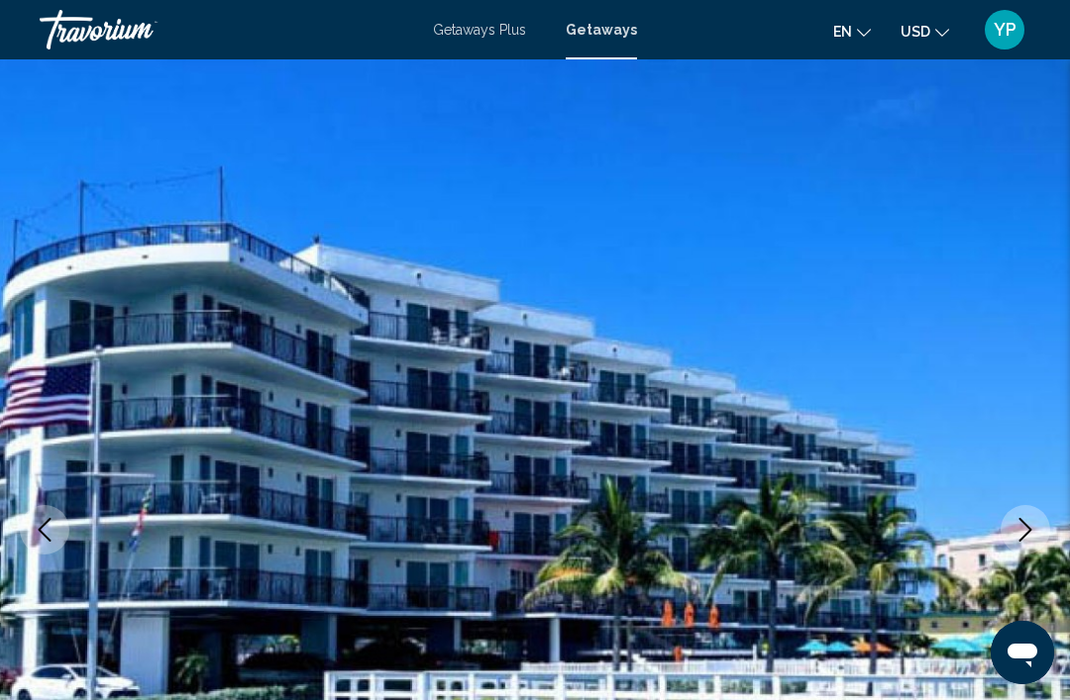
click at [1027, 515] on button "Next image" at bounding box center [1026, 530] width 50 height 50
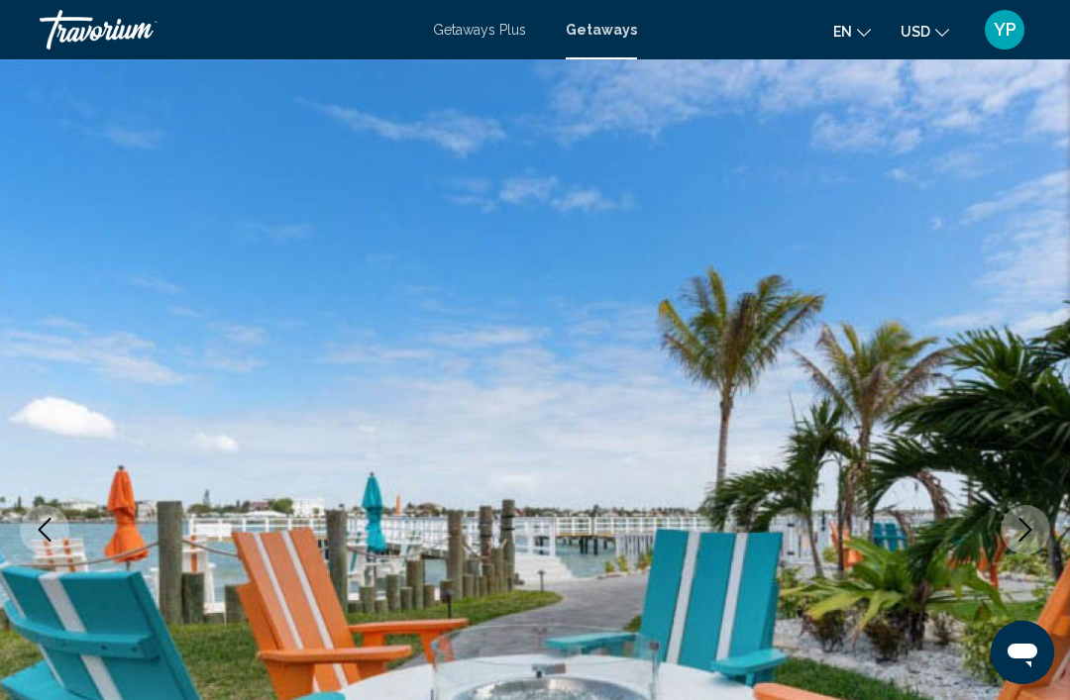
click at [1029, 530] on icon "Next image" at bounding box center [1025, 530] width 24 height 24
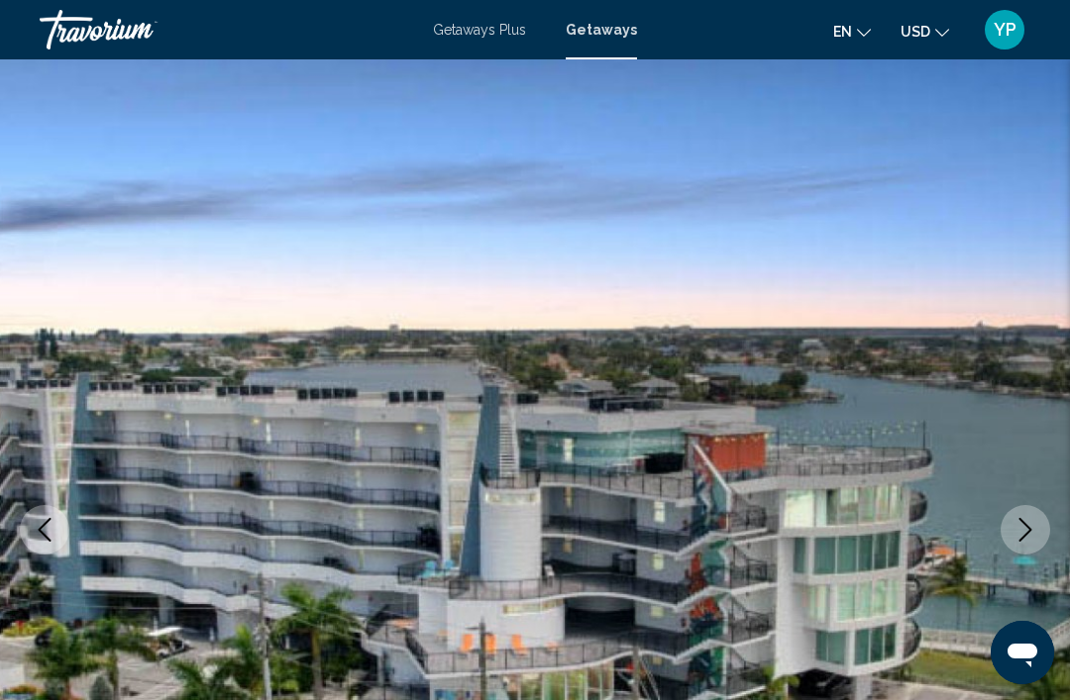
click at [1030, 532] on icon "Next image" at bounding box center [1025, 530] width 24 height 24
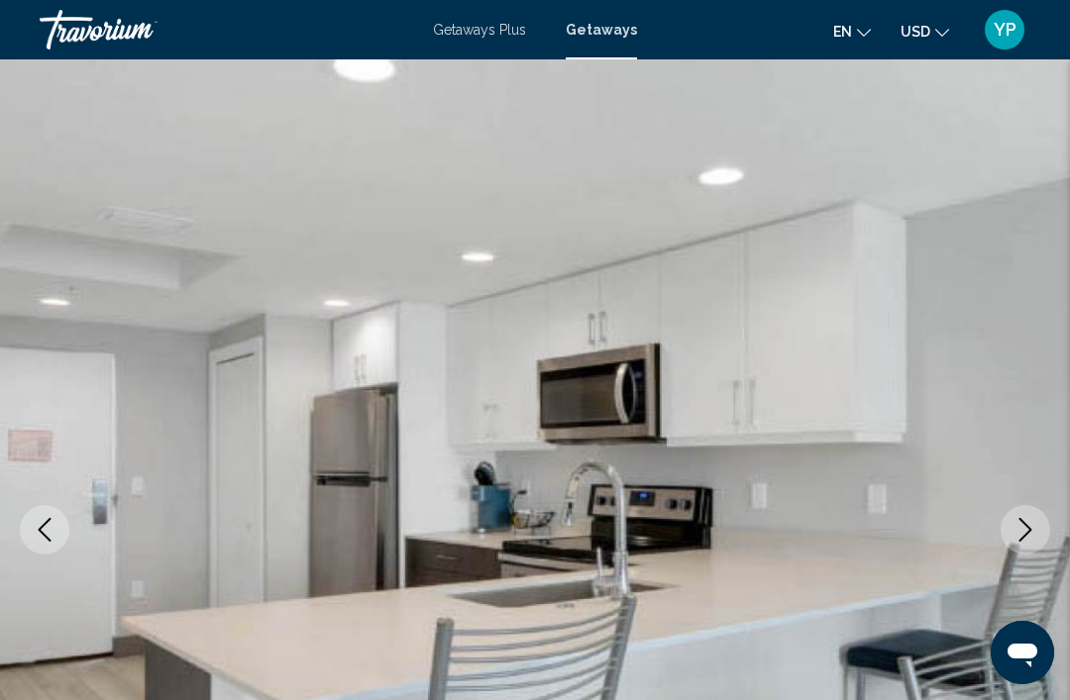
click at [1029, 535] on icon "Next image" at bounding box center [1025, 530] width 24 height 24
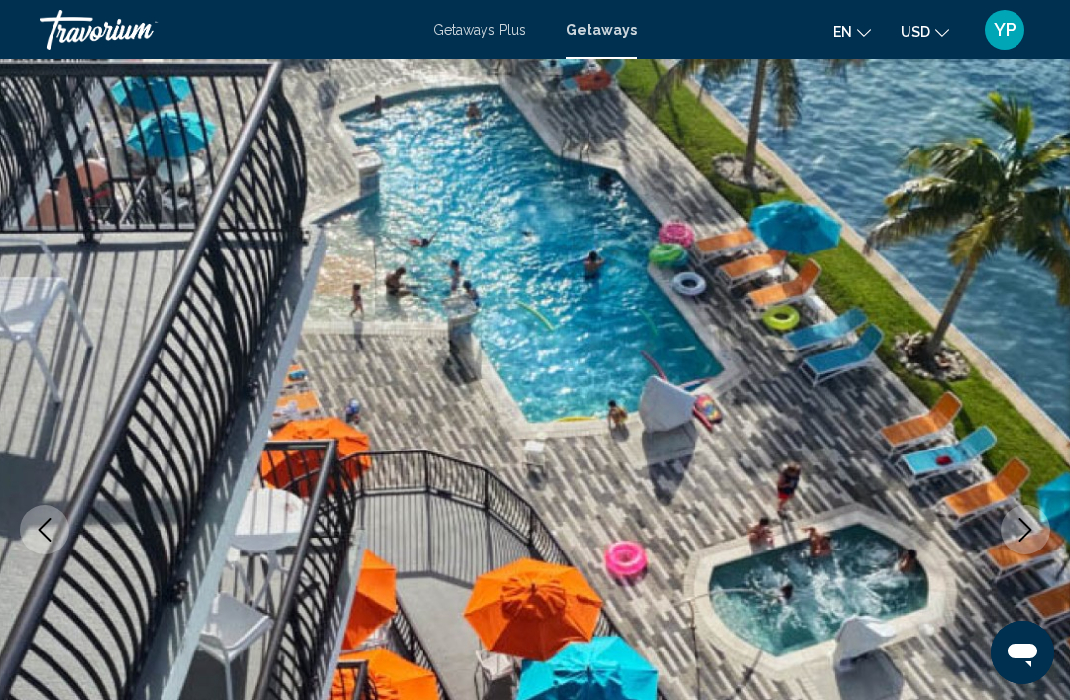
click at [1023, 534] on icon "Next image" at bounding box center [1025, 530] width 24 height 24
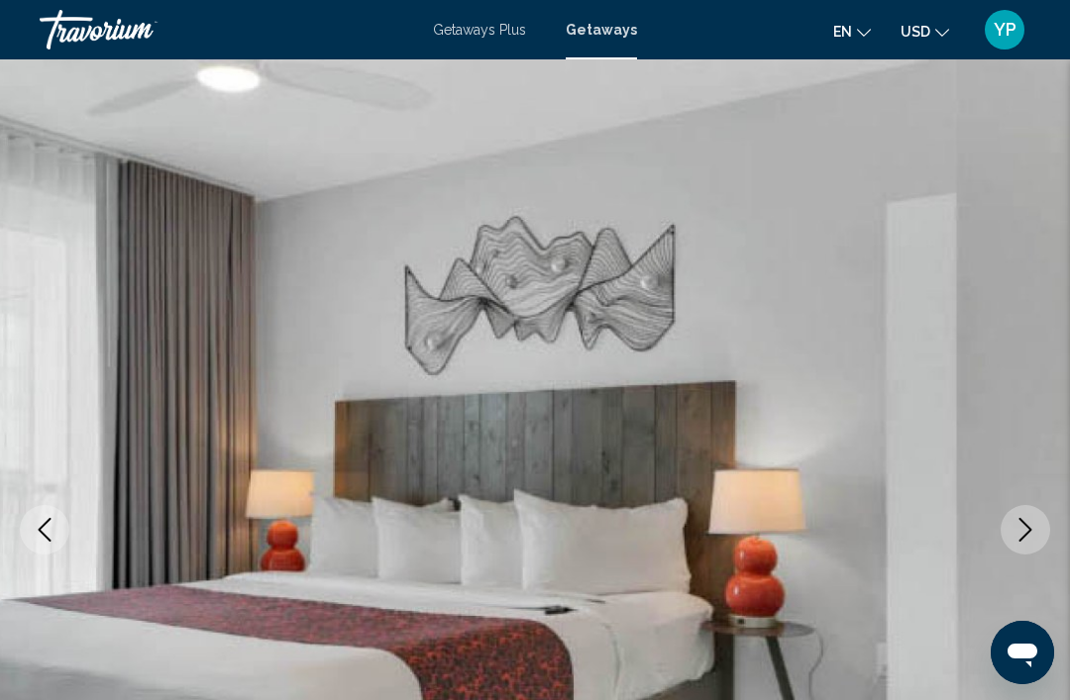
click at [1028, 526] on icon "Next image" at bounding box center [1025, 530] width 24 height 24
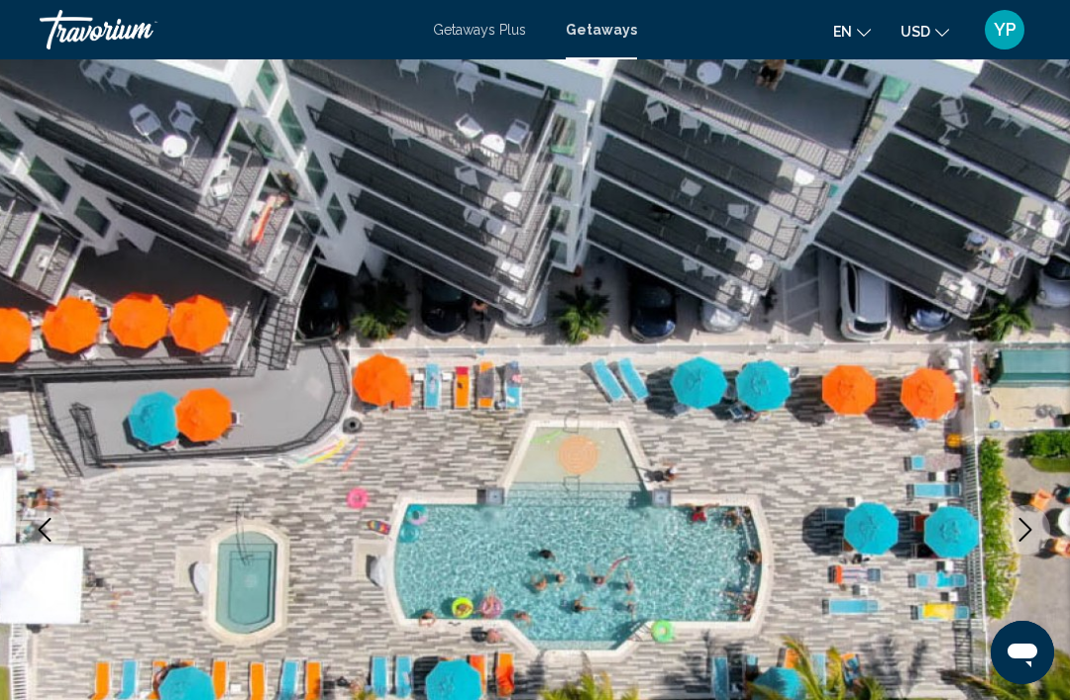
click at [1026, 535] on icon "Next image" at bounding box center [1025, 530] width 13 height 24
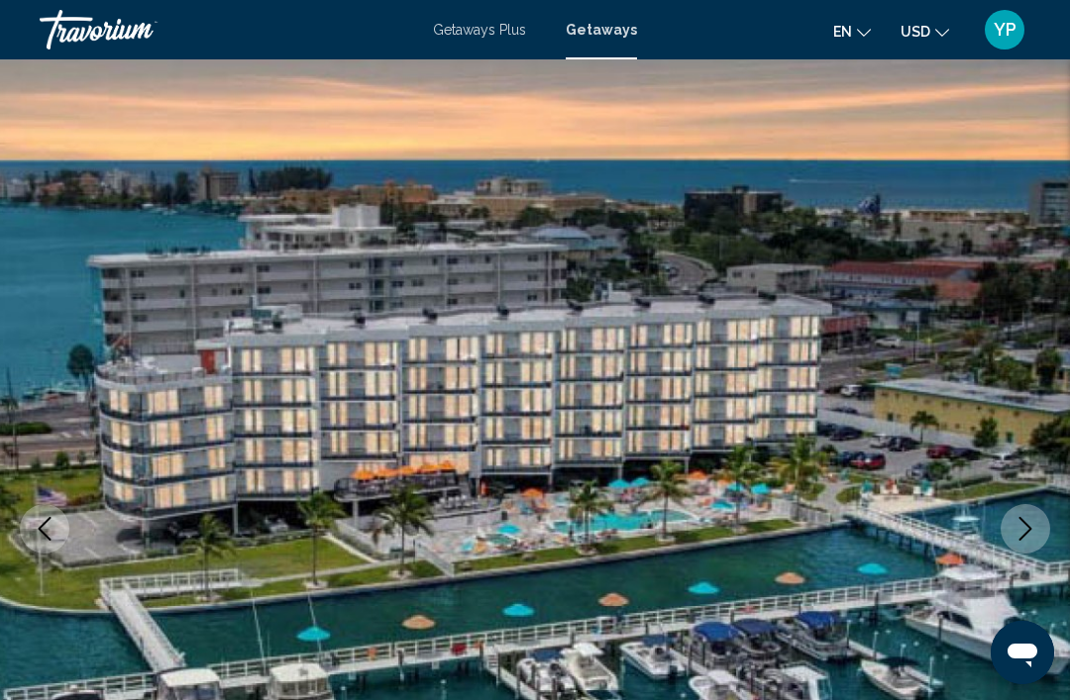
scroll to position [8, 0]
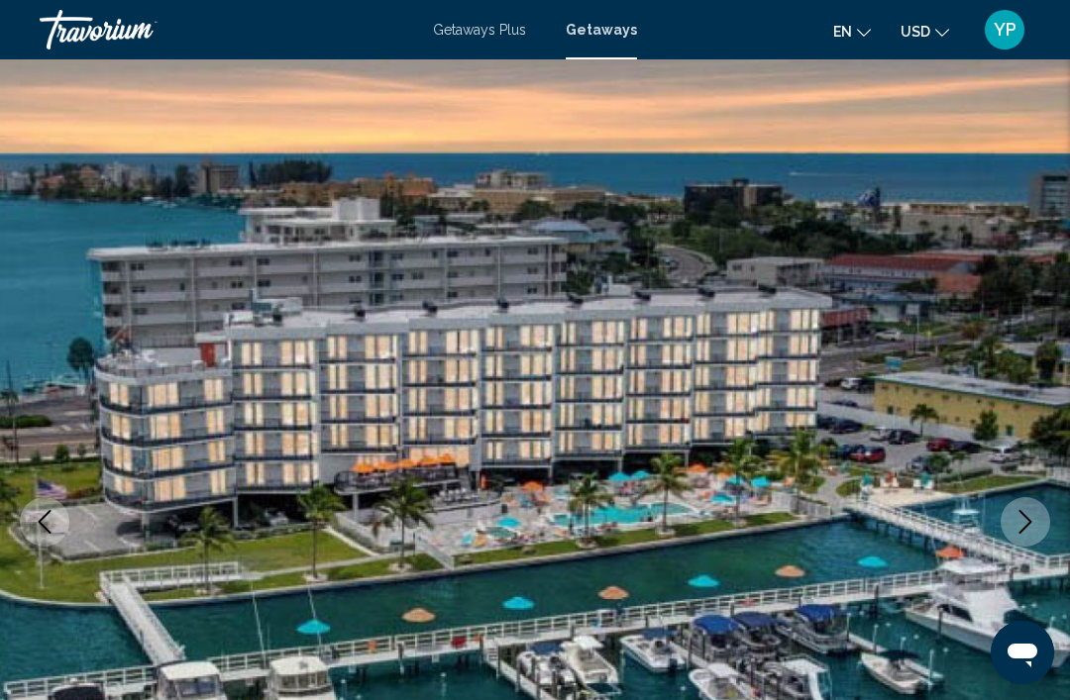
click at [1028, 518] on icon "Next image" at bounding box center [1025, 522] width 24 height 24
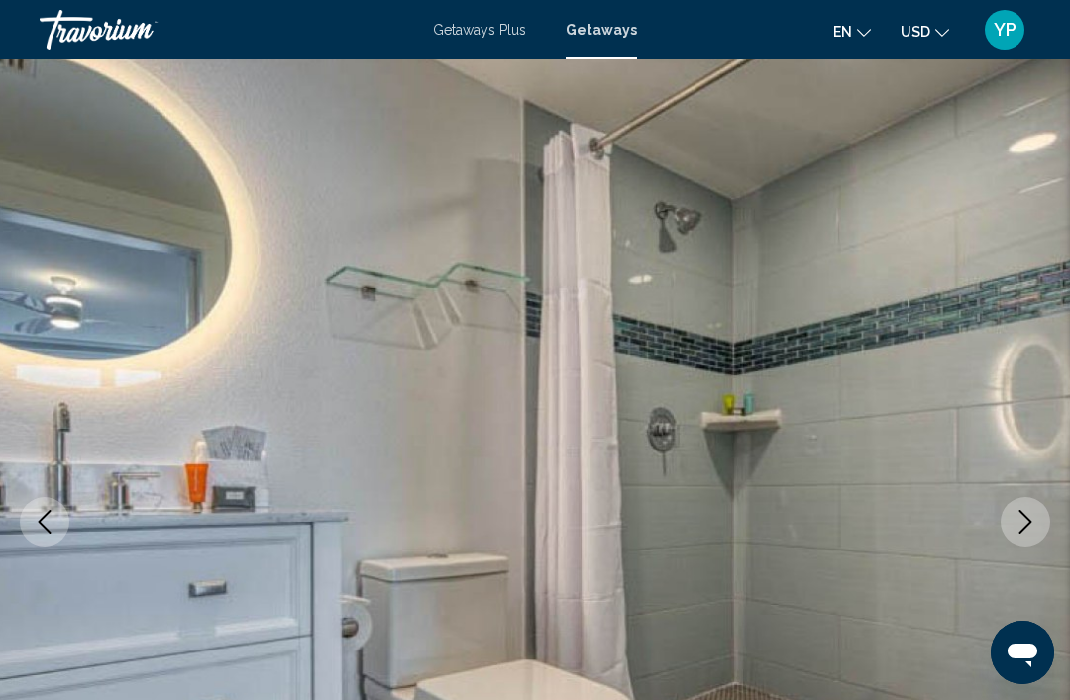
scroll to position [0, 0]
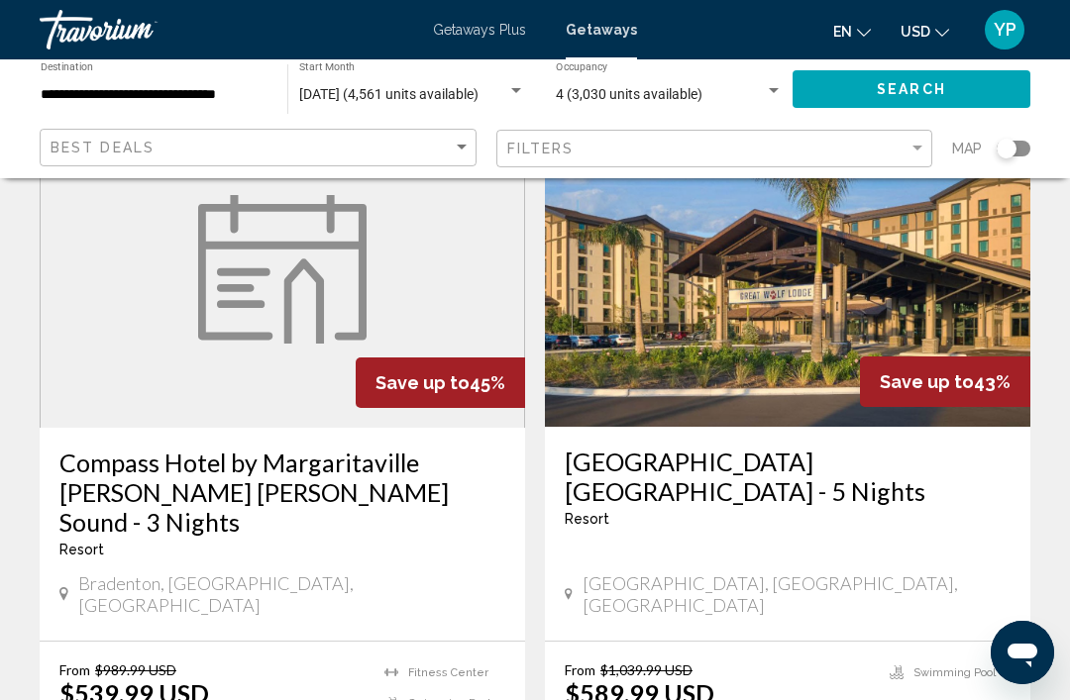
scroll to position [858, 0]
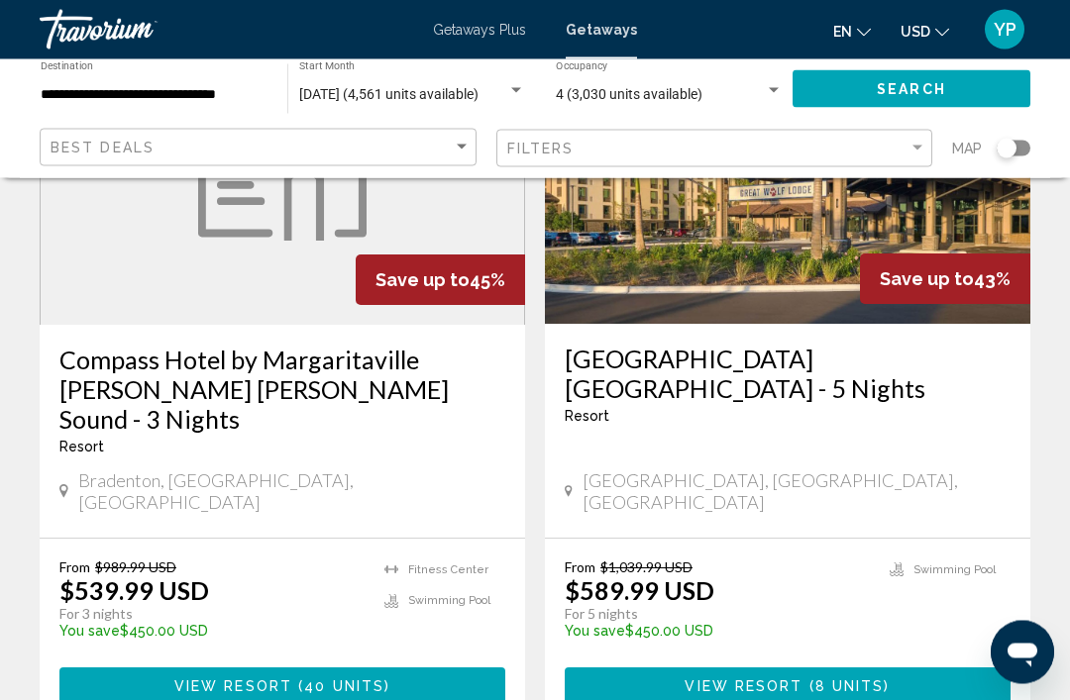
click at [830, 288] on img "Main content" at bounding box center [787, 166] width 485 height 317
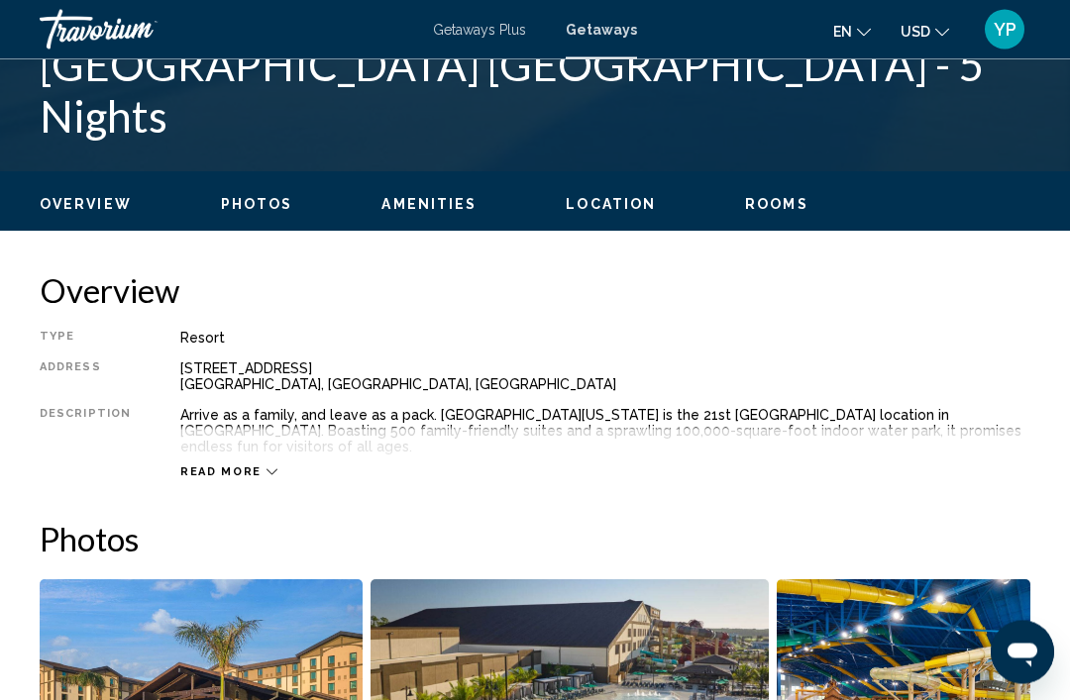
scroll to position [814, 0]
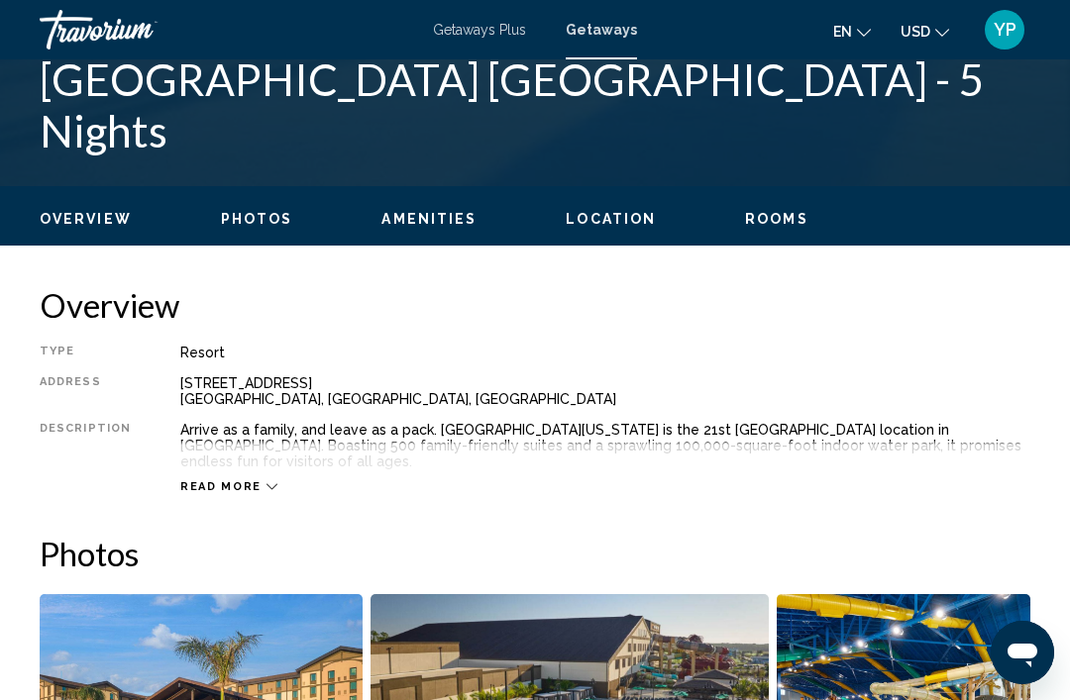
click at [242, 490] on span "Read more" at bounding box center [220, 486] width 81 height 13
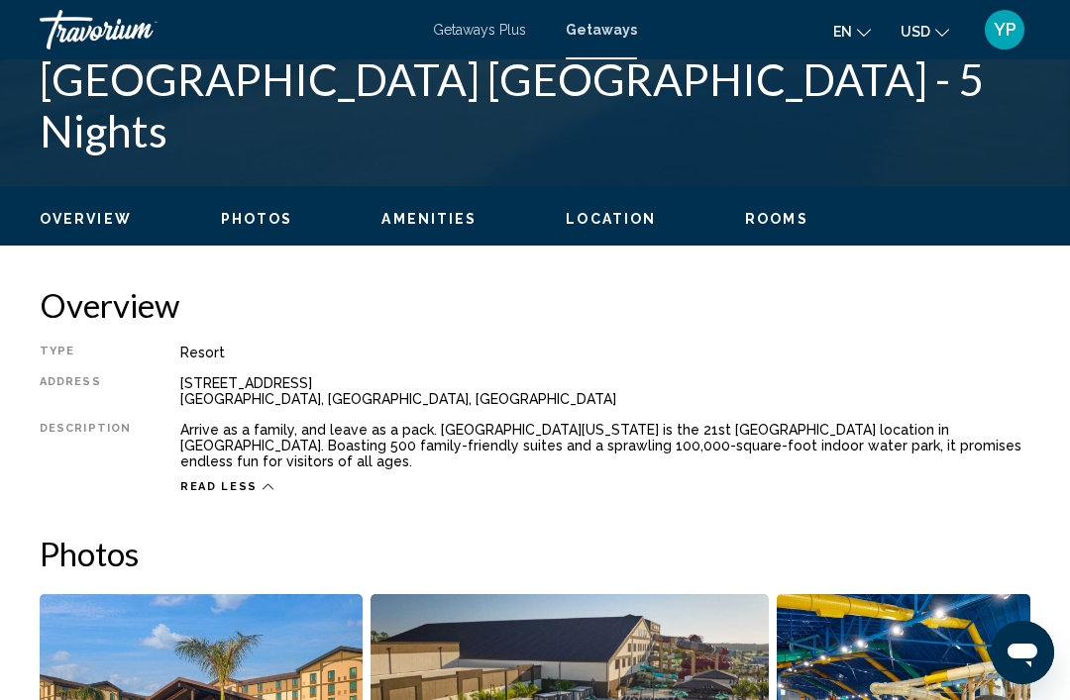
click at [239, 484] on span "Read less" at bounding box center [218, 486] width 77 height 13
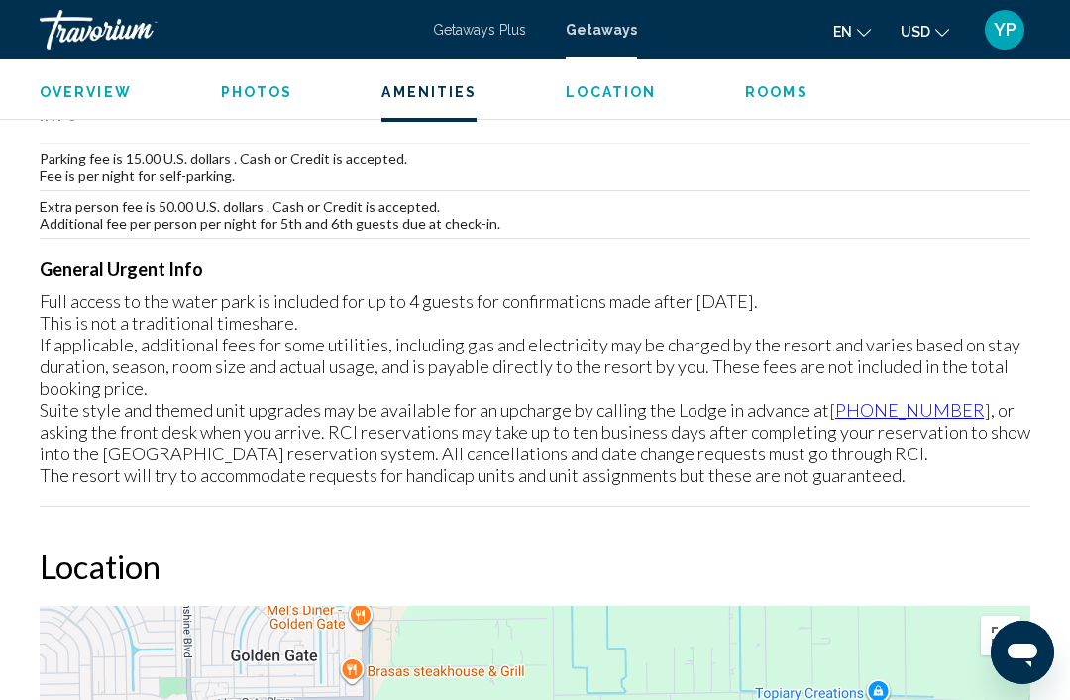
scroll to position [2163, 0]
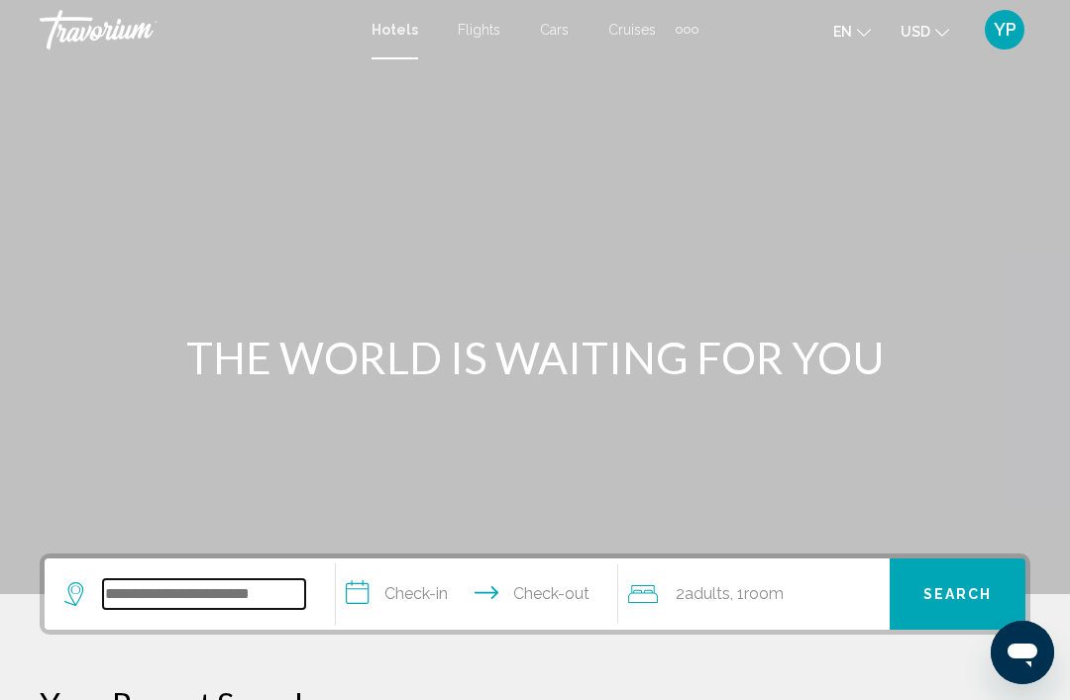
click at [239, 592] on input "Search widget" at bounding box center [204, 595] width 202 height 30
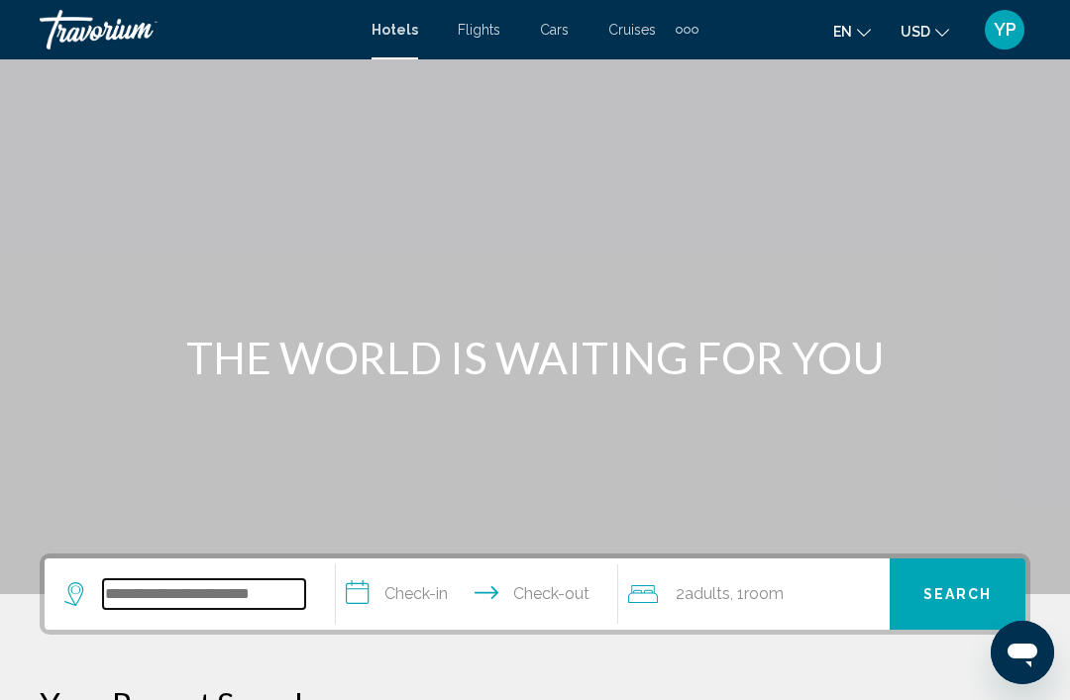
scroll to position [42, 0]
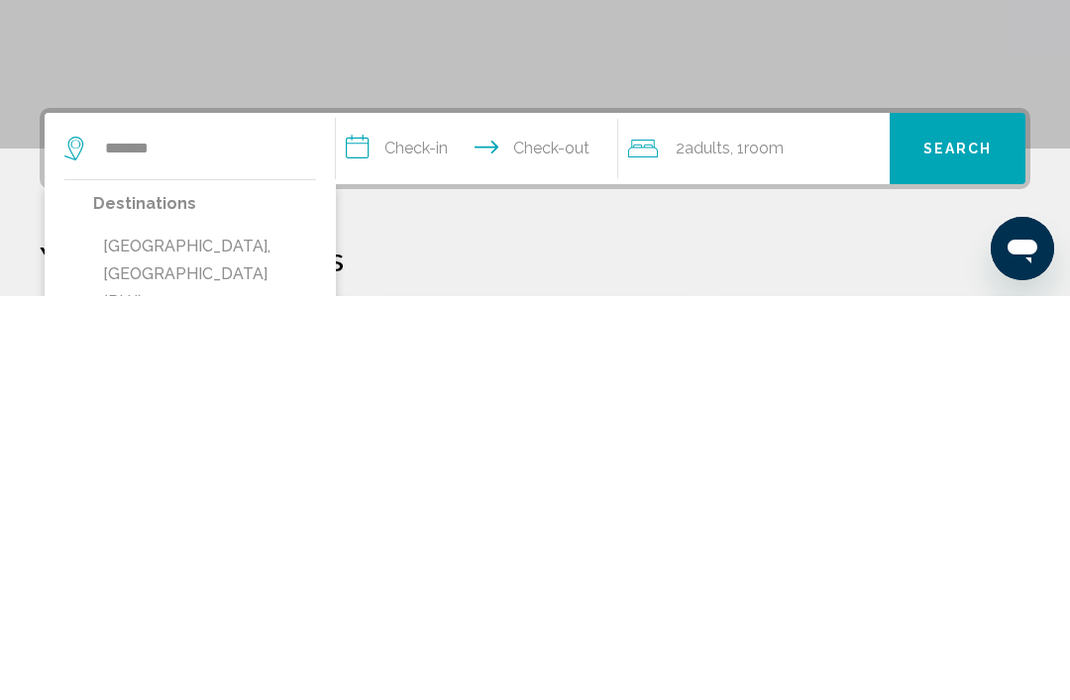
click at [262, 632] on button "[GEOGRAPHIC_DATA], [GEOGRAPHIC_DATA] (PUJ)" at bounding box center [204, 678] width 223 height 93
type input "**********"
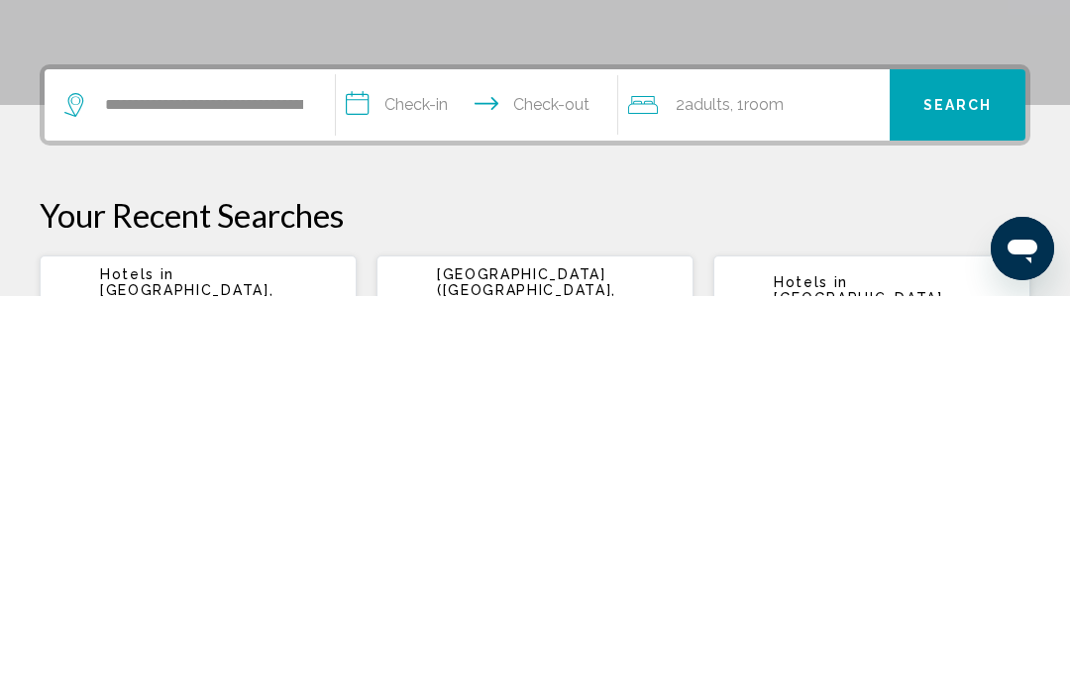
click at [426, 474] on input "**********" at bounding box center [480, 512] width 289 height 77
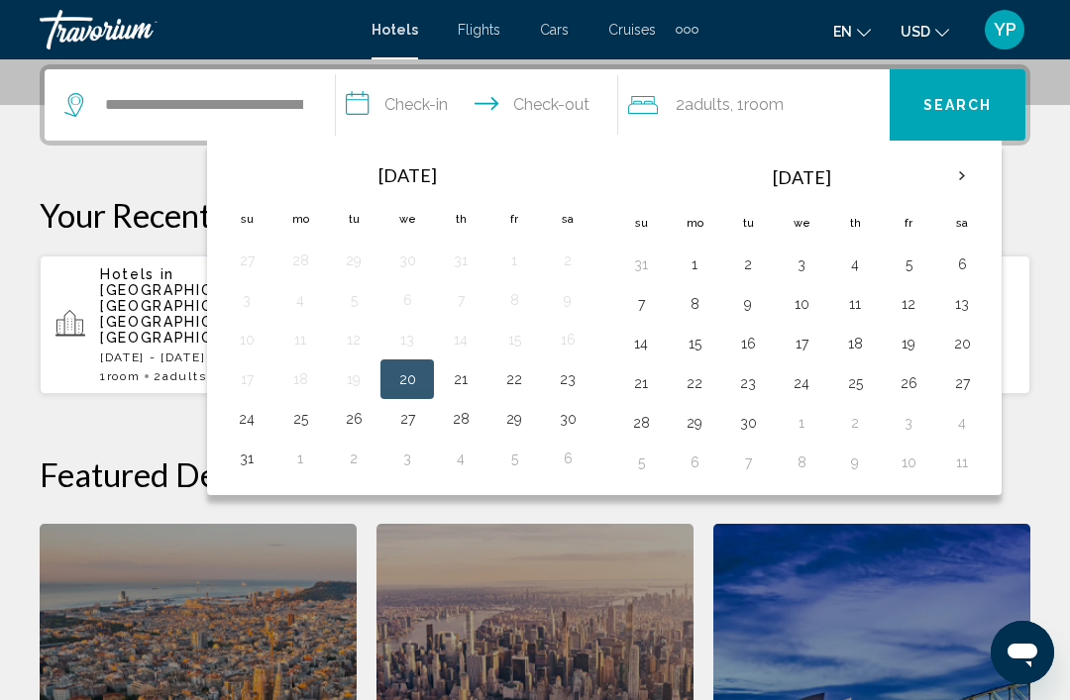
click at [800, 312] on button "10" at bounding box center [802, 304] width 32 height 28
click at [652, 354] on button "14" at bounding box center [641, 344] width 32 height 28
type input "**********"
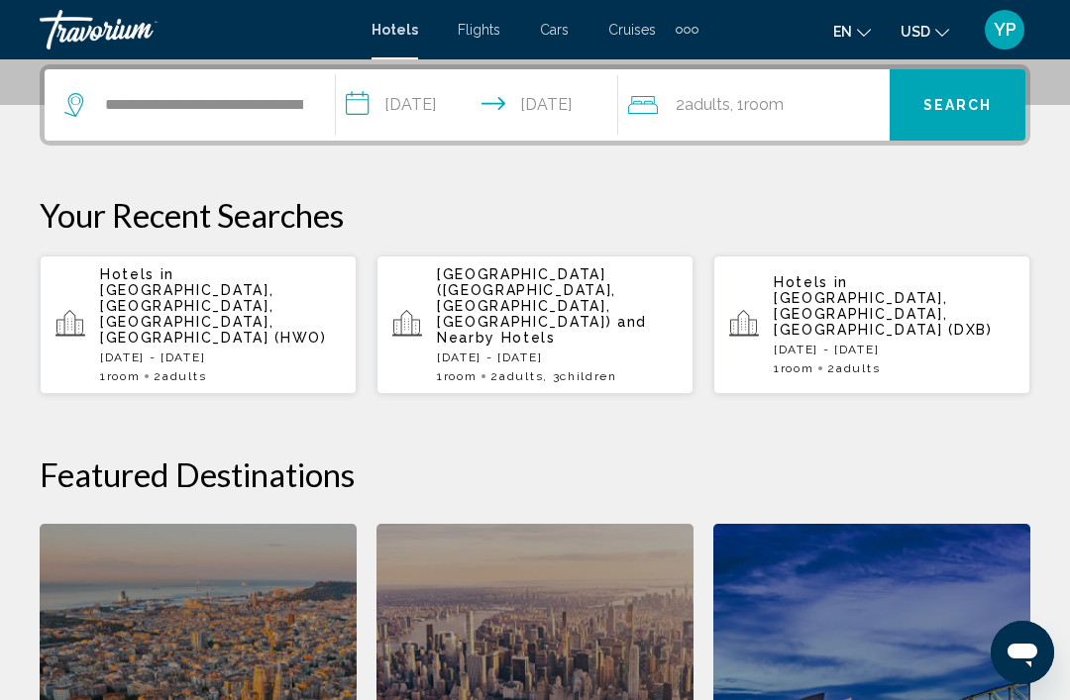
click at [819, 108] on div "2 Adult Adults , 1 Room rooms" at bounding box center [759, 105] width 262 height 28
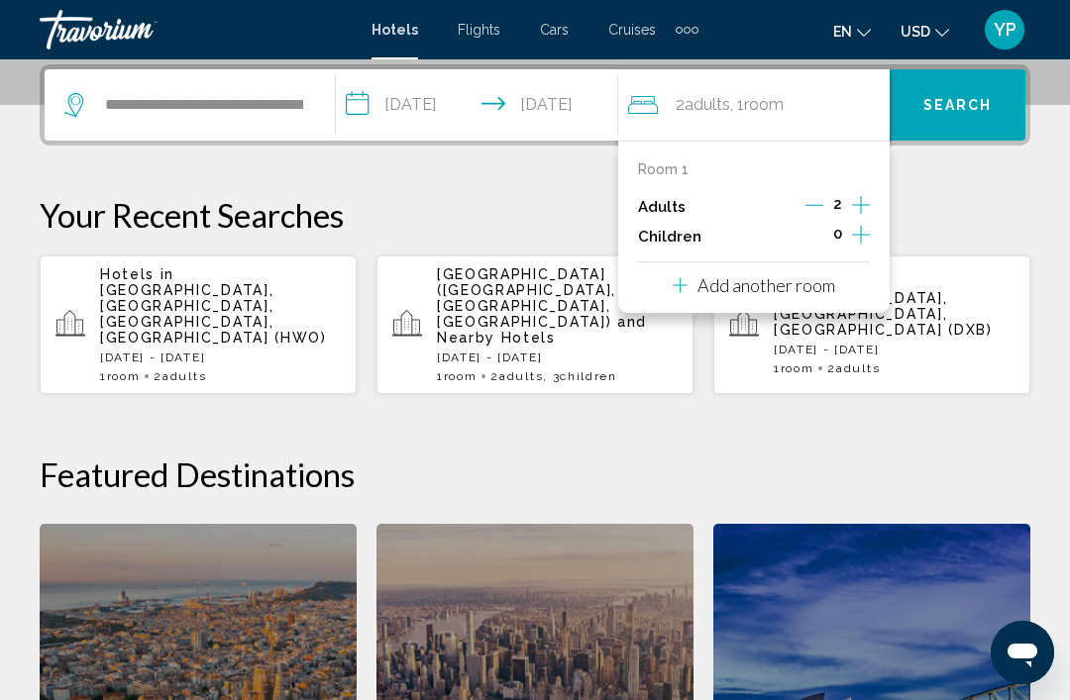
click at [856, 247] on button "Increment children" at bounding box center [861, 237] width 18 height 30
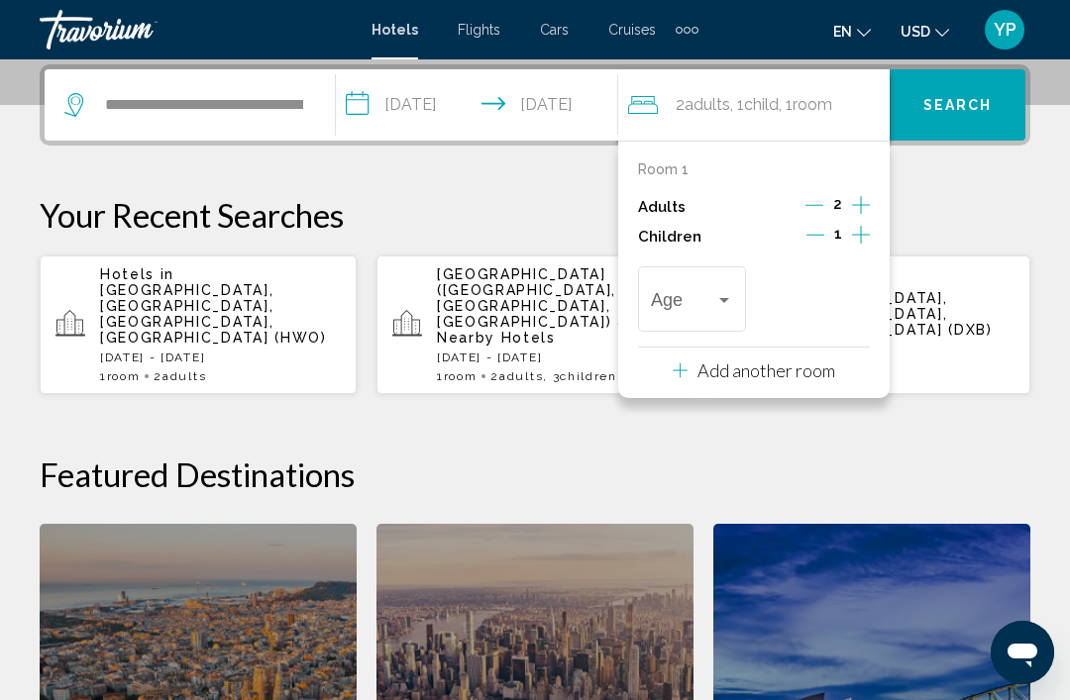
click at [860, 238] on icon "Increment children" at bounding box center [861, 235] width 18 height 24
click at [694, 294] on span "Travelers: 2 adults, 2 children" at bounding box center [683, 304] width 64 height 20
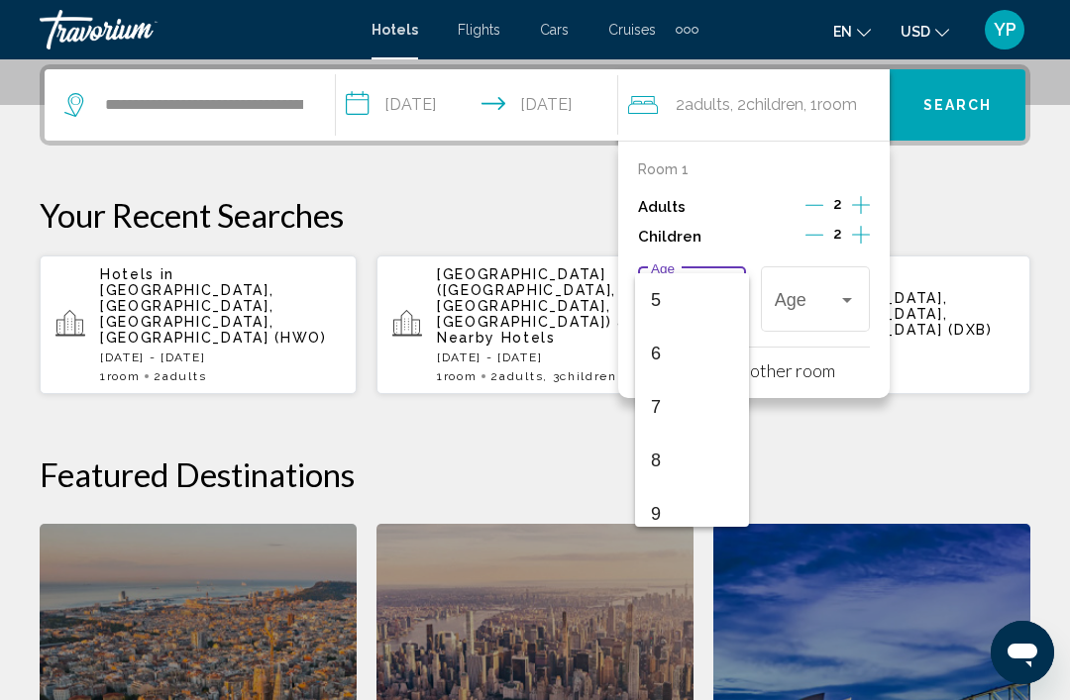
scroll to position [302, 0]
click at [657, 486] on span "9" at bounding box center [692, 479] width 82 height 53
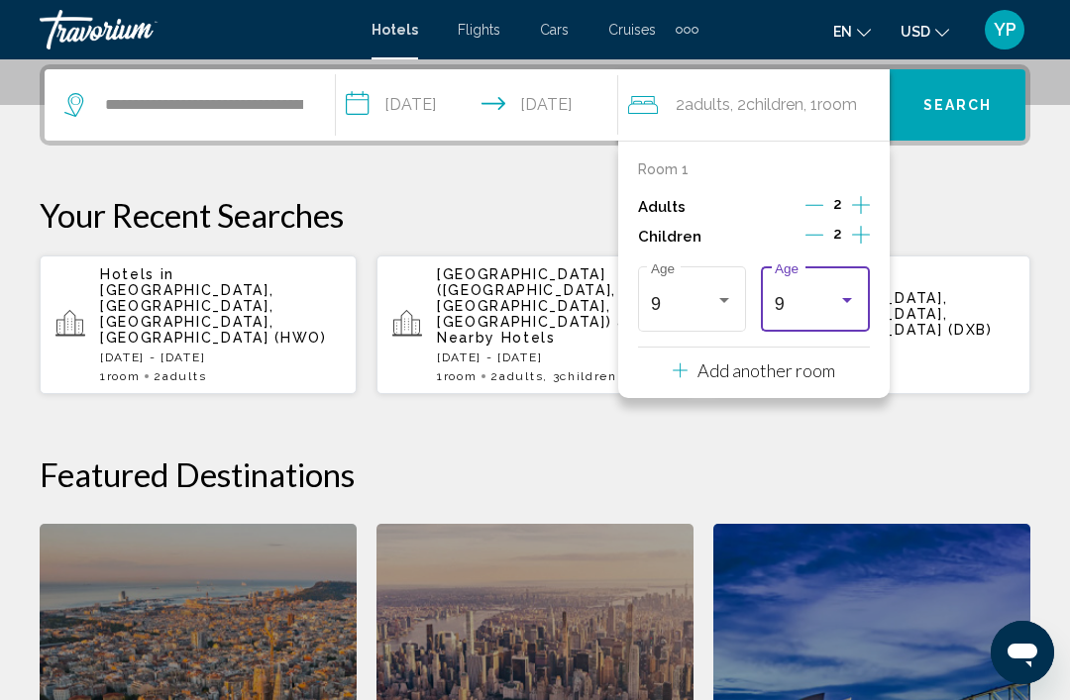
click at [849, 298] on div "Travelers: 2 adults, 2 children" at bounding box center [847, 300] width 10 height 5
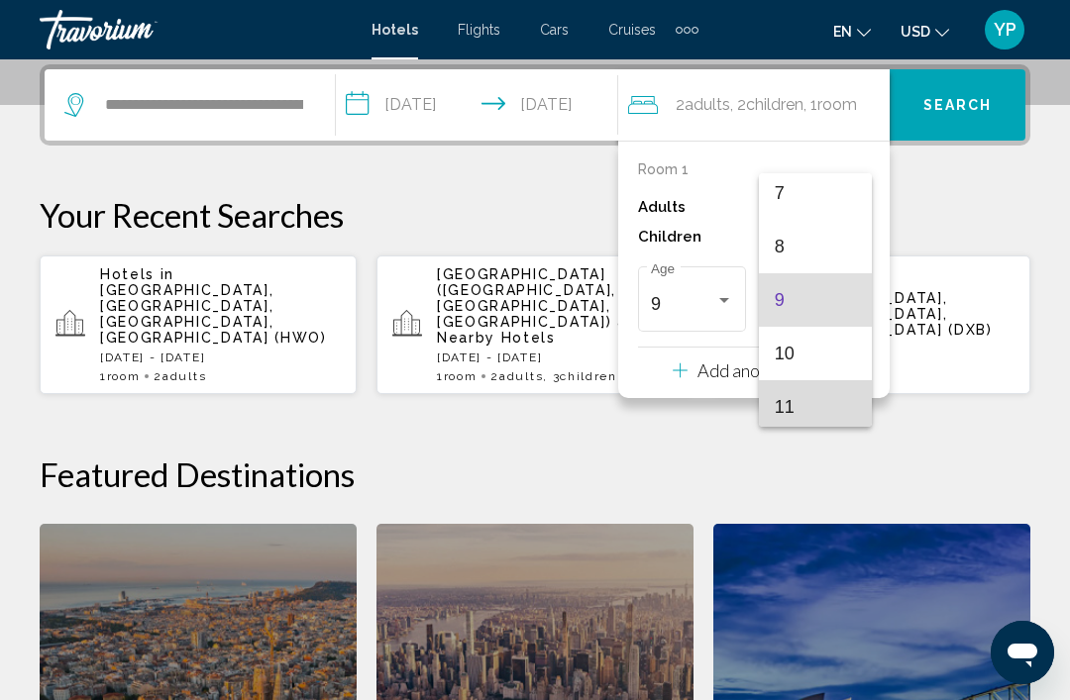
click at [829, 418] on span "11" at bounding box center [816, 406] width 82 height 53
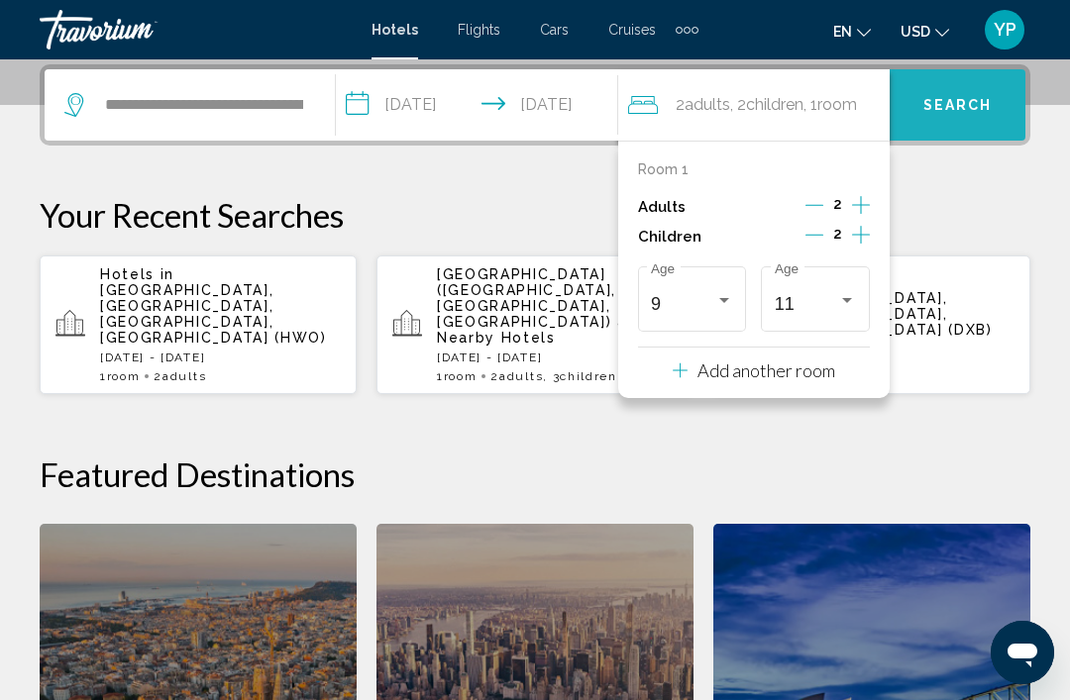
click at [981, 115] on button "Search" at bounding box center [958, 104] width 136 height 71
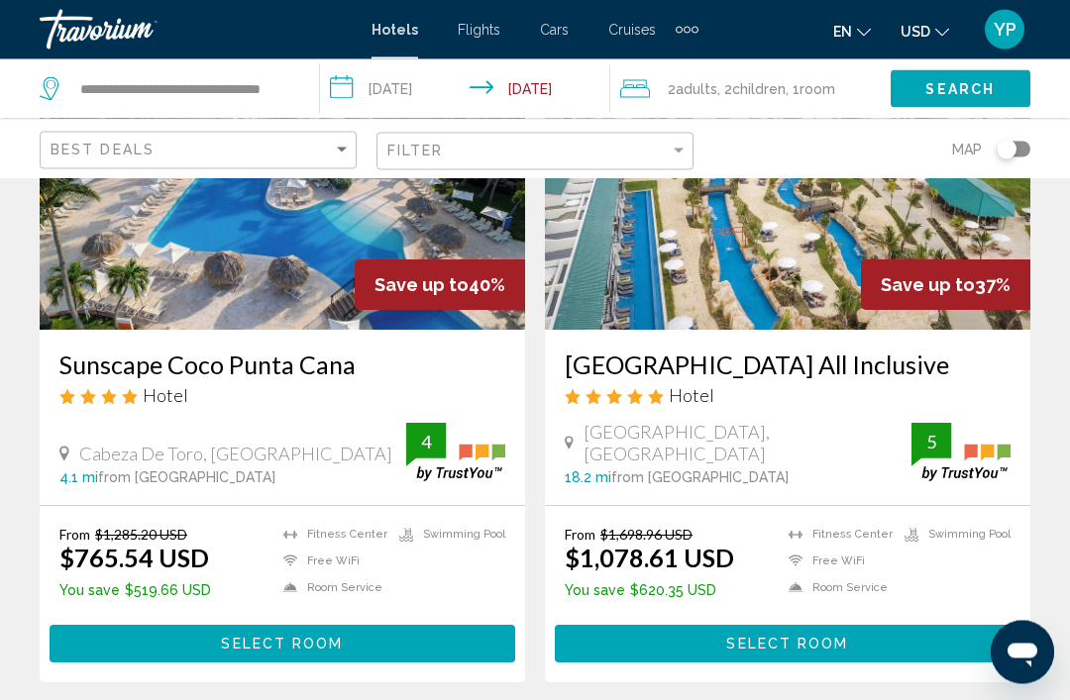
scroll to position [955, 0]
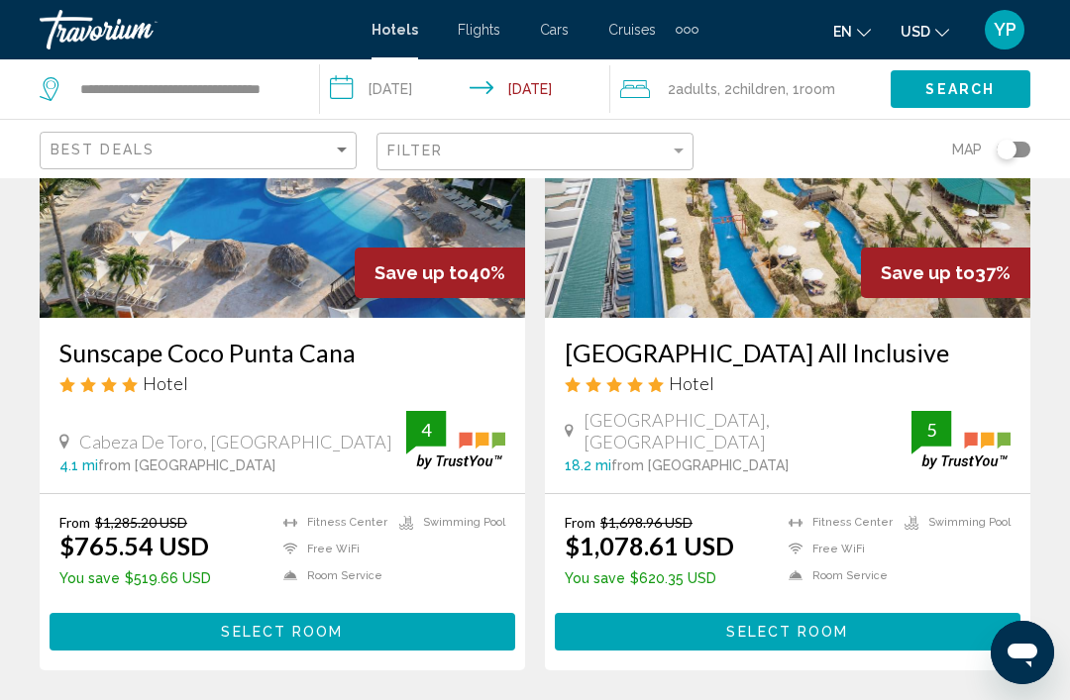
click at [948, 638] on button "Select Room" at bounding box center [788, 631] width 466 height 37
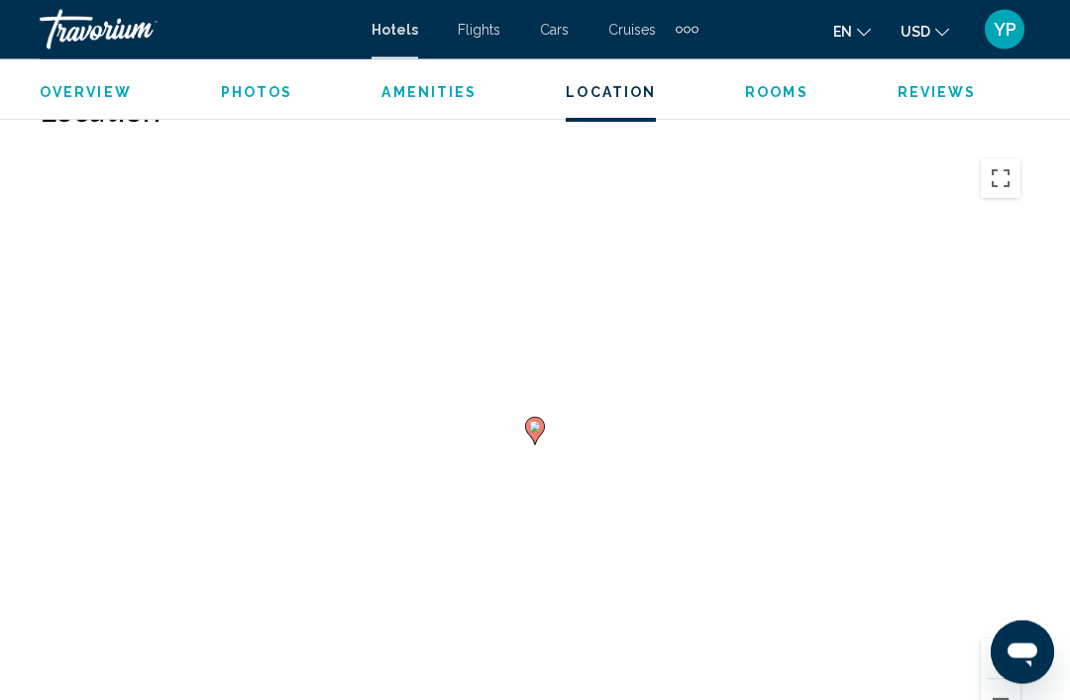
scroll to position [2150, 0]
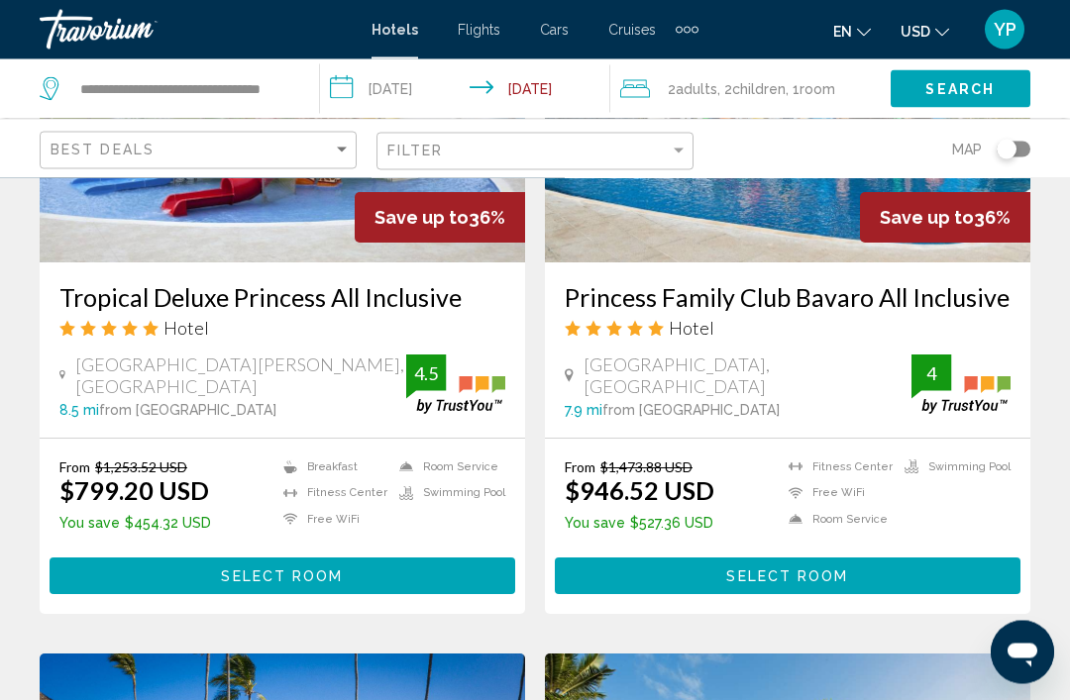
scroll to position [1721, 0]
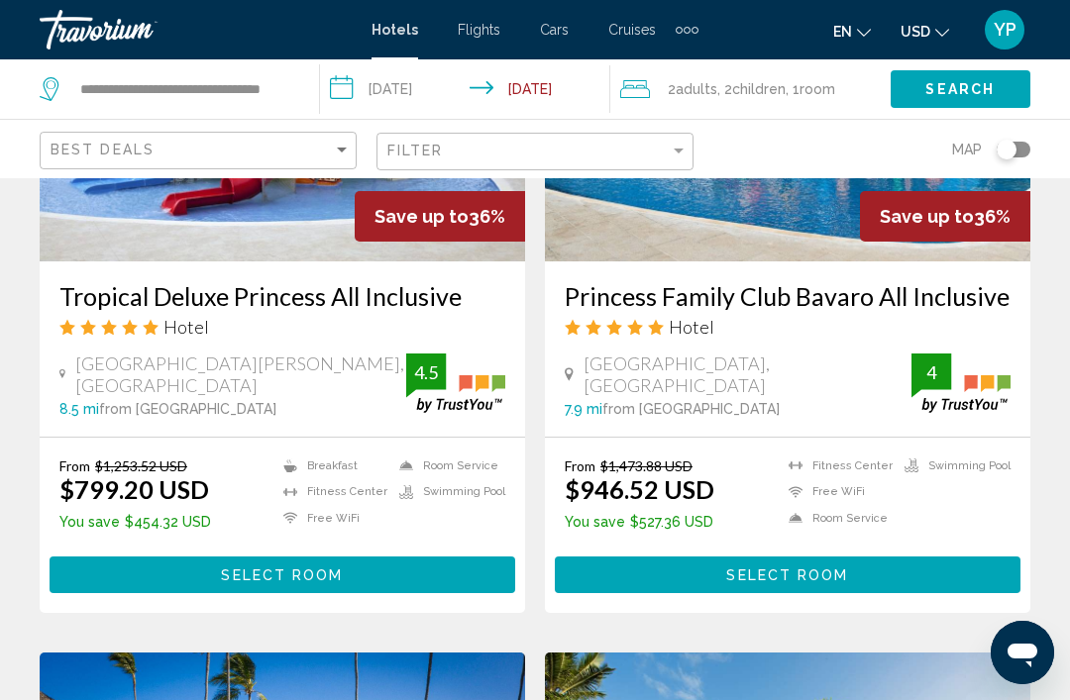
click at [981, 587] on button "Select Room" at bounding box center [788, 575] width 466 height 37
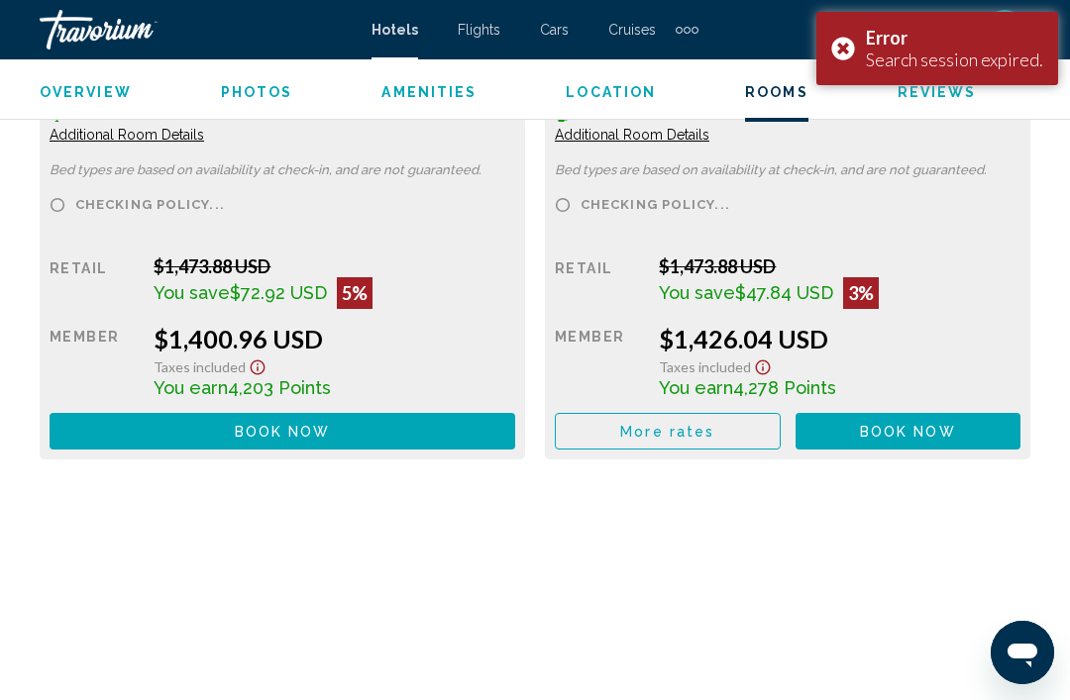
scroll to position [4668, 0]
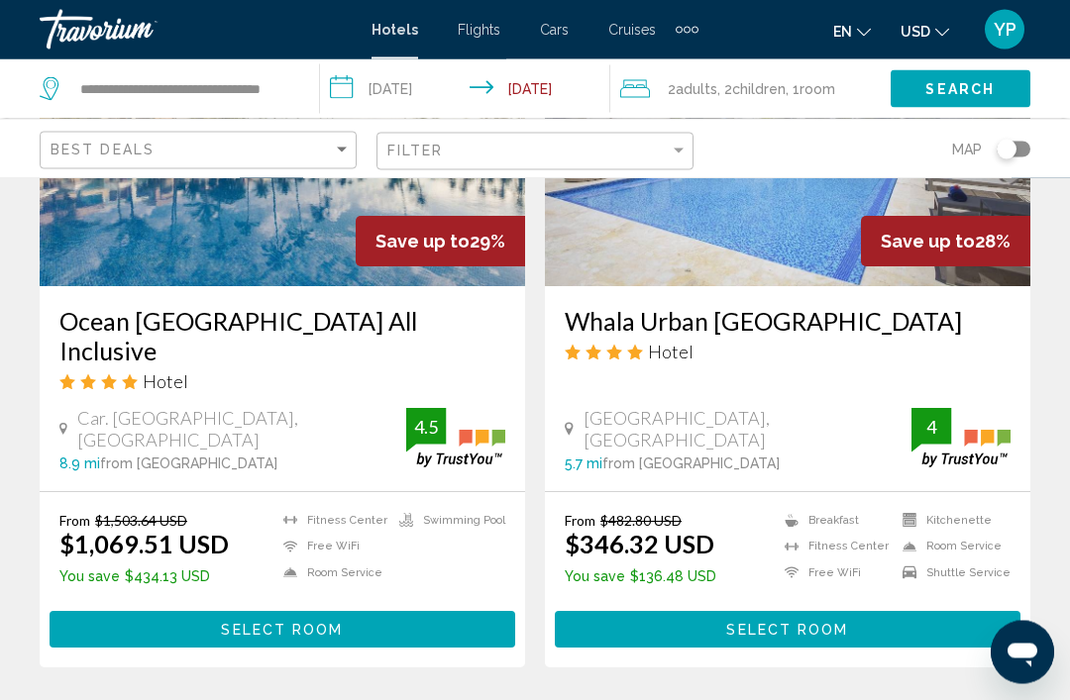
scroll to position [4079, 0]
